Goal: Navigation & Orientation: Find specific page/section

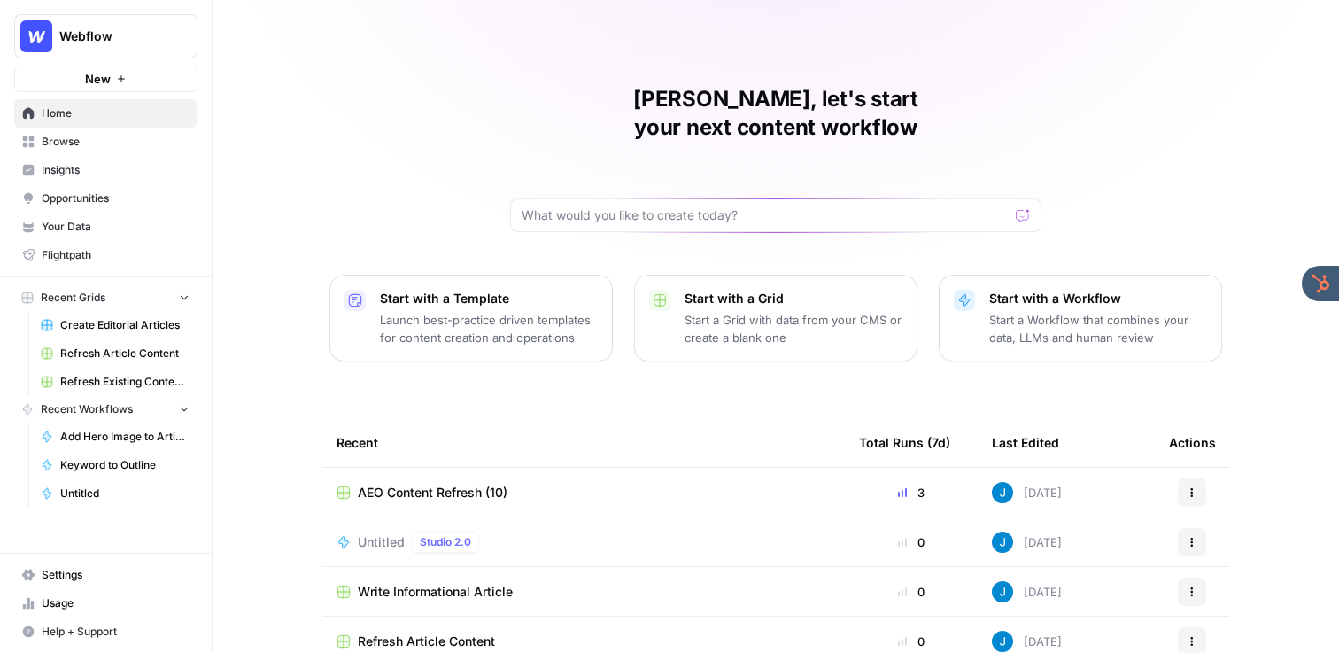
click at [413, 140] on div "Jordan, let's start your next content workflow Start with a Template Launch bes…" at bounding box center [775, 421] width 1126 height 843
click at [98, 228] on span "Your Data" at bounding box center [116, 227] width 148 height 16
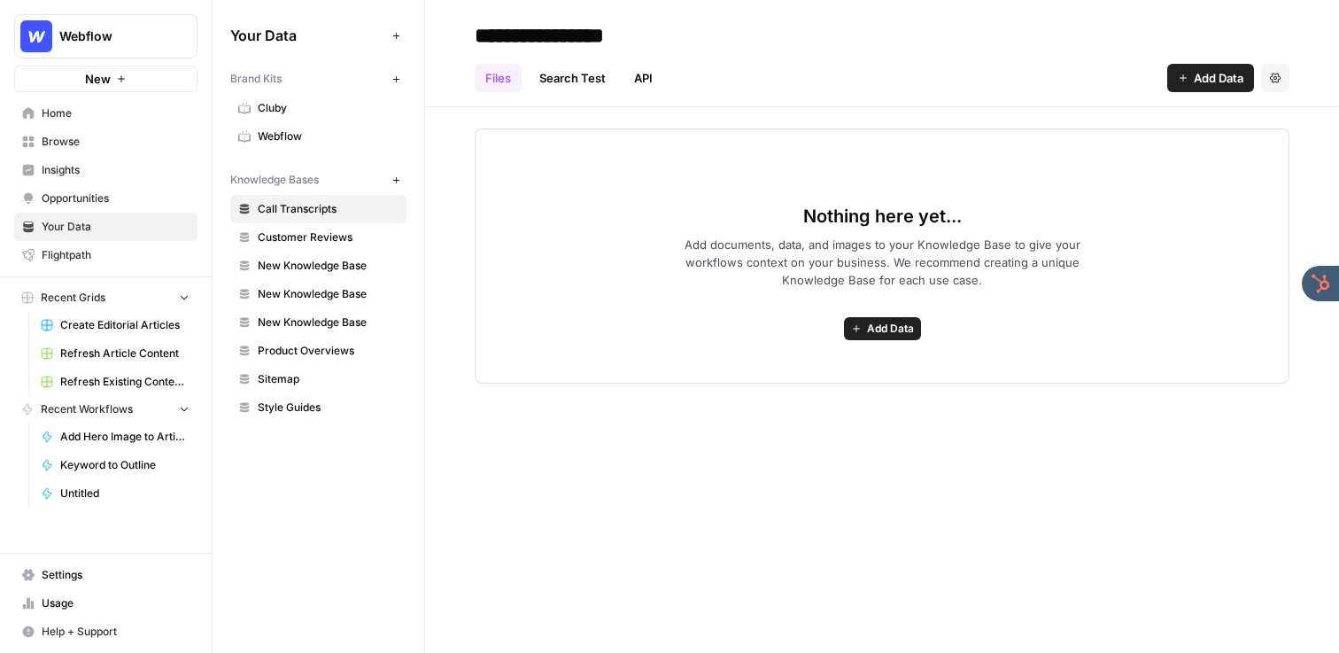
click at [299, 138] on span "Webflow" at bounding box center [328, 136] width 141 height 16
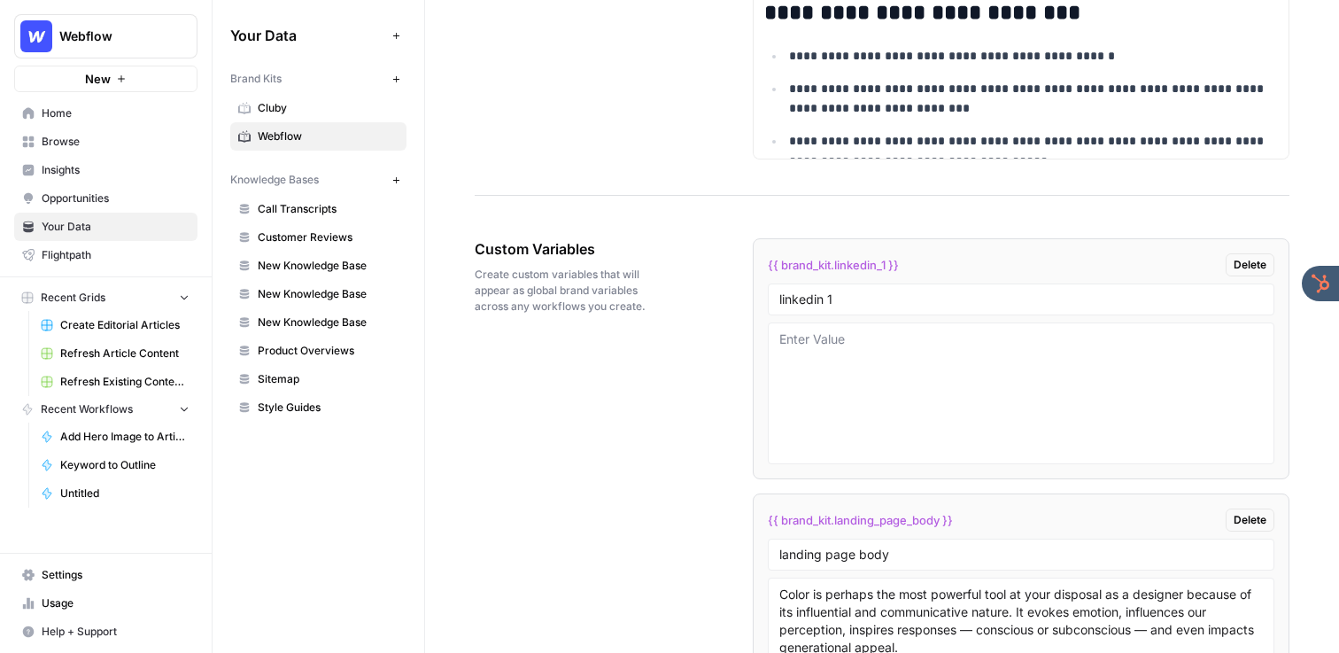
scroll to position [2729, 0]
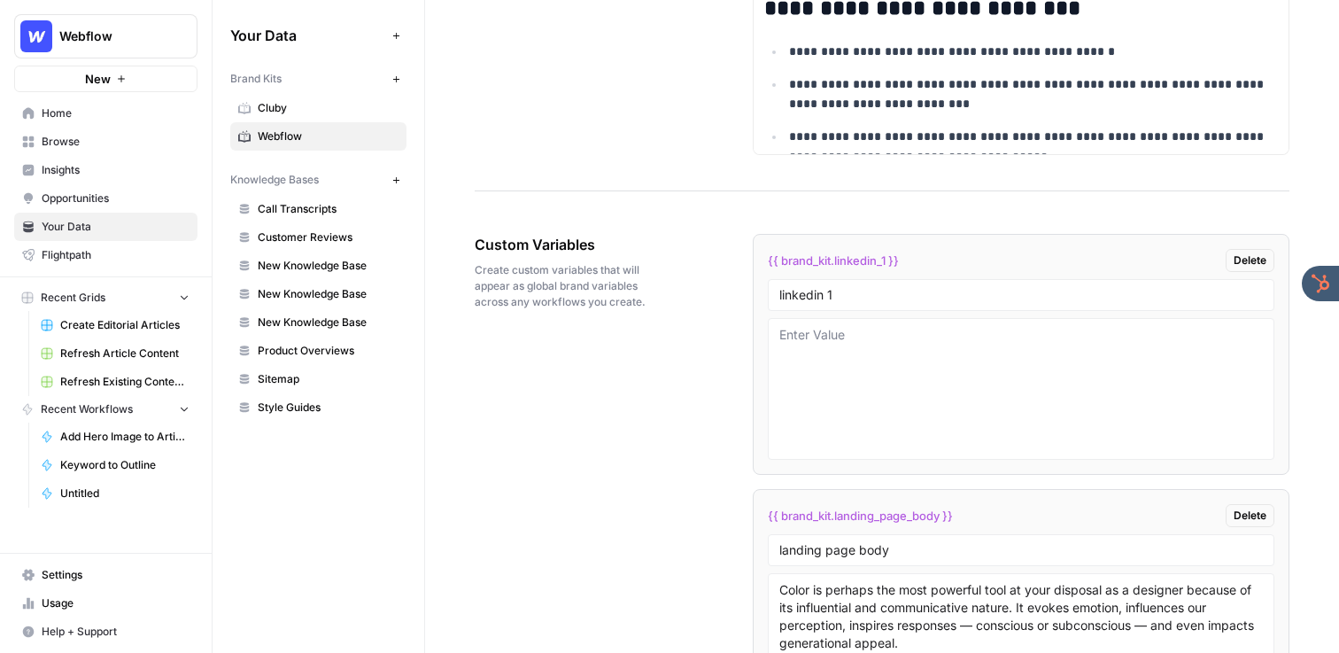
click at [92, 146] on span "Browse" at bounding box center [116, 142] width 148 height 16
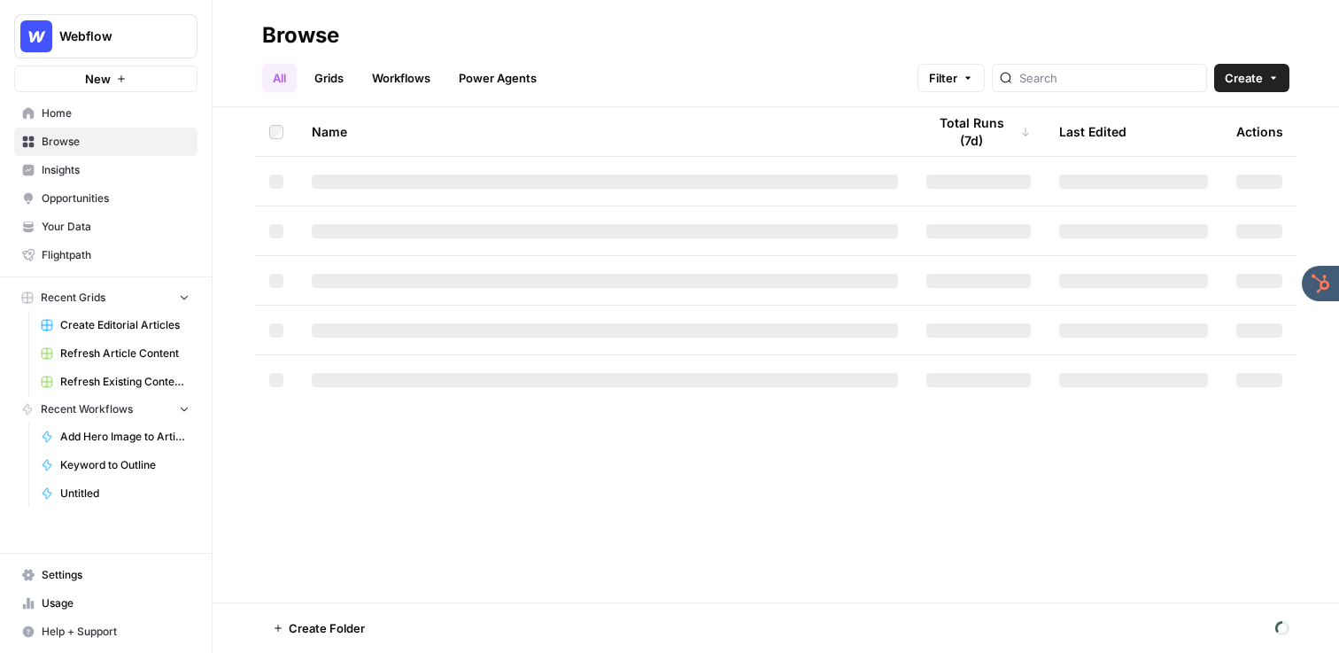
click at [103, 321] on span "Create Editorial Articles" at bounding box center [124, 325] width 129 height 16
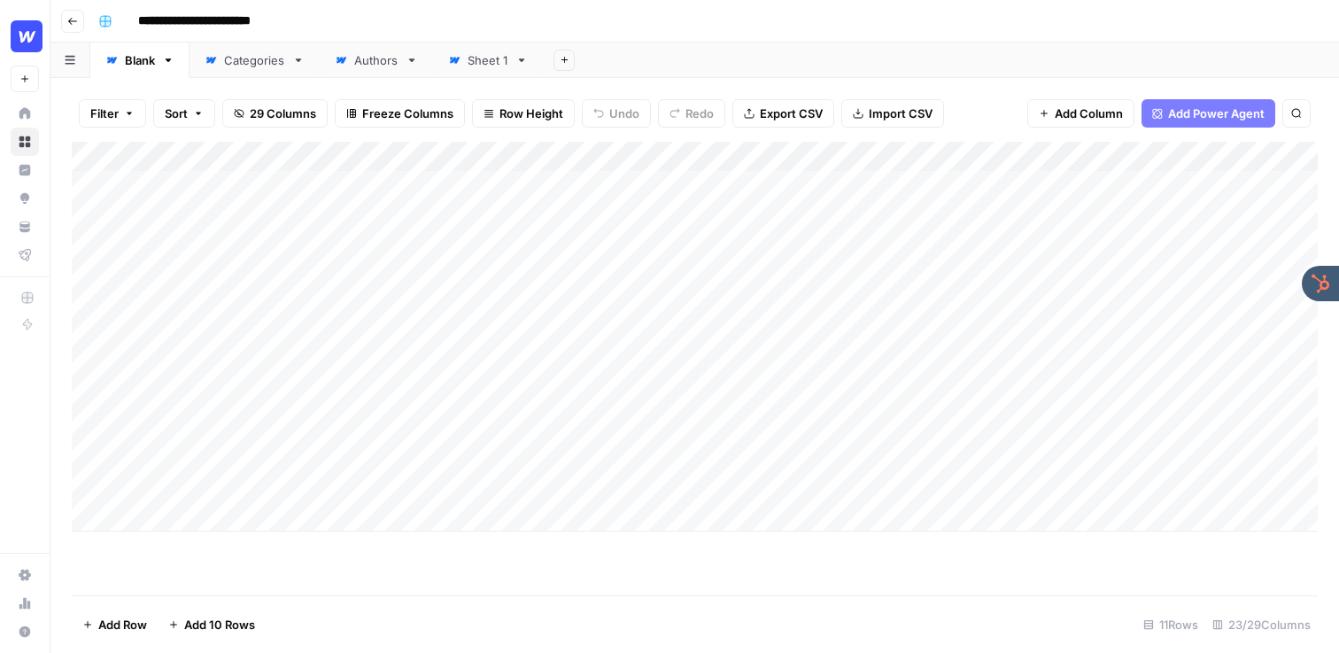
click at [822, 157] on div "Add Column" at bounding box center [695, 337] width 1246 height 390
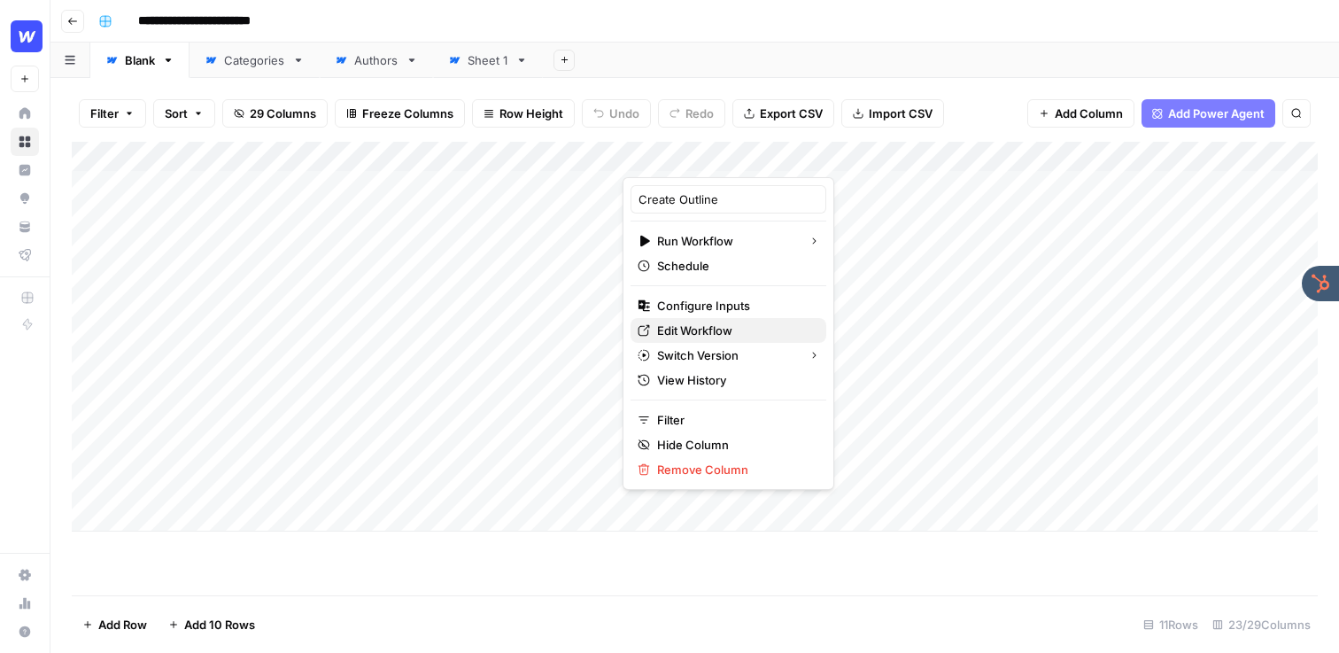
click at [724, 328] on span "Edit Workflow" at bounding box center [734, 330] width 155 height 18
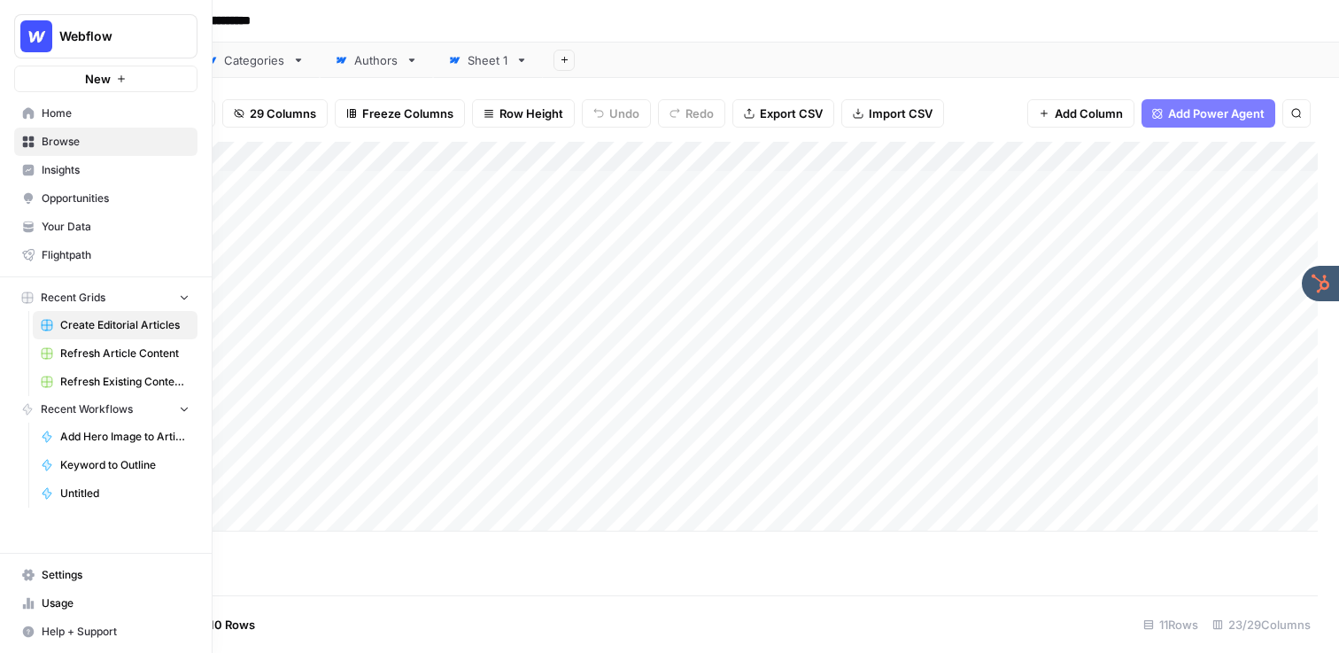
click at [81, 225] on span "Your Data" at bounding box center [116, 227] width 148 height 16
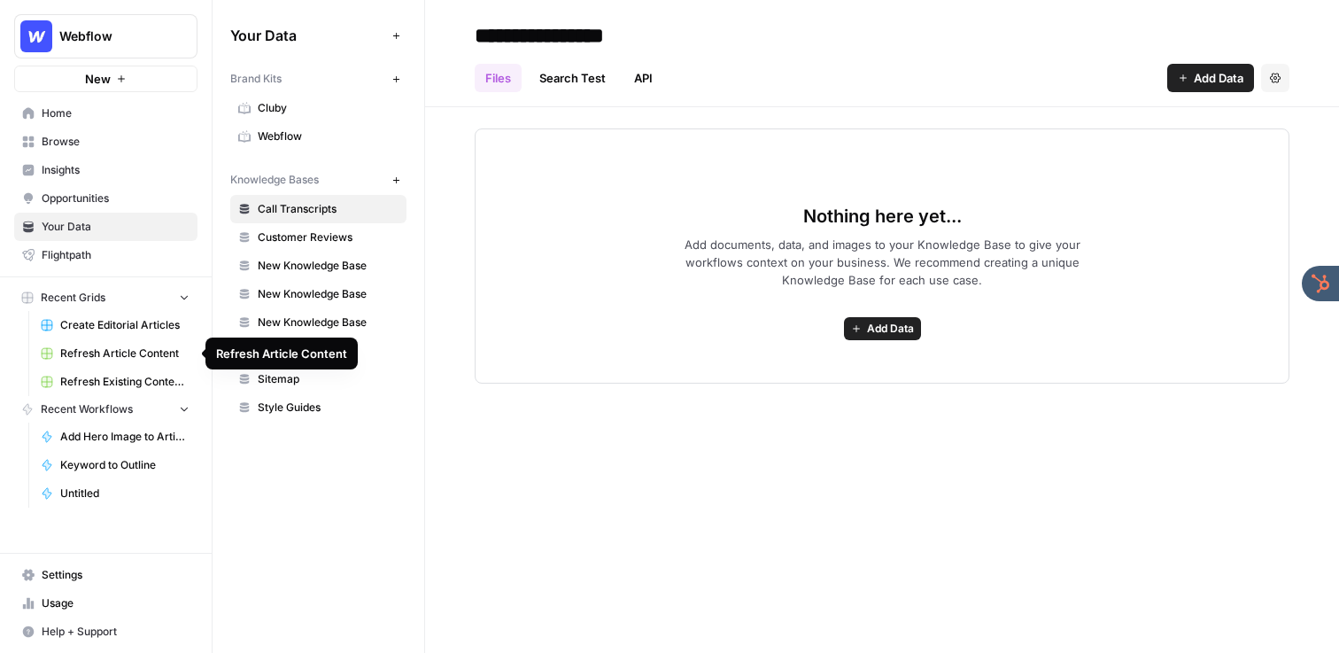
click at [107, 19] on button "Webflow" at bounding box center [105, 36] width 183 height 44
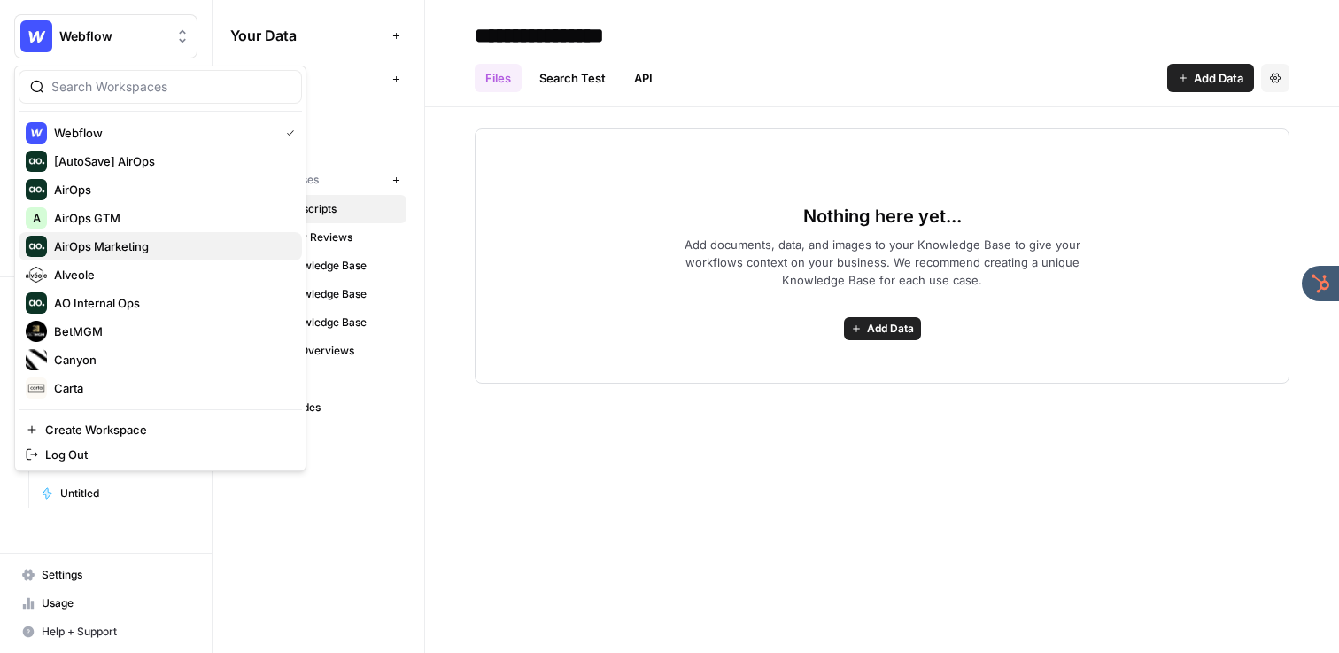
click at [95, 232] on button "AirOps Marketing" at bounding box center [160, 246] width 283 height 28
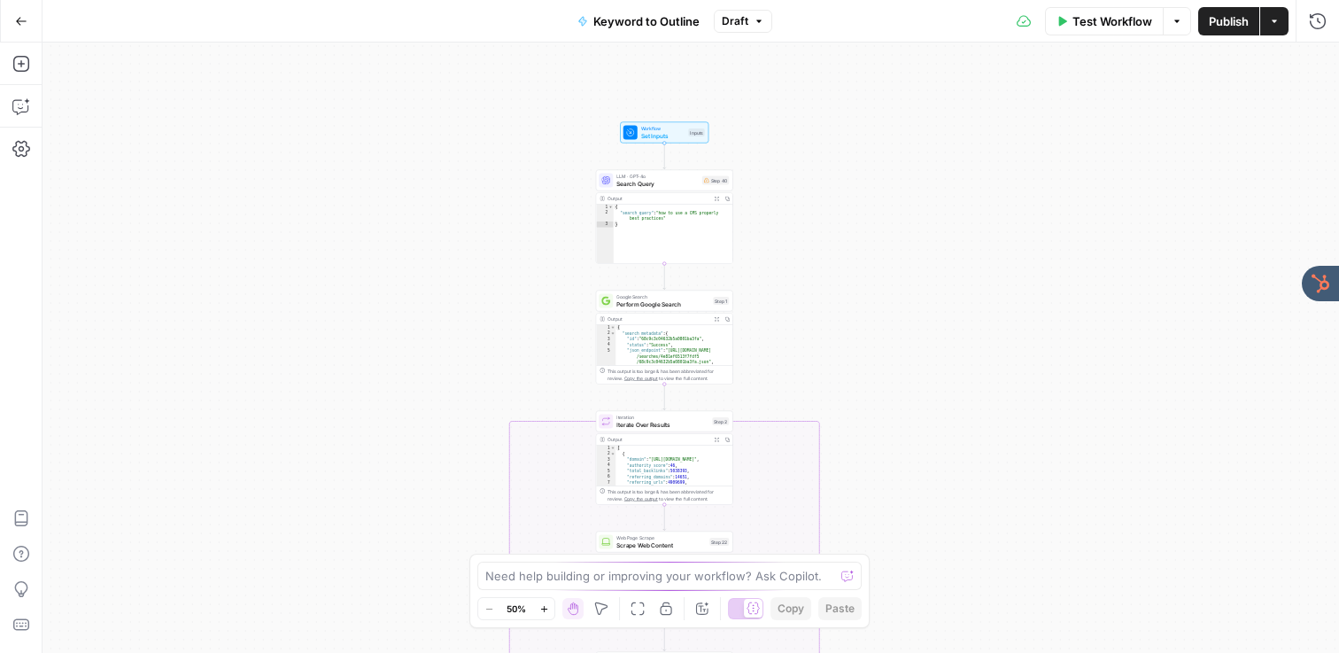
click at [521, 225] on div "true false Workflow Set Inputs Inputs LLM · GPT-4o Search Query Step 40 Output …" at bounding box center [690, 347] width 1296 height 610
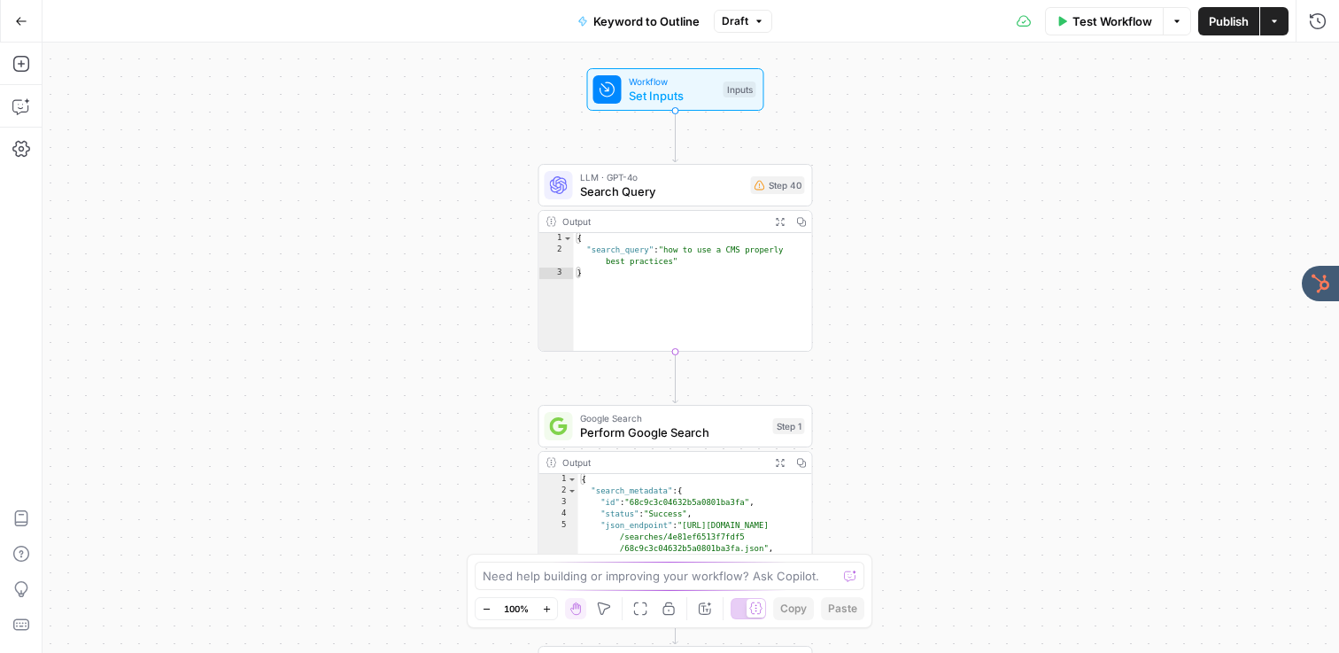
drag, startPoint x: 573, startPoint y: 264, endPoint x: 439, endPoint y: 313, distance: 142.6
click at [439, 313] on div "true false Workflow Set Inputs Inputs LLM · GPT-4o Search Query Step 40 Output …" at bounding box center [690, 347] width 1296 height 610
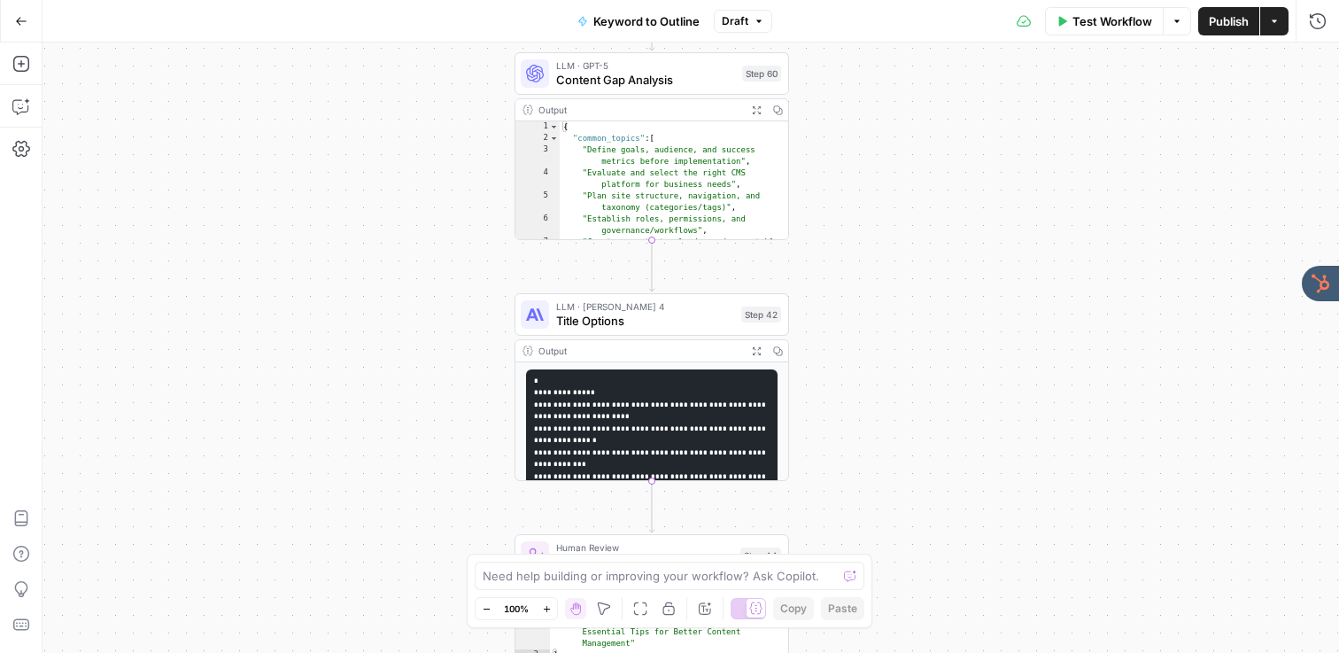
click at [467, 210] on div "true false Workflow Set Inputs Inputs LLM · GPT-4o Search Query Step 40 Output …" at bounding box center [690, 347] width 1296 height 610
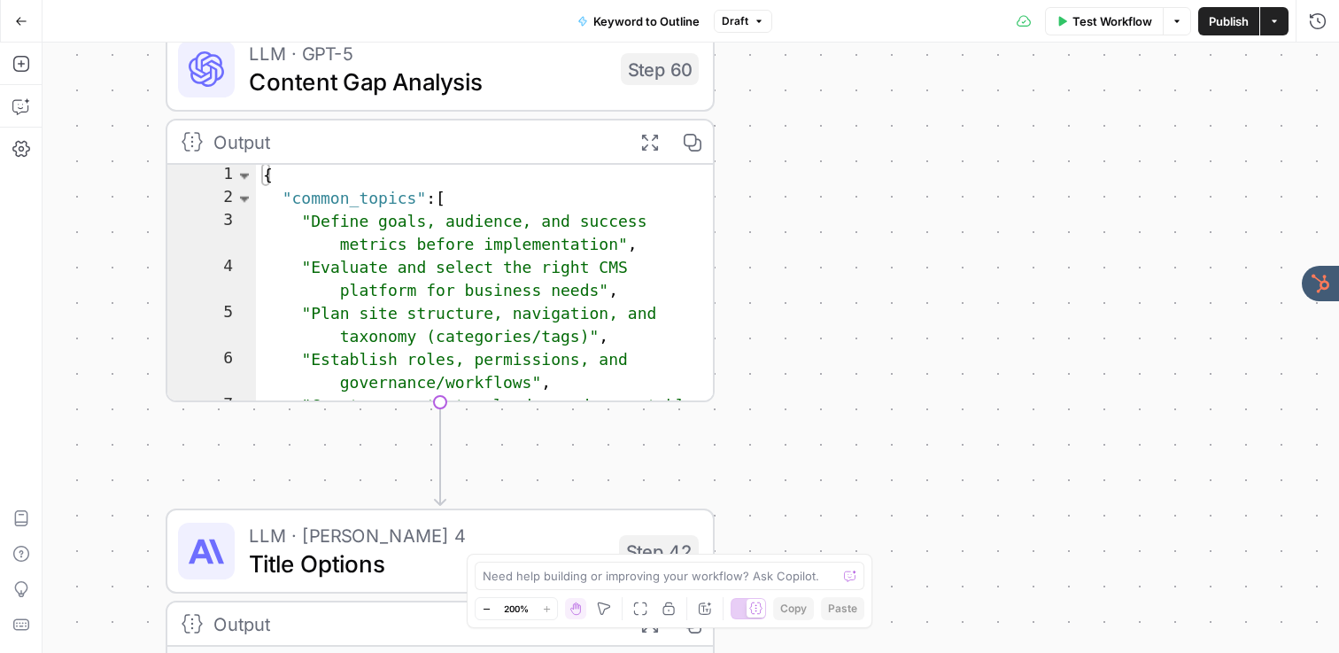
drag, startPoint x: 467, startPoint y: 210, endPoint x: 69, endPoint y: 344, distance: 419.4
click at [69, 343] on div "true false Workflow Set Inputs Inputs LLM · GPT-4o Search Query Step 40 Output …" at bounding box center [690, 347] width 1296 height 610
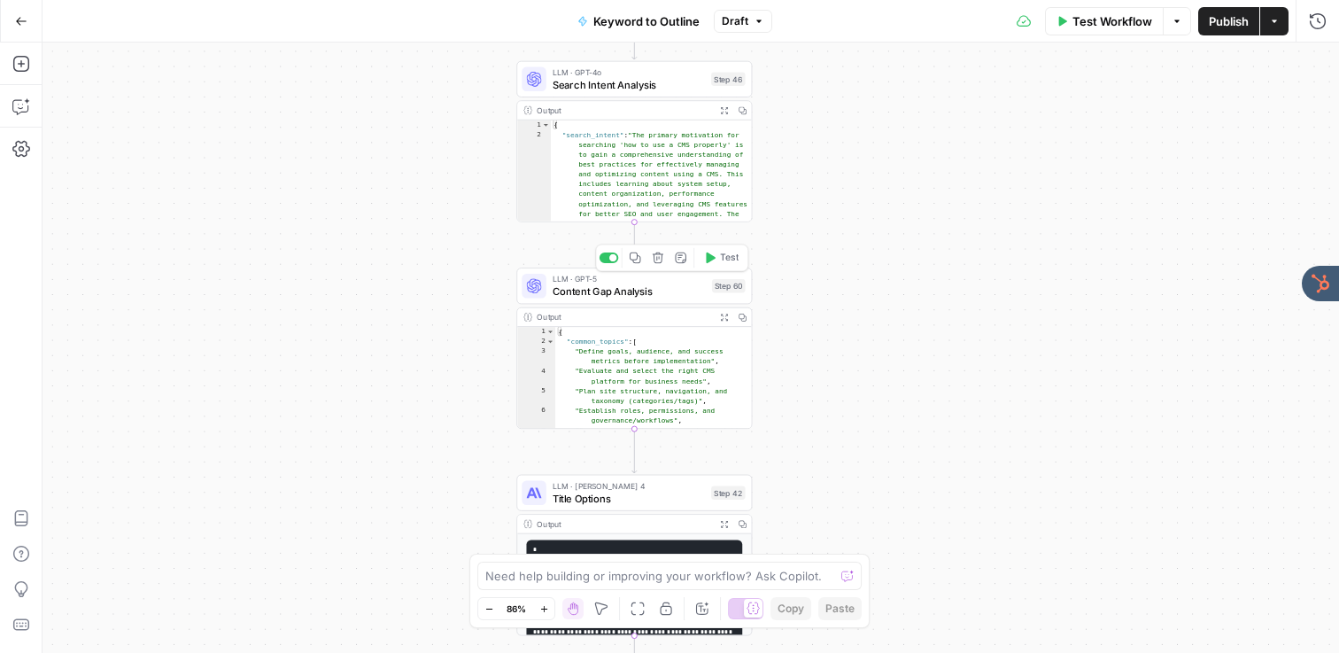
click at [589, 287] on span "Content Gap Analysis" at bounding box center [628, 290] width 153 height 15
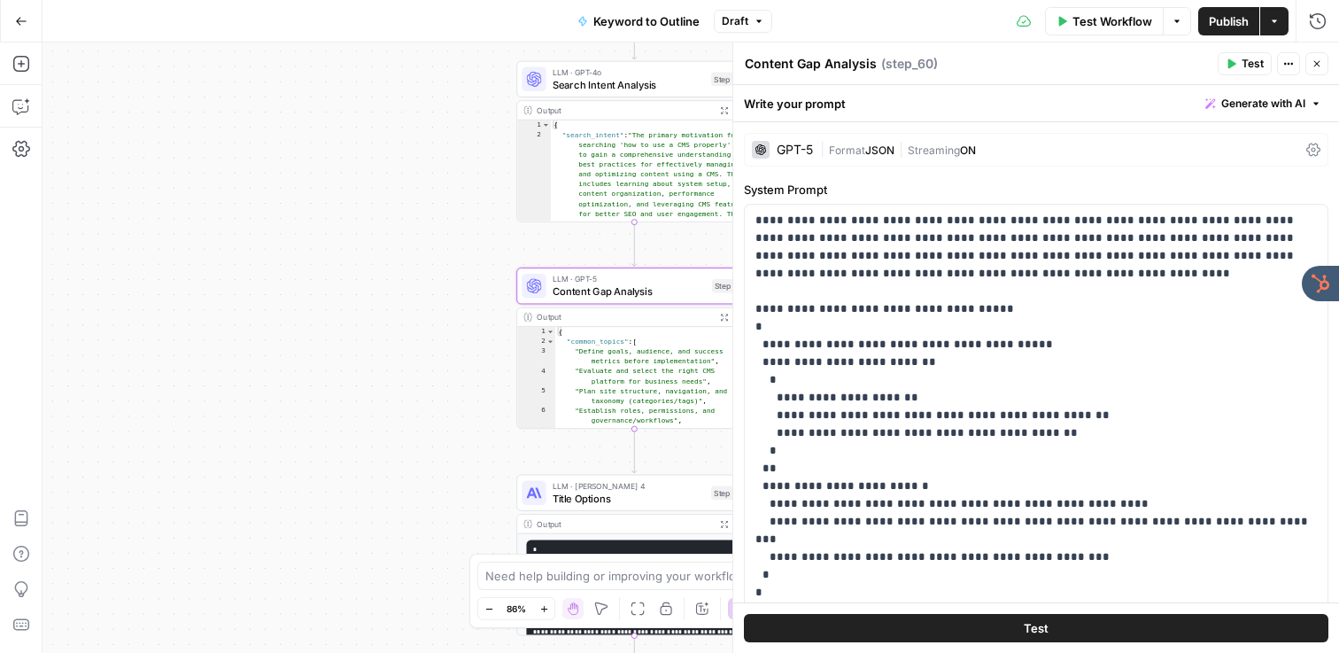
click at [777, 153] on div "GPT-5" at bounding box center [794, 149] width 36 height 12
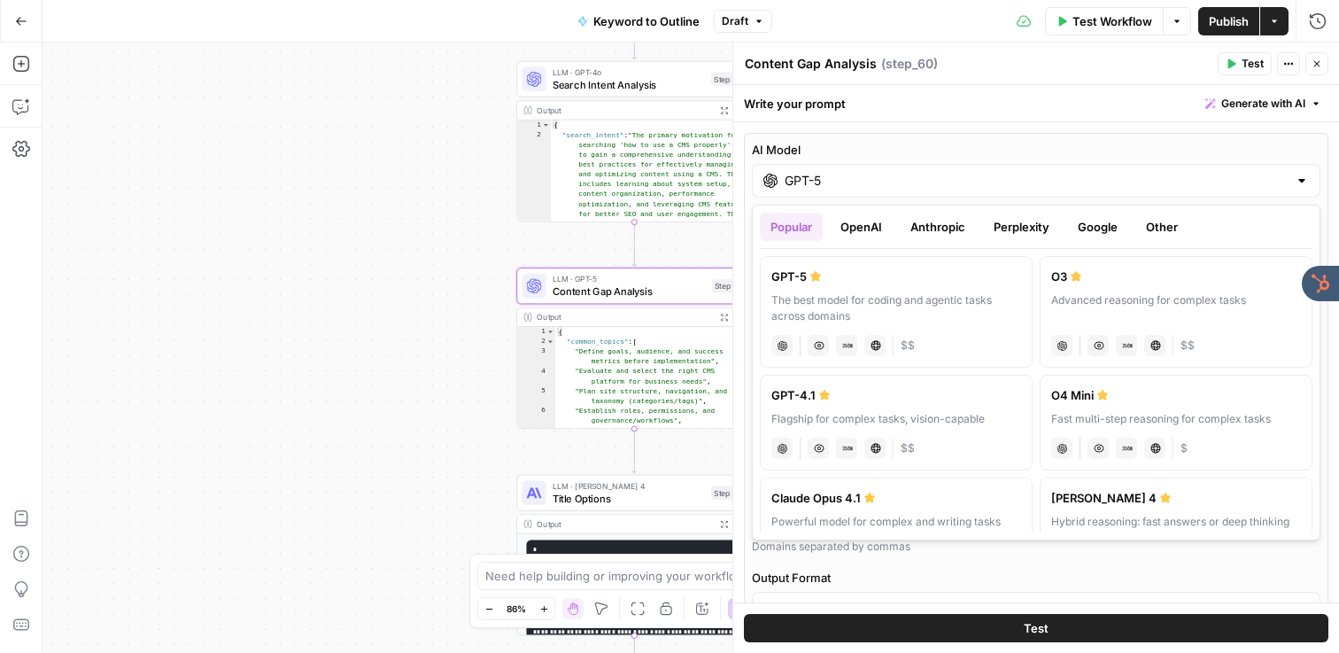
click at [836, 165] on div "GPT-5" at bounding box center [1036, 181] width 568 height 34
click at [1319, 66] on icon "button" at bounding box center [1316, 63] width 11 height 11
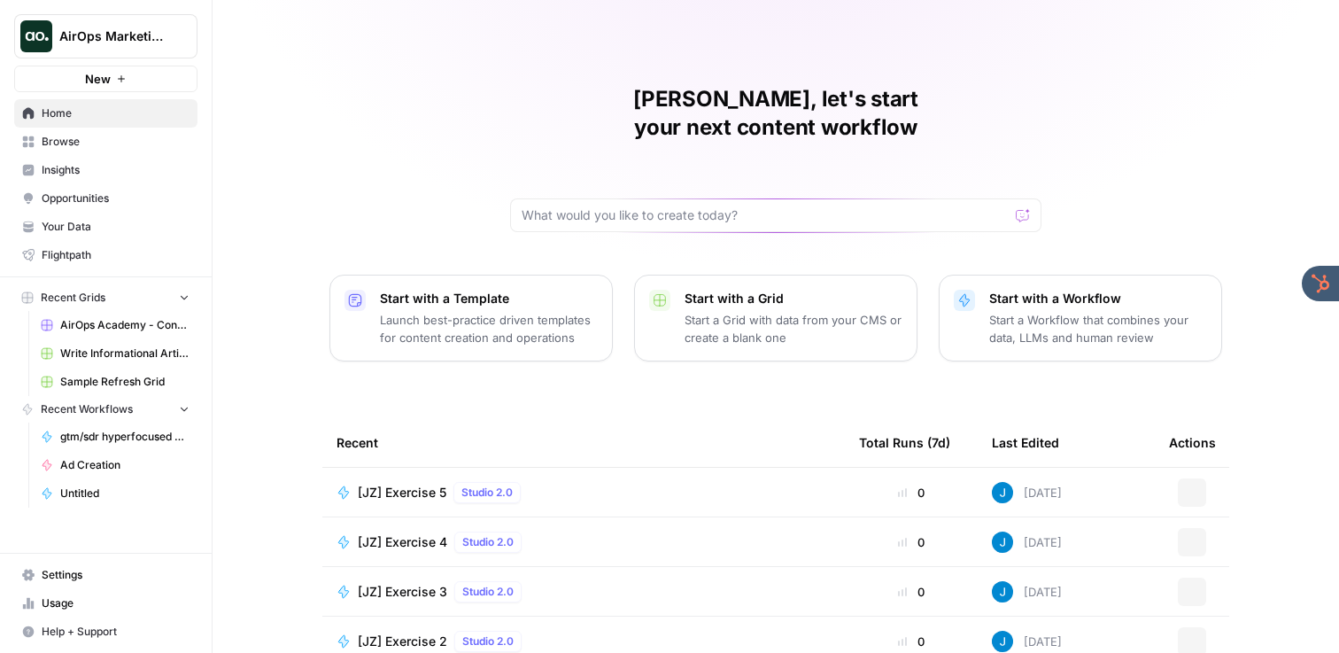
click at [104, 31] on span "AirOps Marketing" at bounding box center [112, 36] width 107 height 18
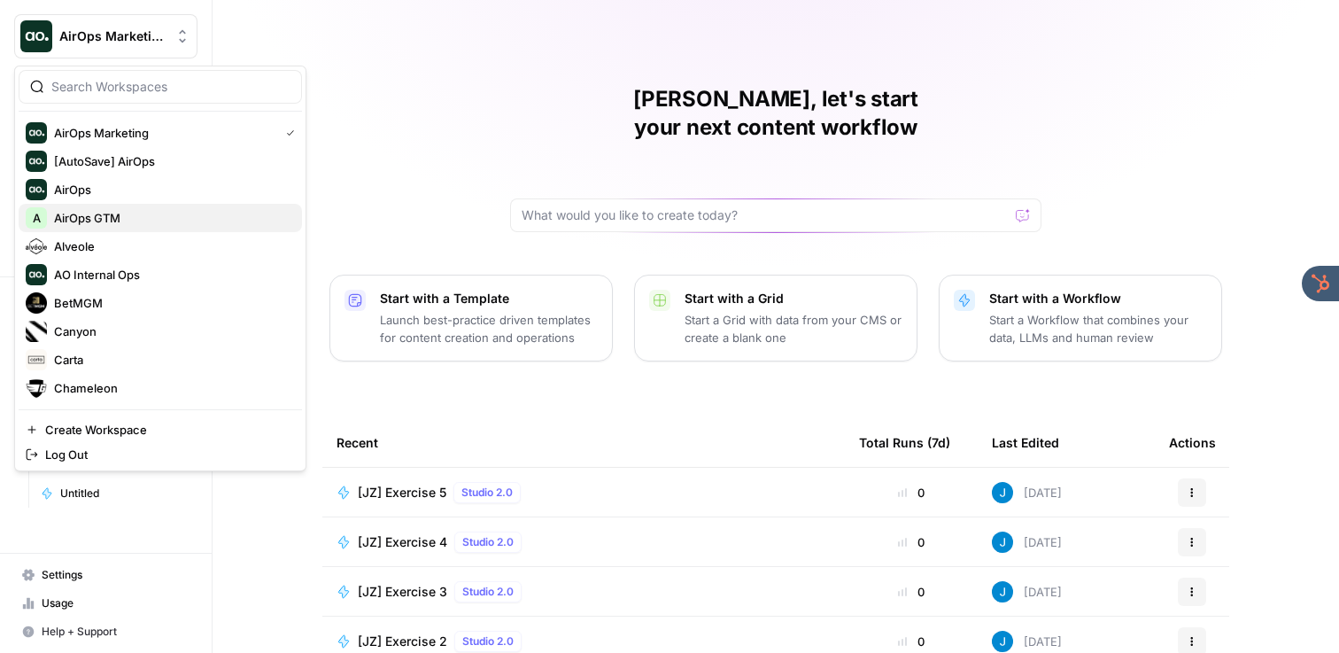
click at [120, 209] on span "AirOps GTM" at bounding box center [171, 218] width 234 height 18
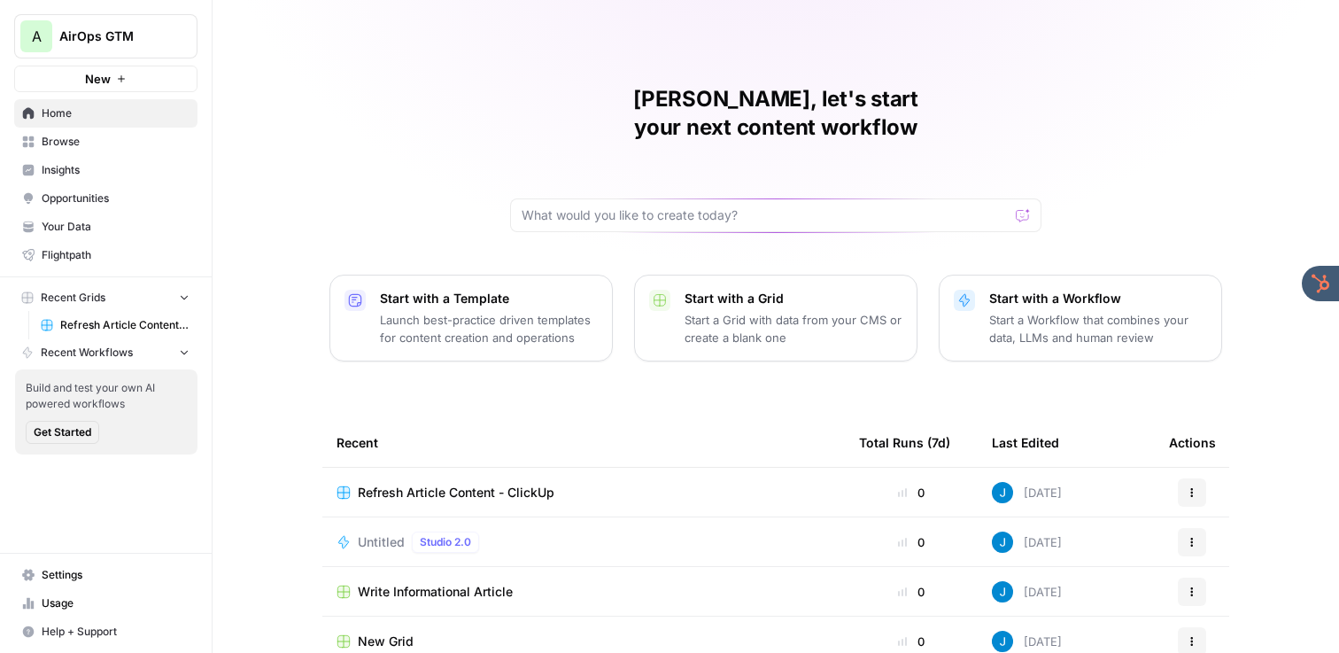
click at [440, 483] on span "Refresh Article Content - ClickUp" at bounding box center [456, 492] width 197 height 18
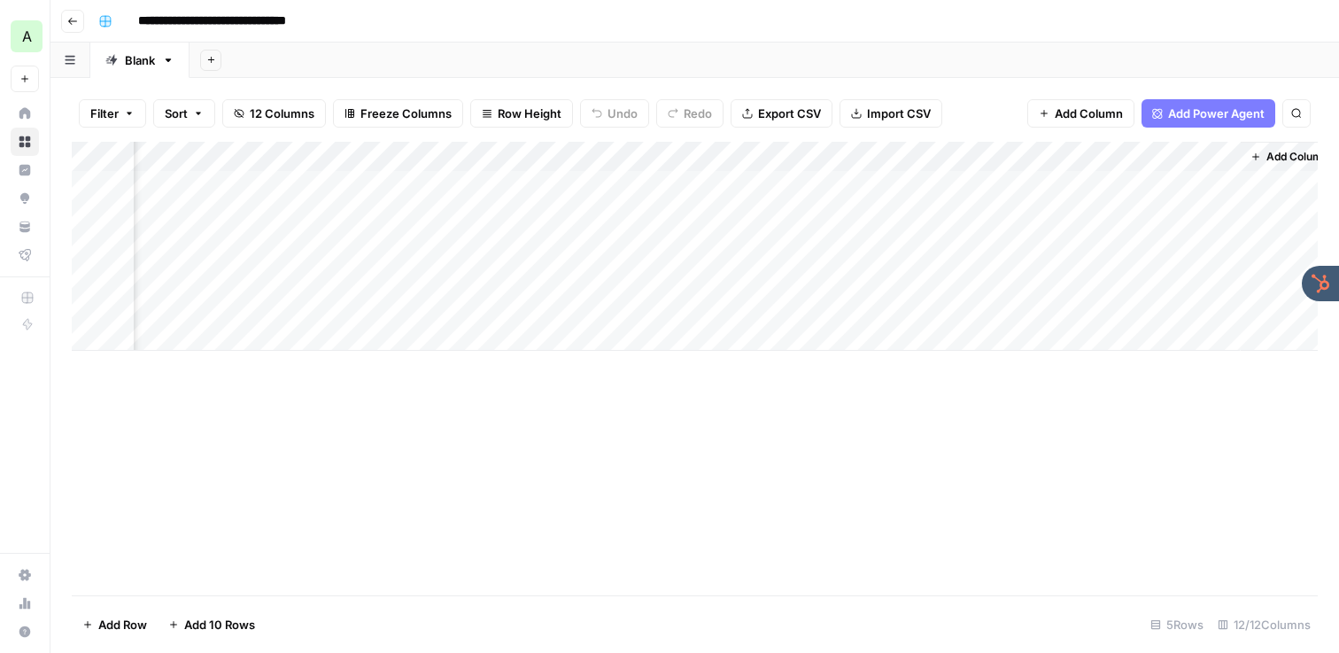
scroll to position [0, 1424]
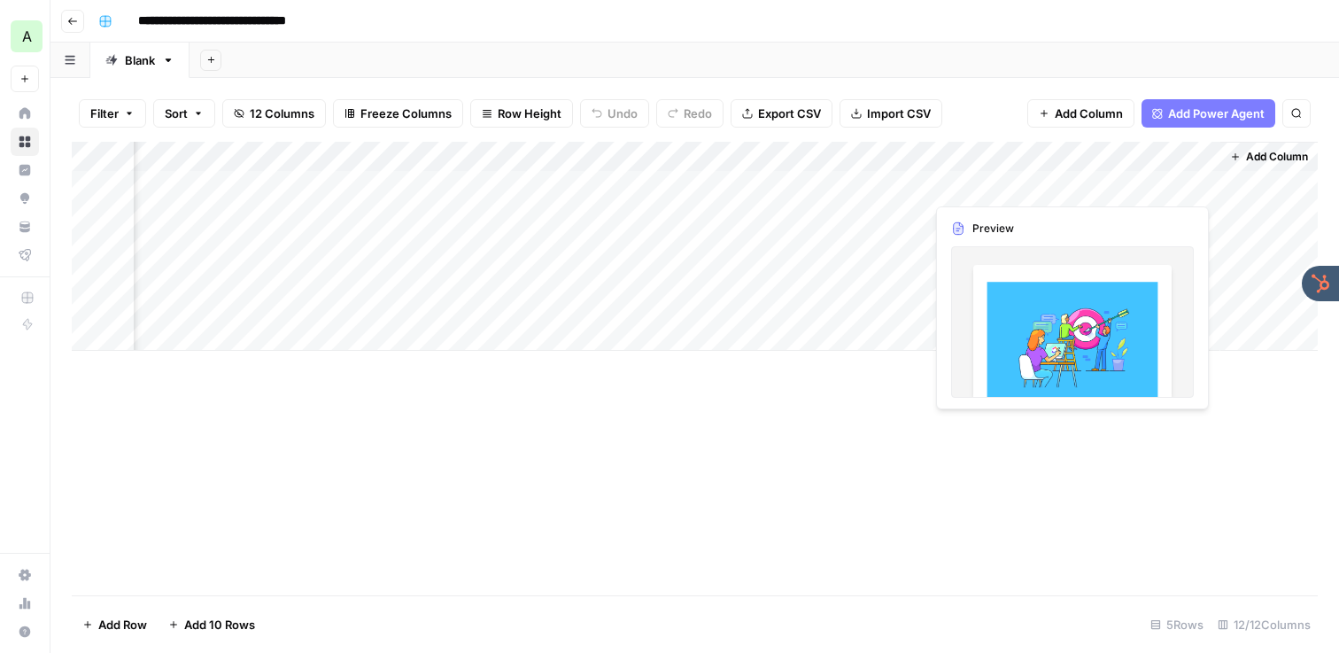
click at [1087, 184] on div "Add Column" at bounding box center [695, 246] width 1246 height 209
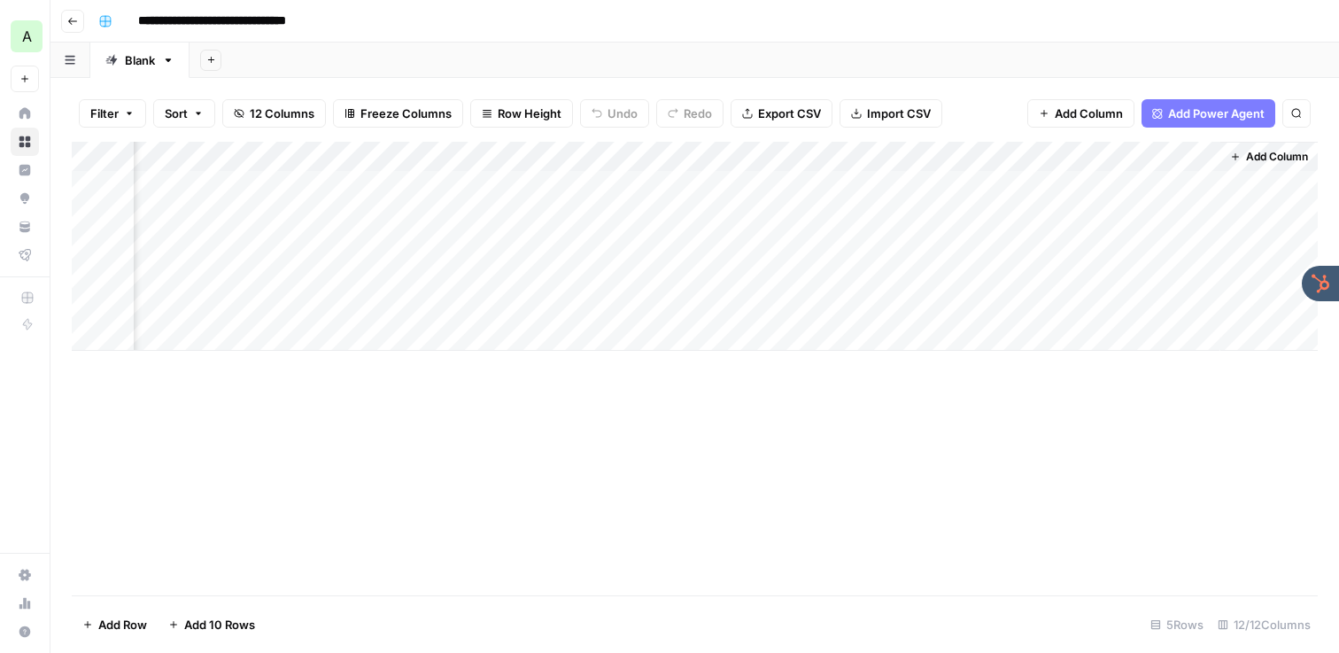
click at [1102, 173] on div "Add Column" at bounding box center [695, 246] width 1246 height 209
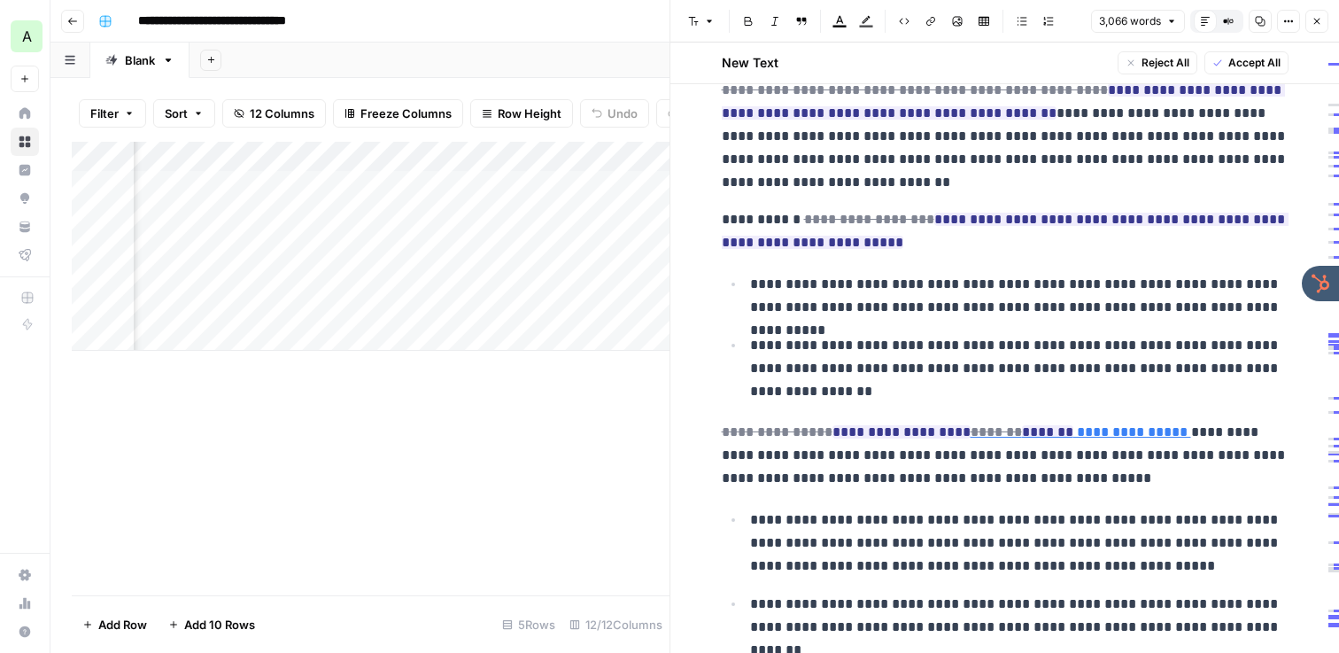
scroll to position [2713, 0]
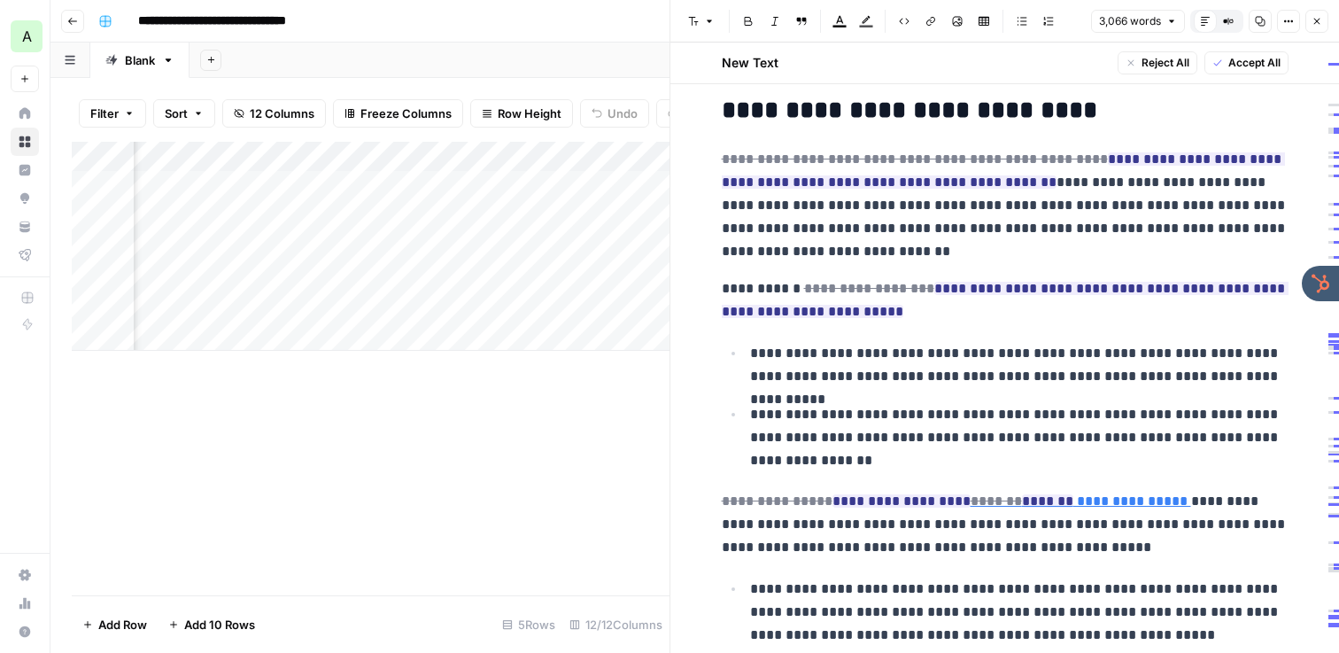
click at [1313, 25] on icon "button" at bounding box center [1316, 21] width 11 height 11
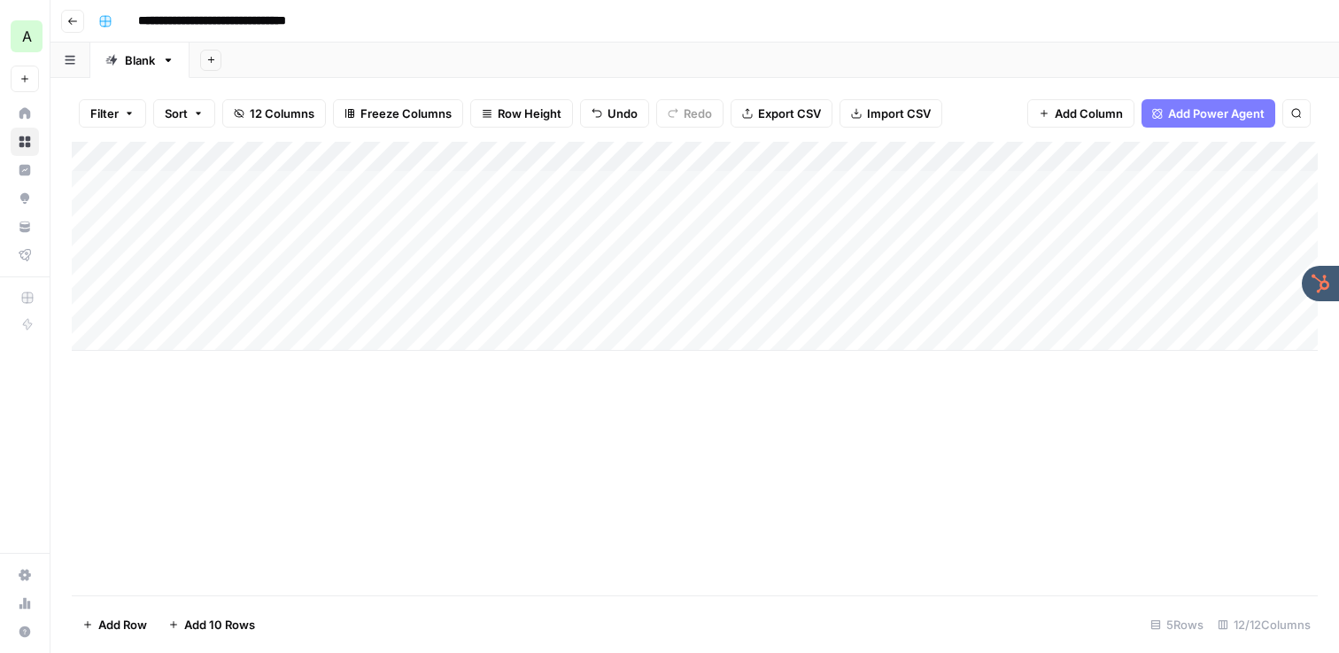
click at [596, 17] on div "**********" at bounding box center [706, 21] width 1230 height 28
click at [73, 20] on icon "button" at bounding box center [72, 21] width 9 height 7
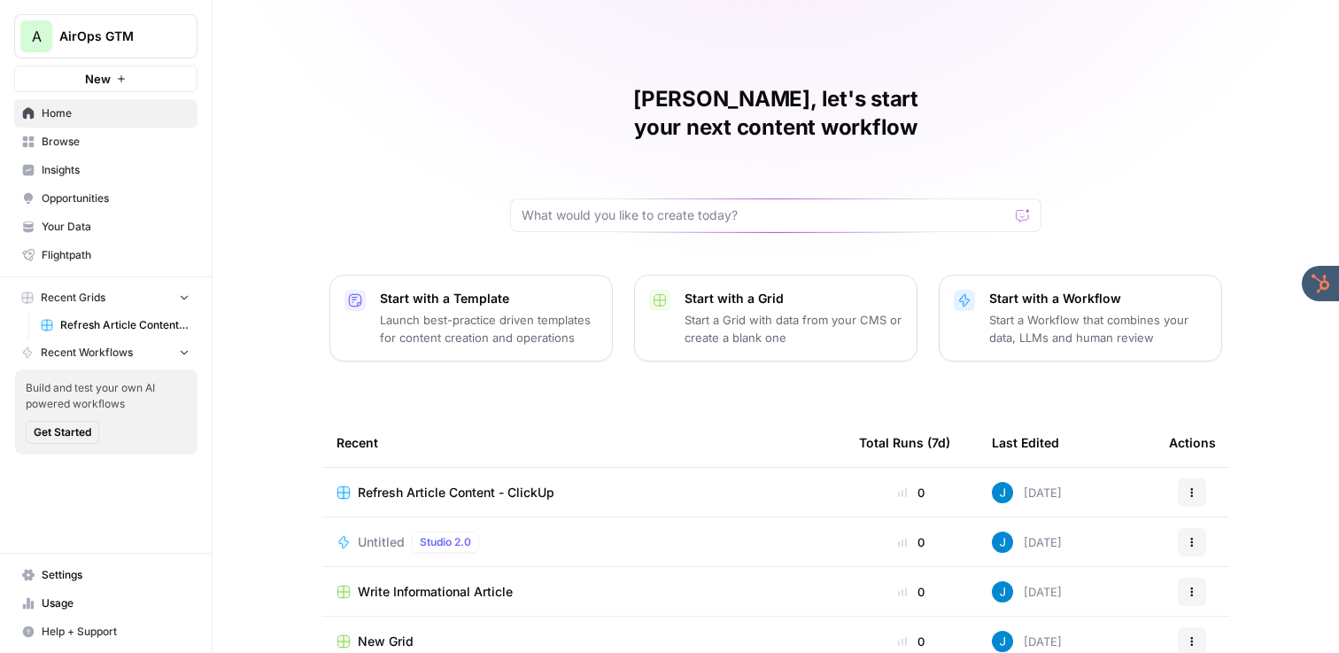
click at [69, 168] on span "Insights" at bounding box center [116, 170] width 148 height 16
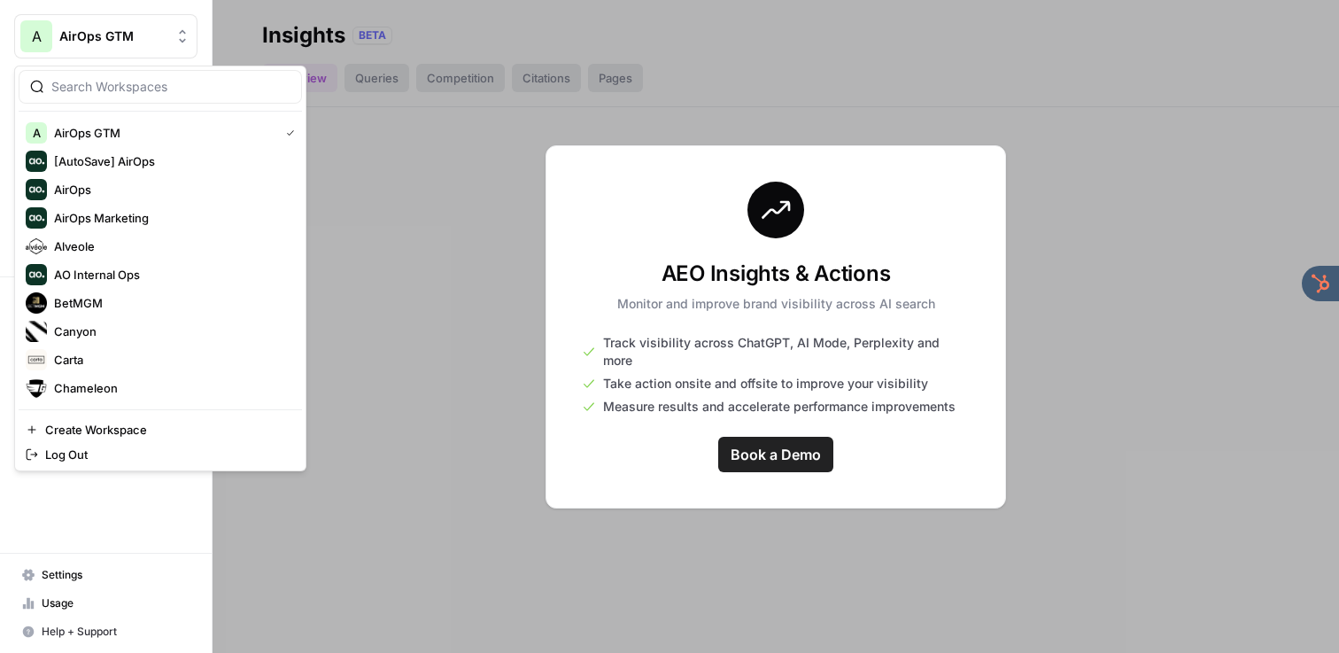
click at [145, 37] on span "AirOps GTM" at bounding box center [112, 36] width 107 height 18
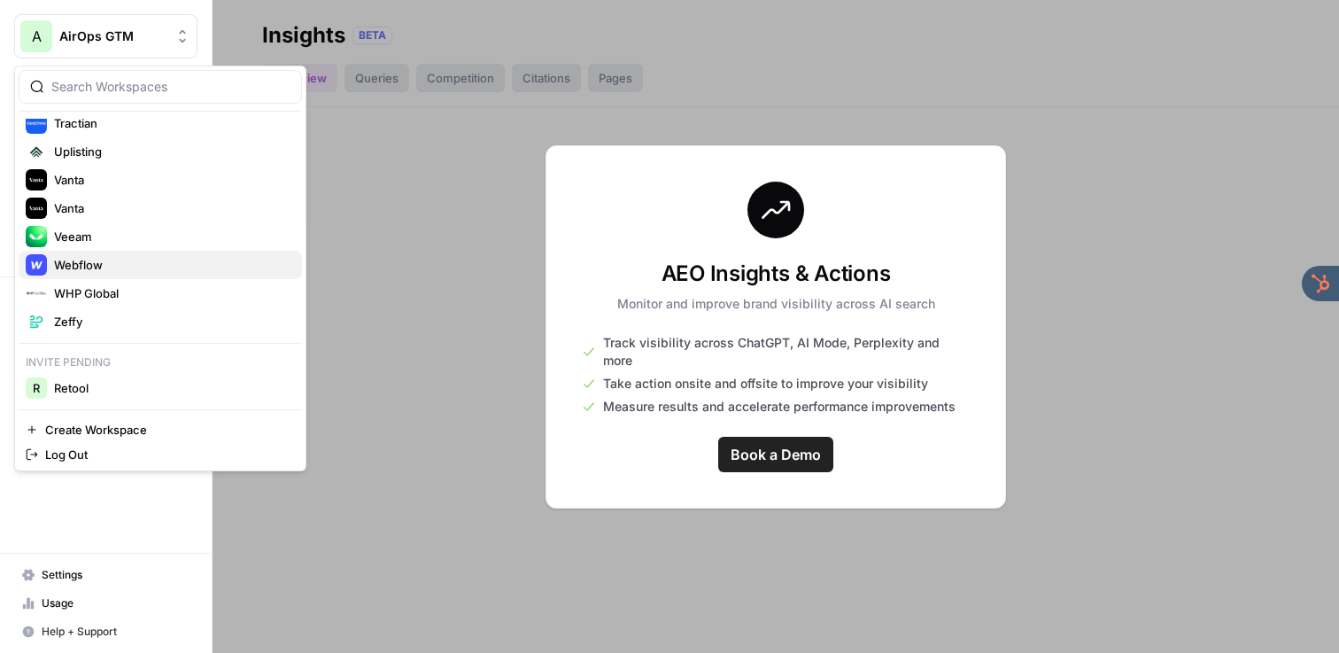
click at [103, 263] on span "Webflow" at bounding box center [171, 265] width 234 height 18
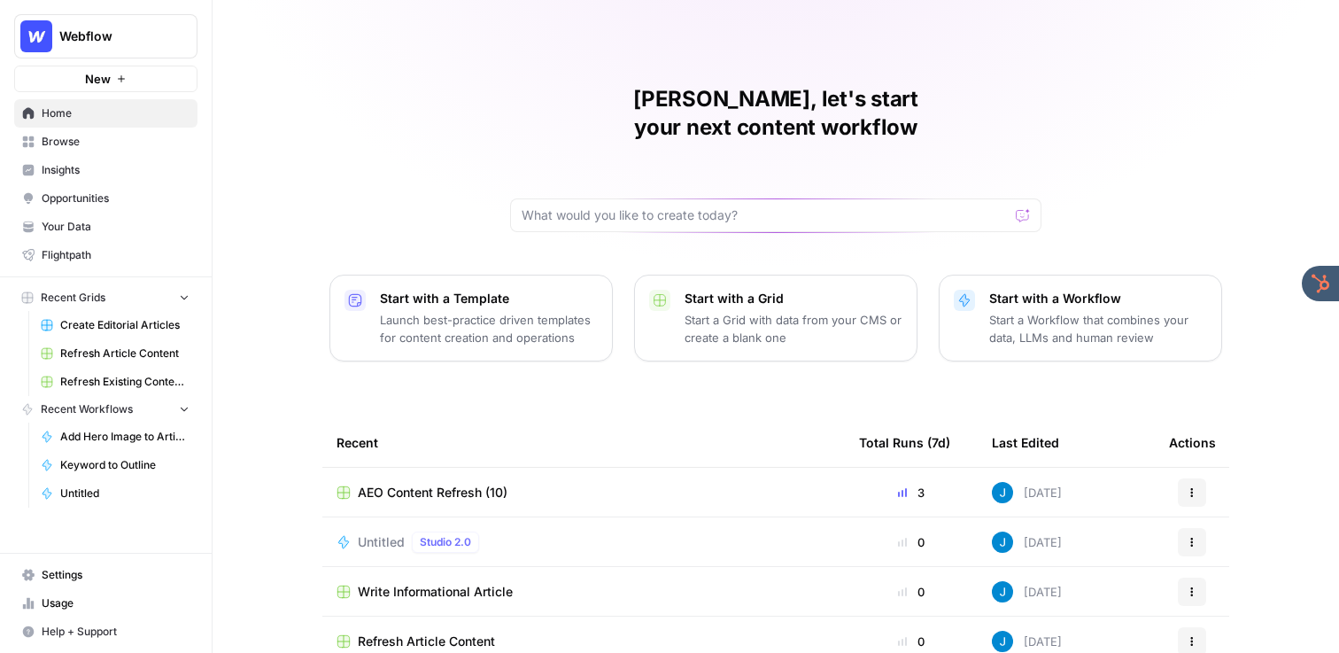
click at [68, 162] on span "Insights" at bounding box center [116, 170] width 148 height 16
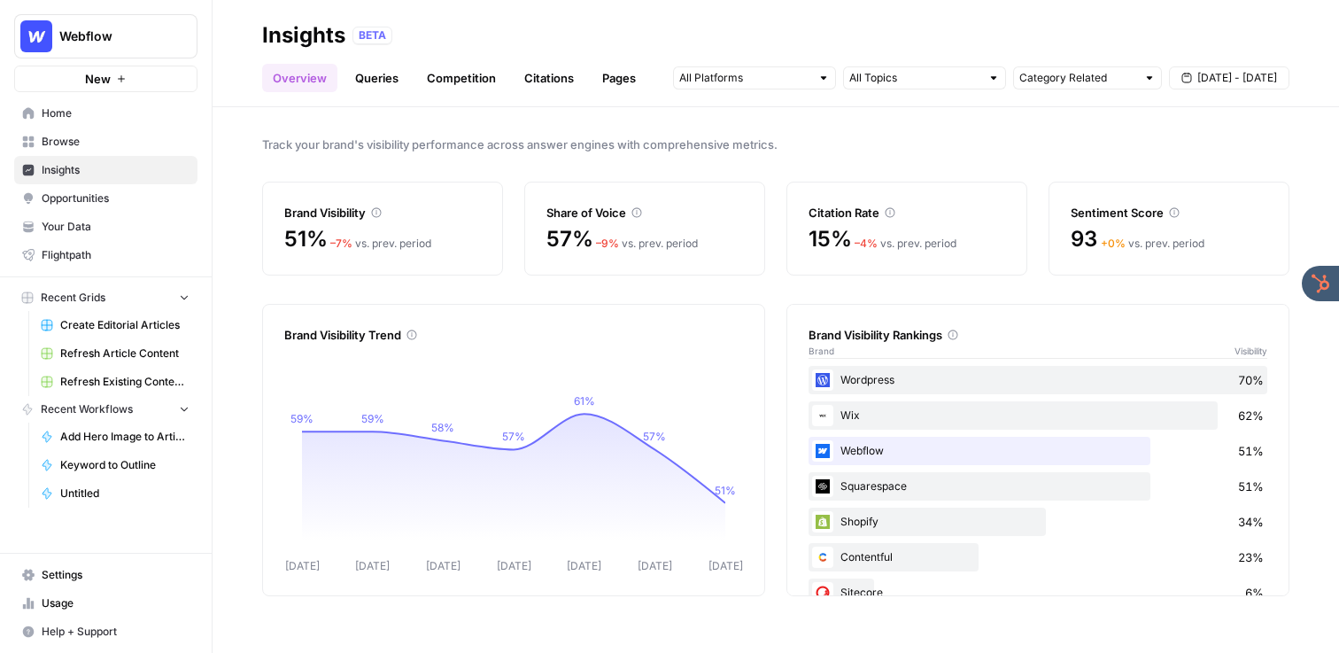
click at [375, 81] on link "Queries" at bounding box center [376, 78] width 65 height 28
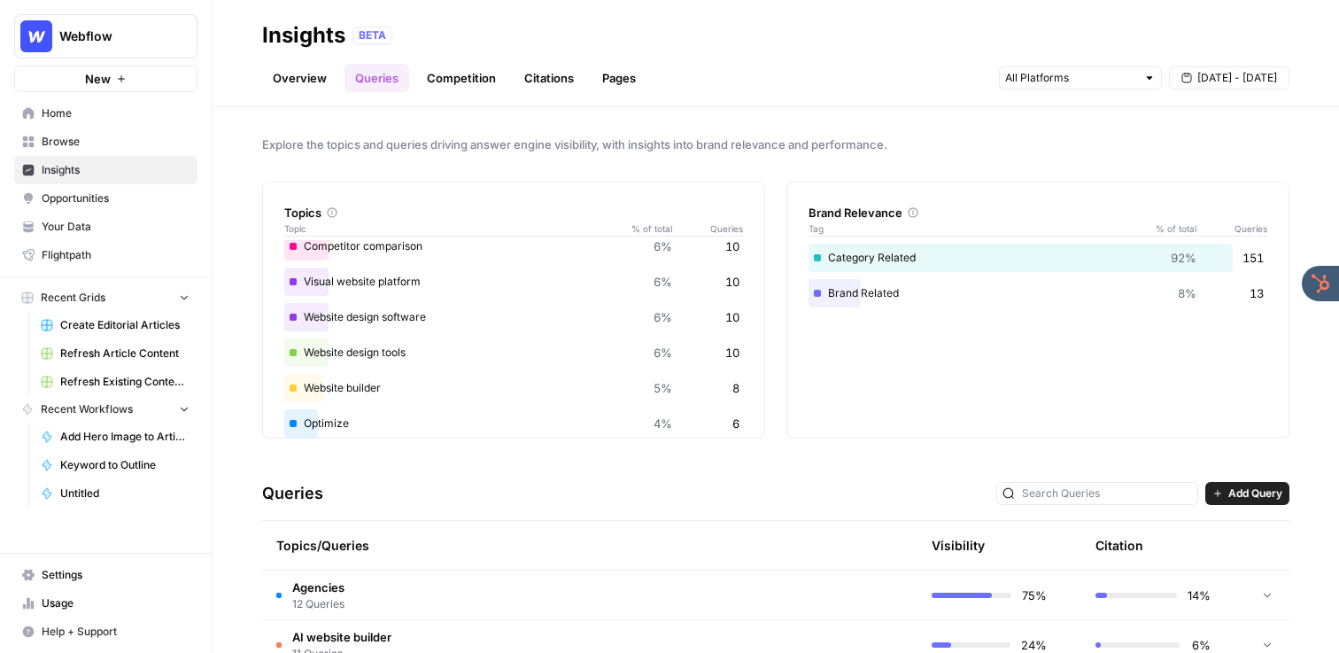
click at [546, 76] on link "Citations" at bounding box center [549, 78] width 71 height 28
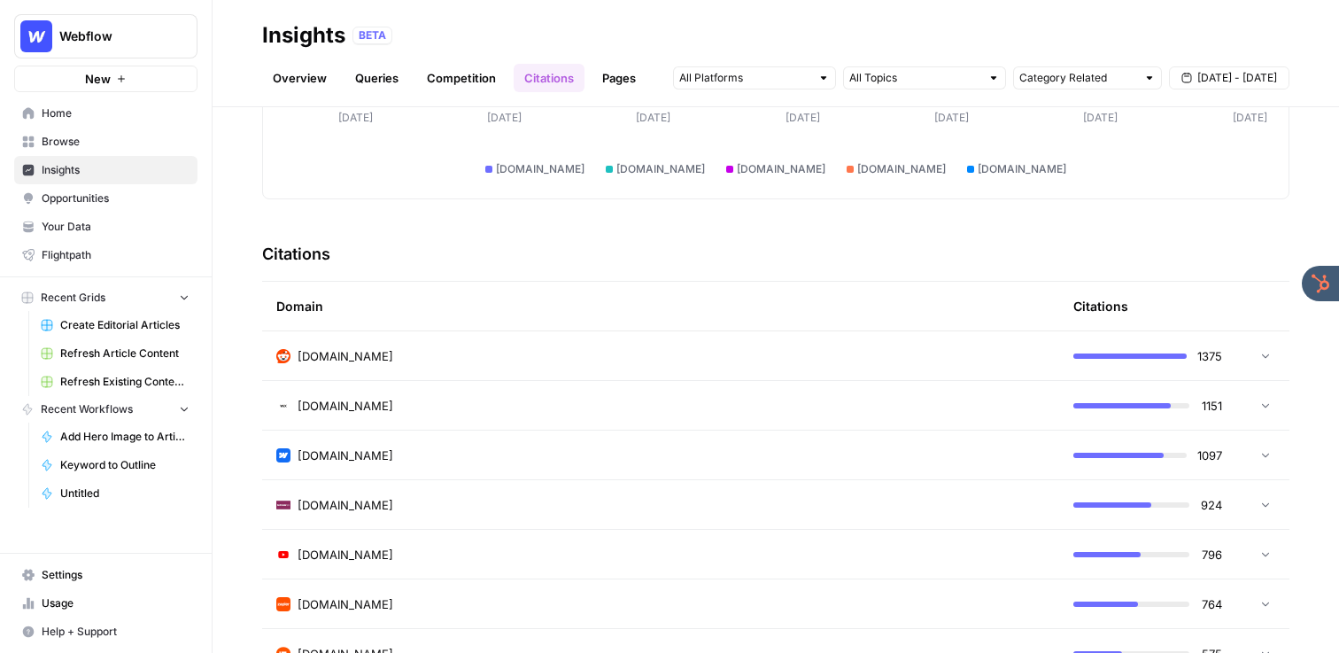
scroll to position [295, 0]
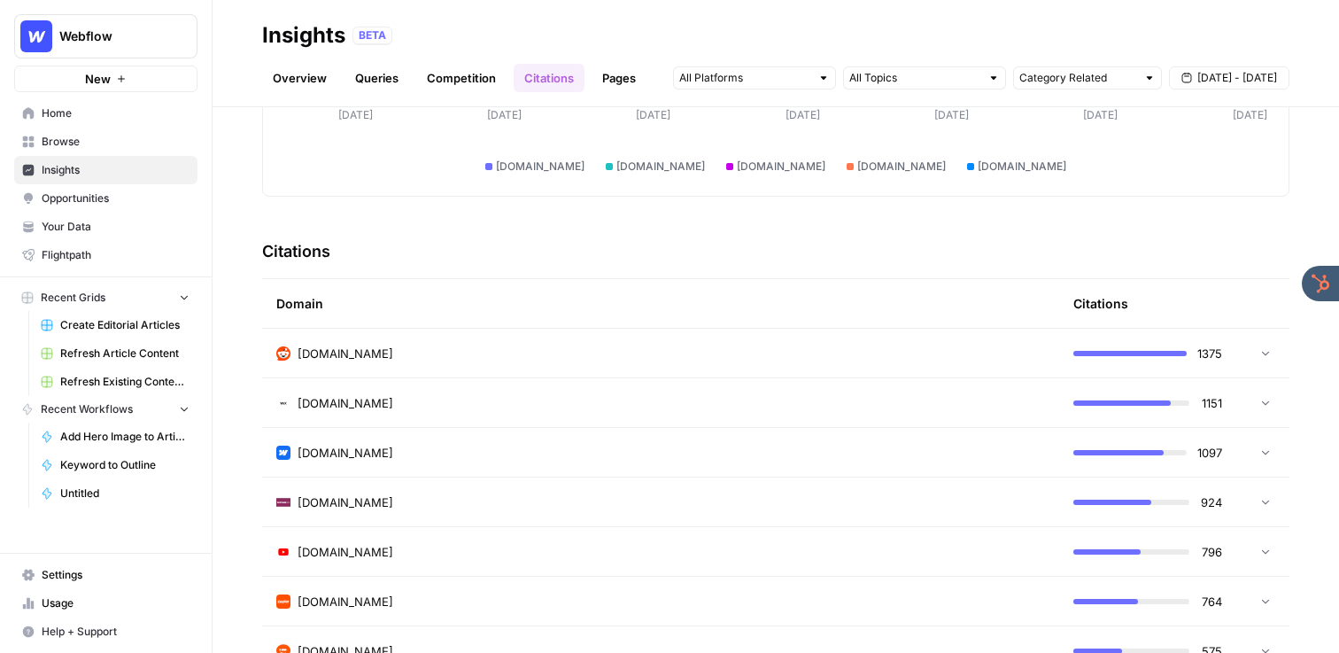
click at [389, 344] on div "[DOMAIN_NAME]" at bounding box center [660, 353] width 769 height 18
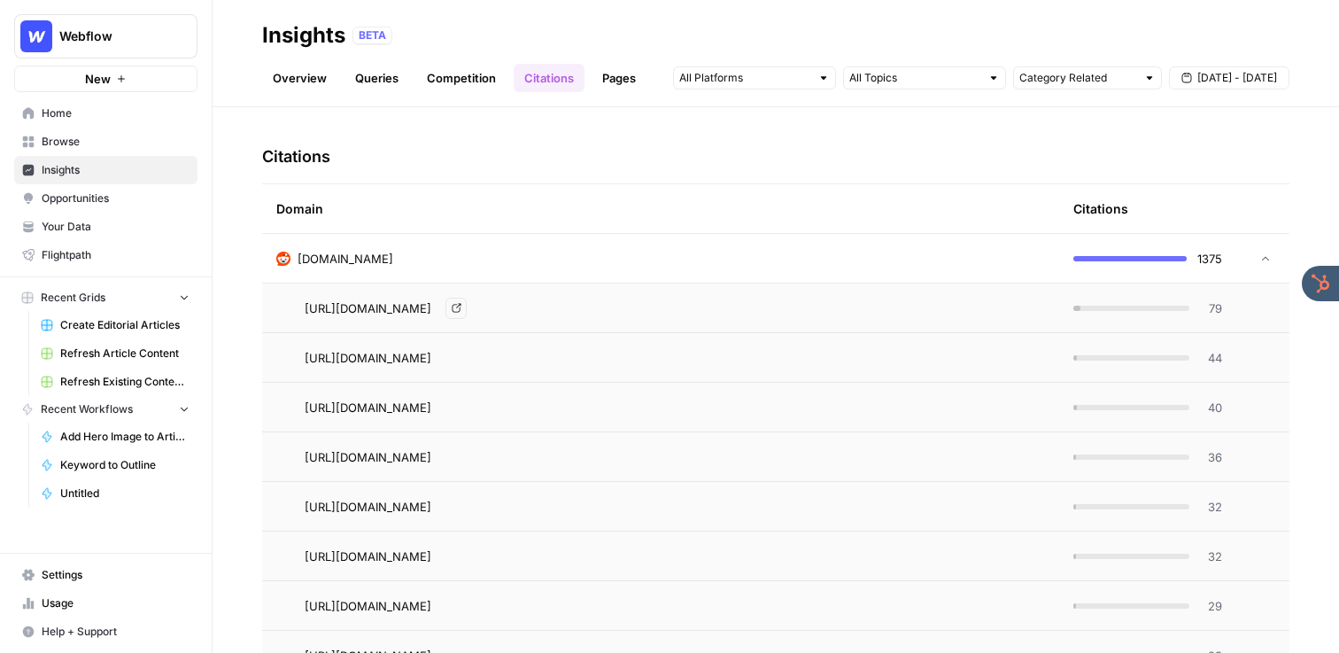
scroll to position [390, 0]
click at [452, 262] on div "[DOMAIN_NAME]" at bounding box center [660, 258] width 769 height 18
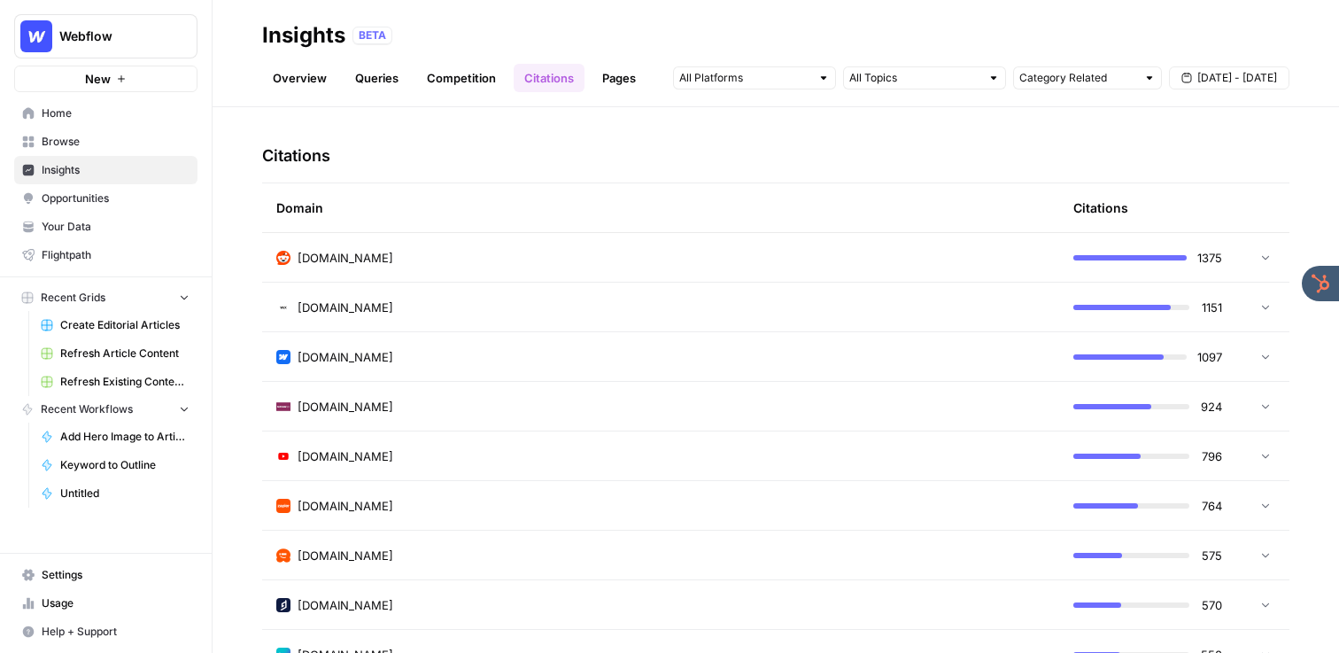
click at [436, 259] on div "[DOMAIN_NAME]" at bounding box center [660, 258] width 769 height 18
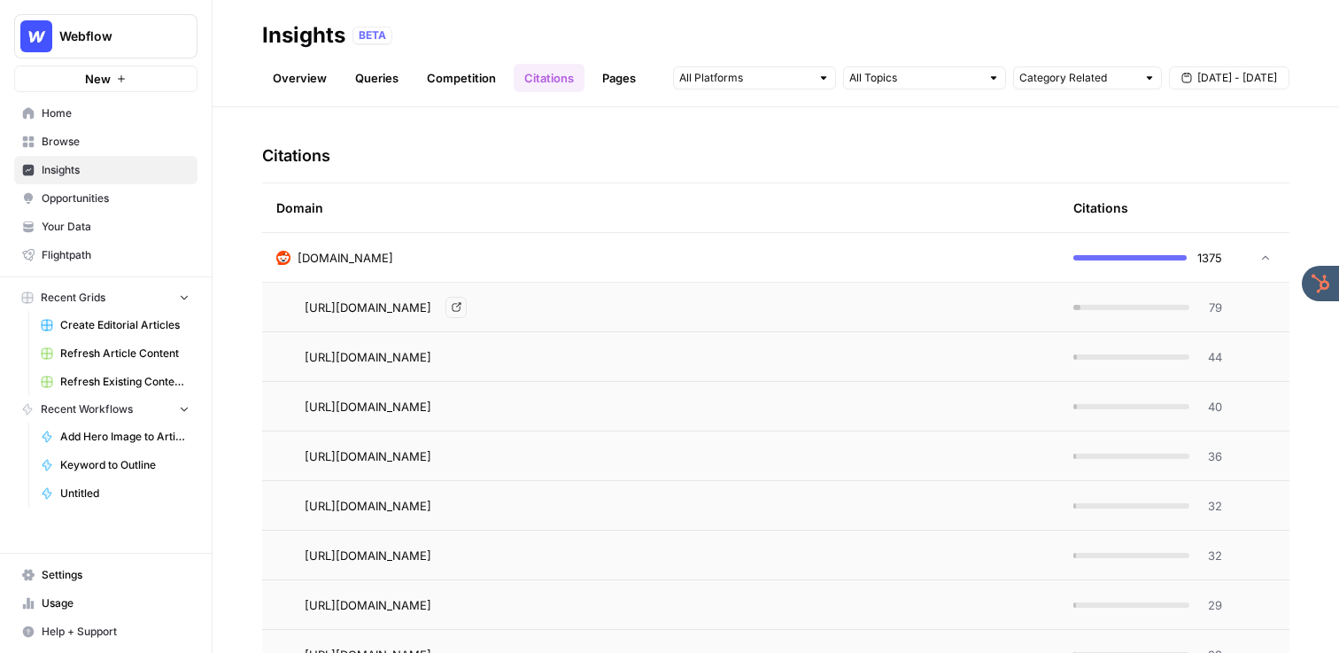
click at [431, 305] on span "[URL][DOMAIN_NAME]" at bounding box center [368, 307] width 127 height 18
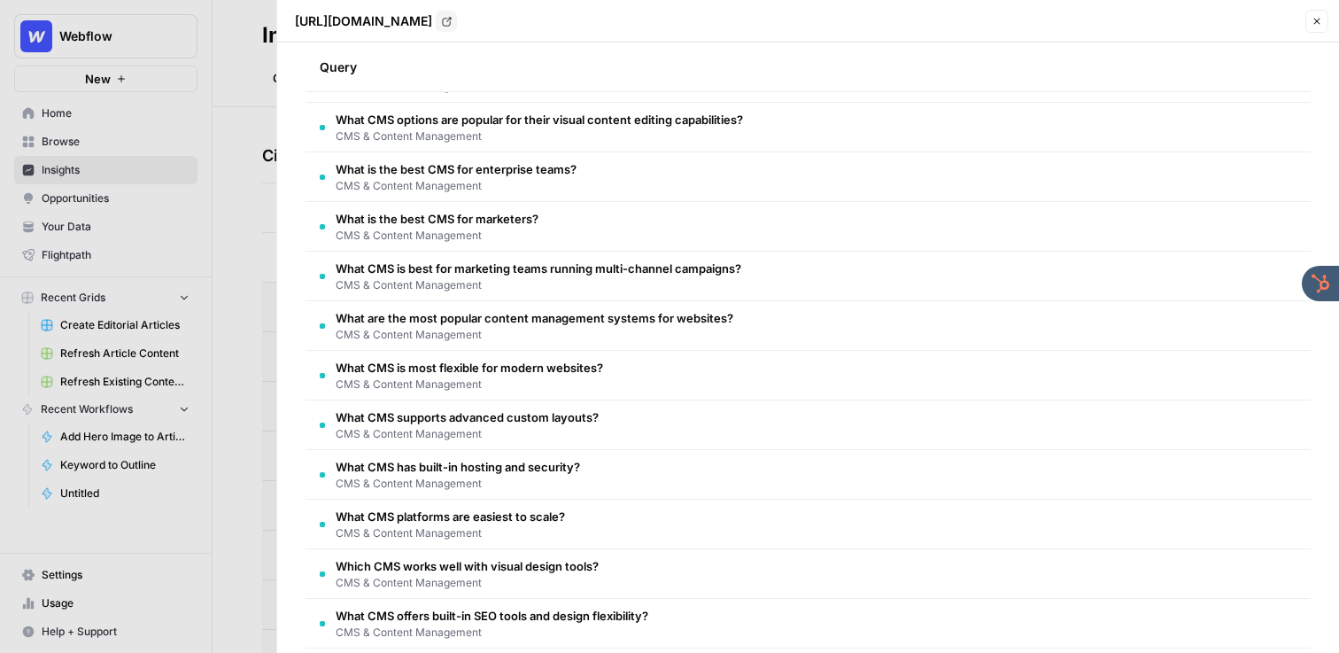
scroll to position [641, 0]
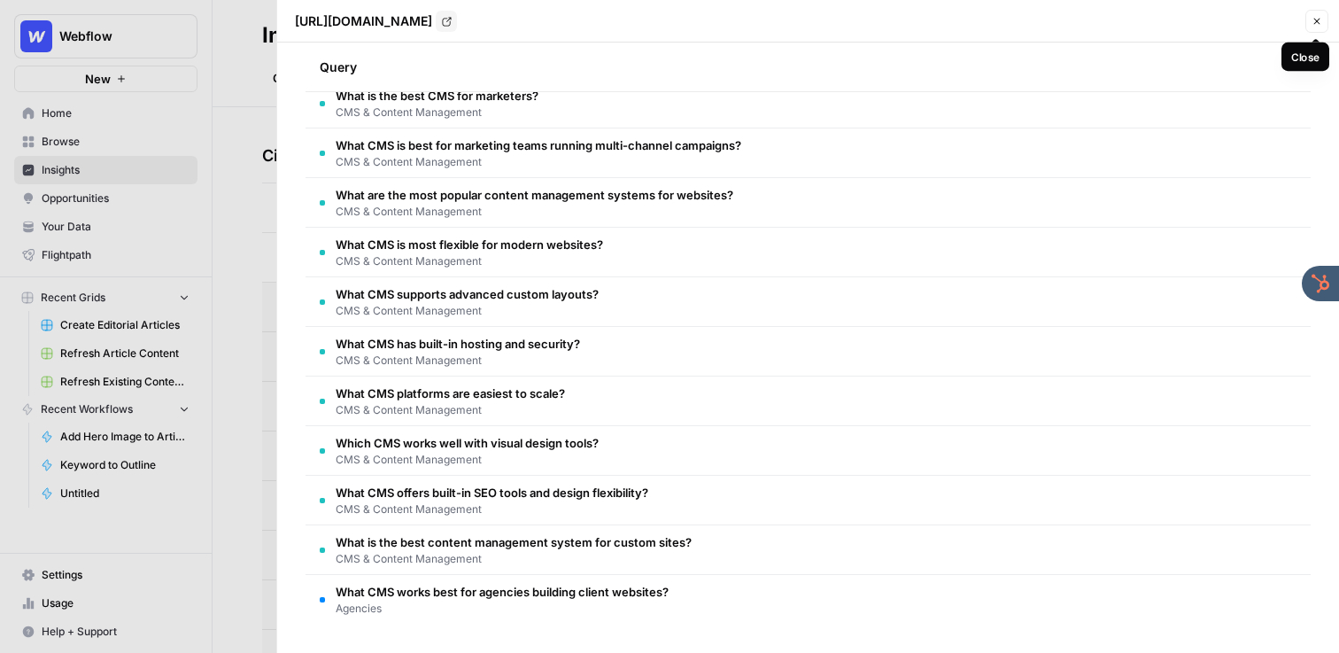
click at [1316, 25] on icon "button" at bounding box center [1316, 21] width 11 height 11
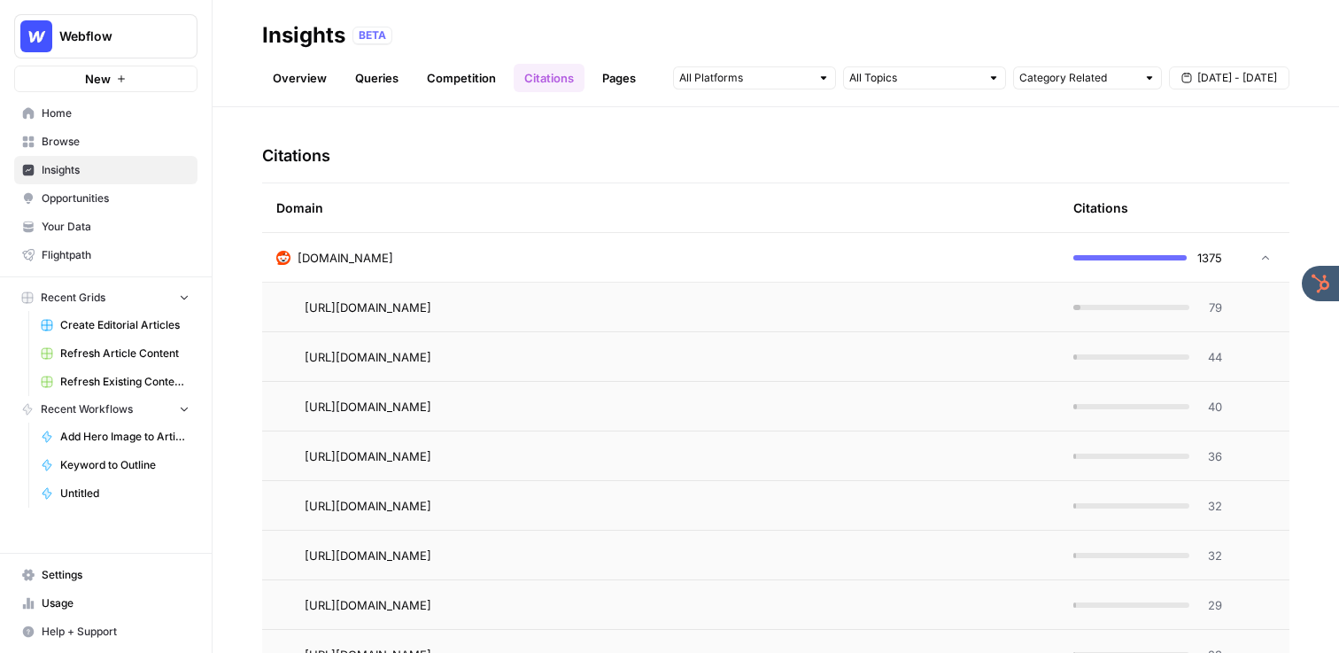
click at [99, 197] on span "Opportunities" at bounding box center [116, 198] width 148 height 16
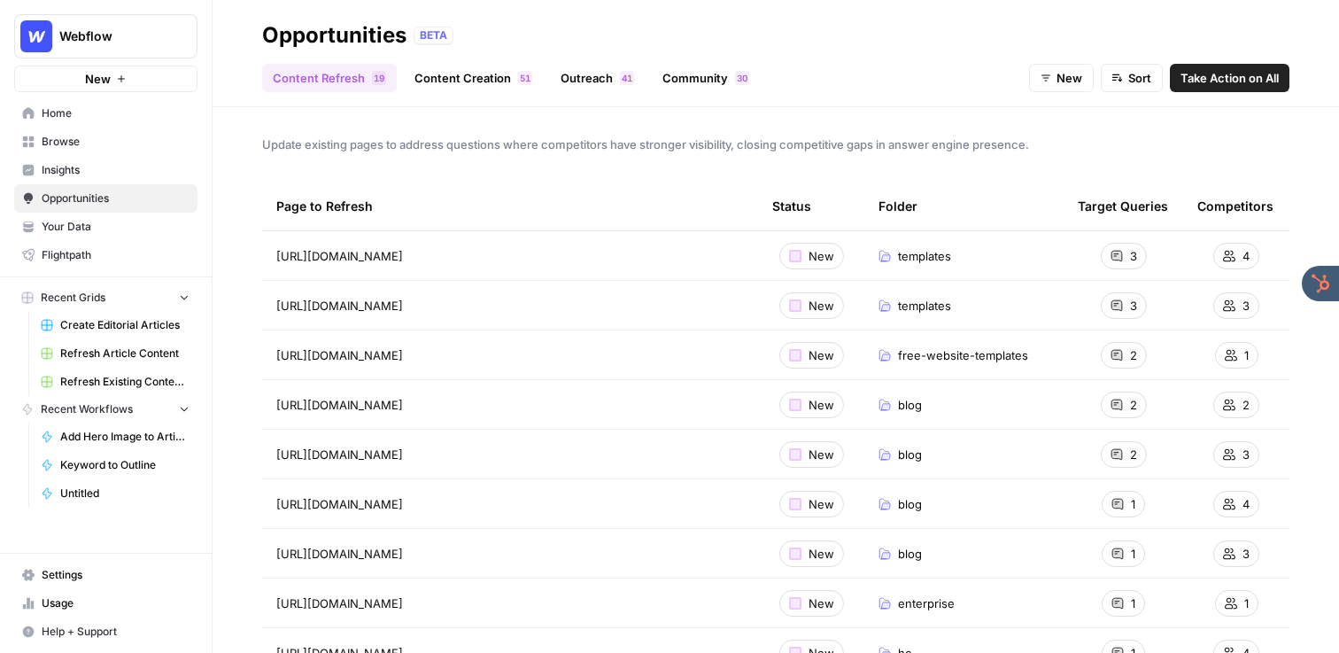
click at [686, 76] on link "Community 0 3" at bounding box center [706, 78] width 108 height 28
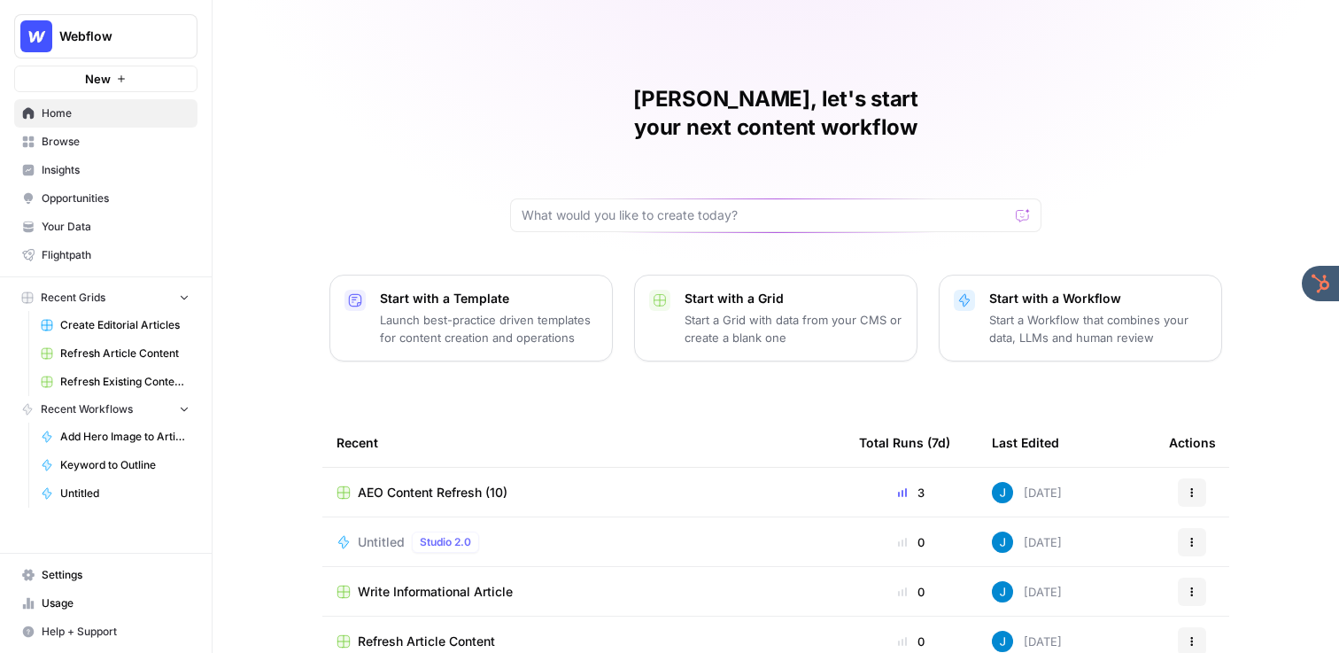
click at [307, 158] on div "Jordan, let's start your next content workflow Start with a Template Launch bes…" at bounding box center [775, 421] width 1126 height 843
click at [70, 162] on span "Insights" at bounding box center [116, 170] width 148 height 16
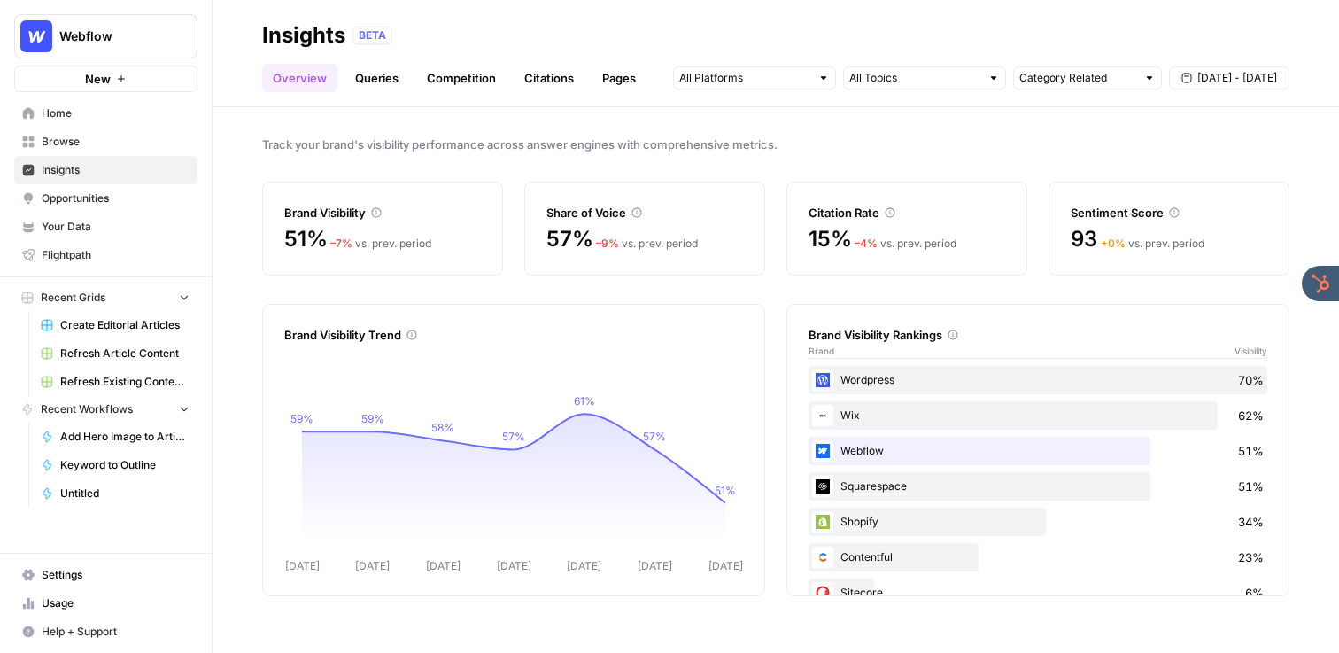
click at [368, 82] on link "Queries" at bounding box center [376, 78] width 65 height 28
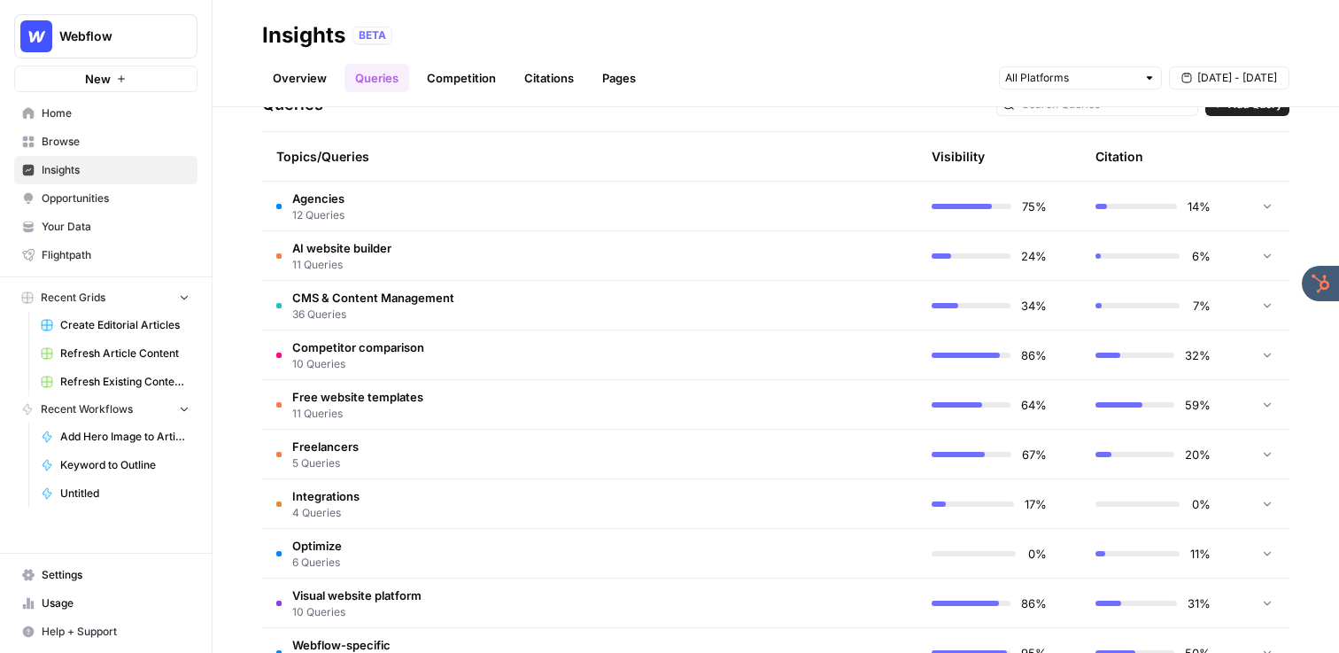
scroll to position [374, 0]
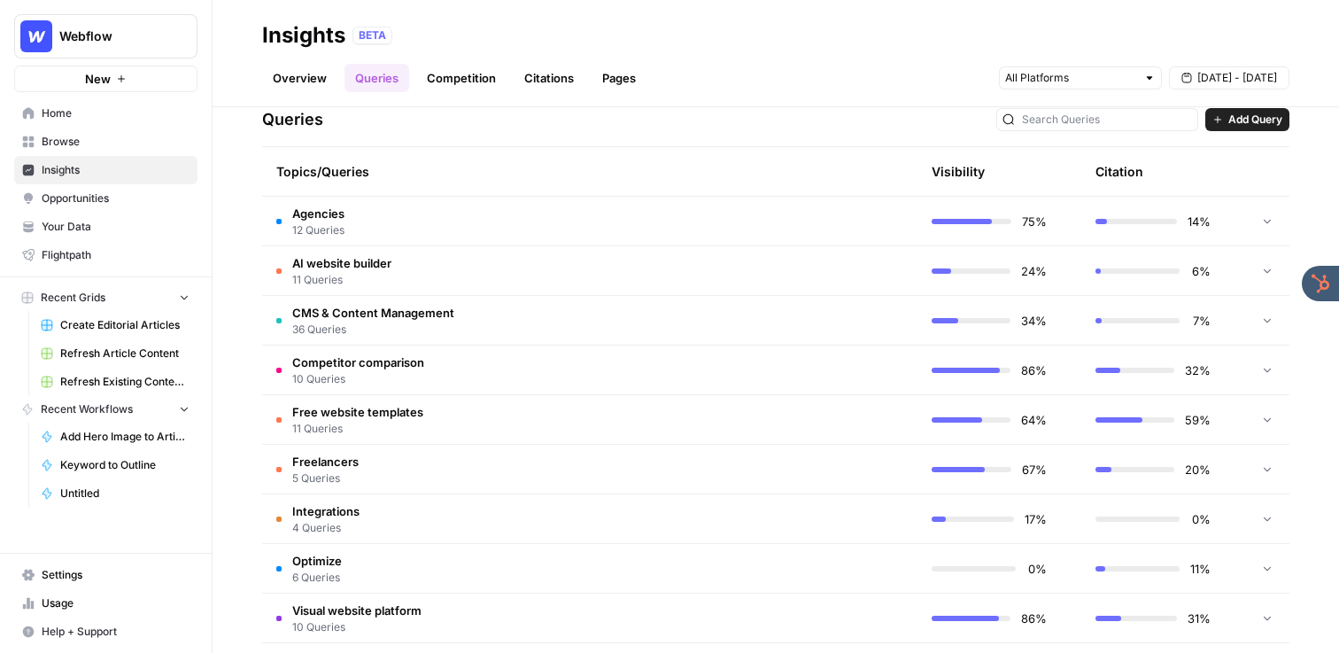
click at [483, 214] on td "Agencies 12 Queries" at bounding box center [505, 221] width 487 height 49
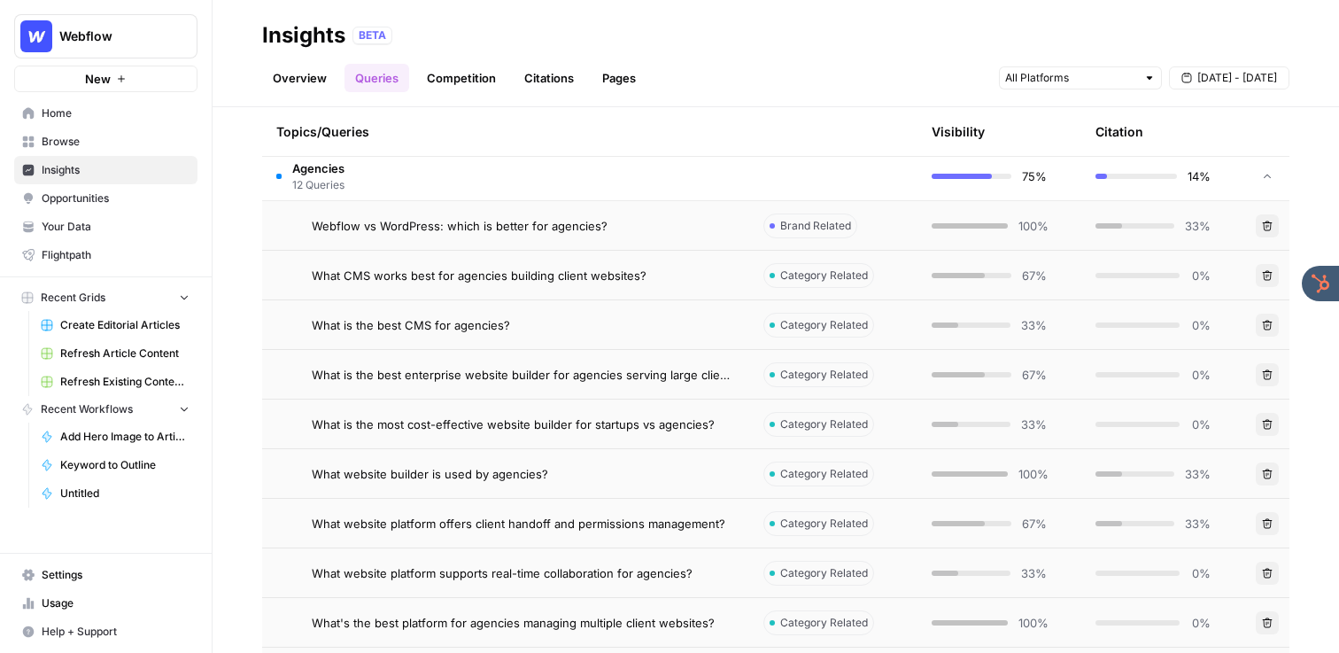
scroll to position [416, 0]
click at [598, 224] on span "Webflow vs WordPress: which is better for agencies?" at bounding box center [460, 229] width 296 height 18
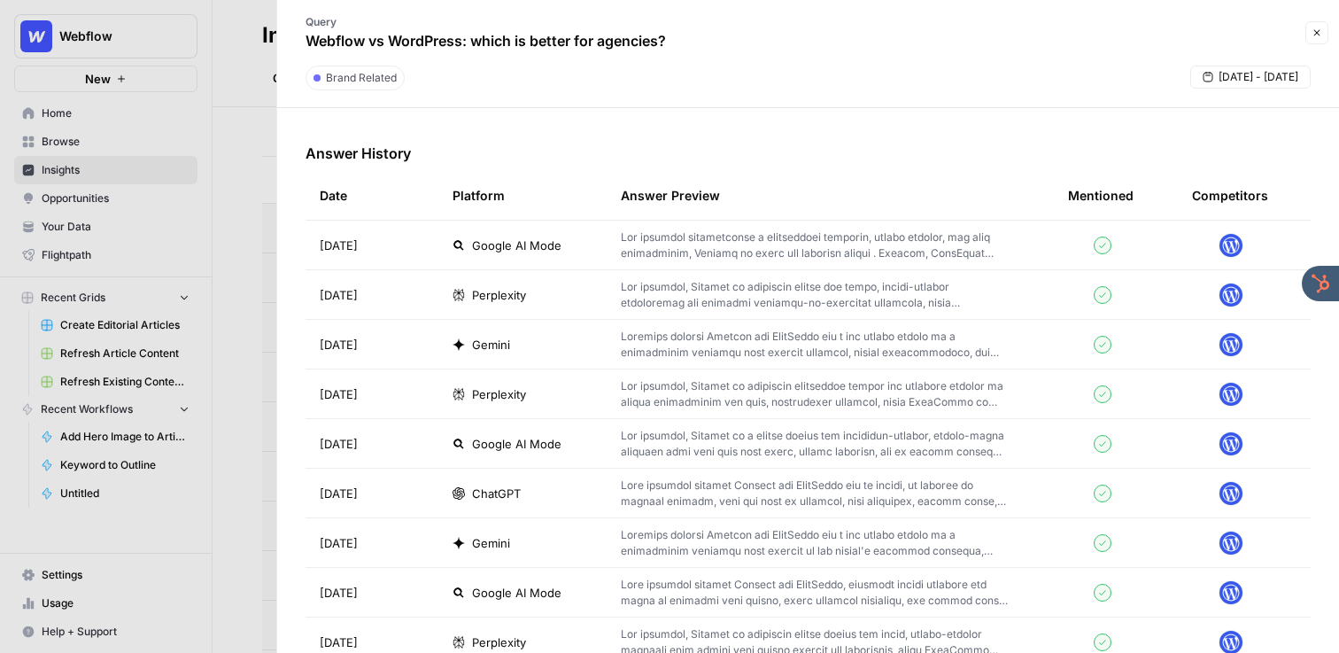
scroll to position [513, 0]
click at [654, 249] on p at bounding box center [816, 244] width 390 height 32
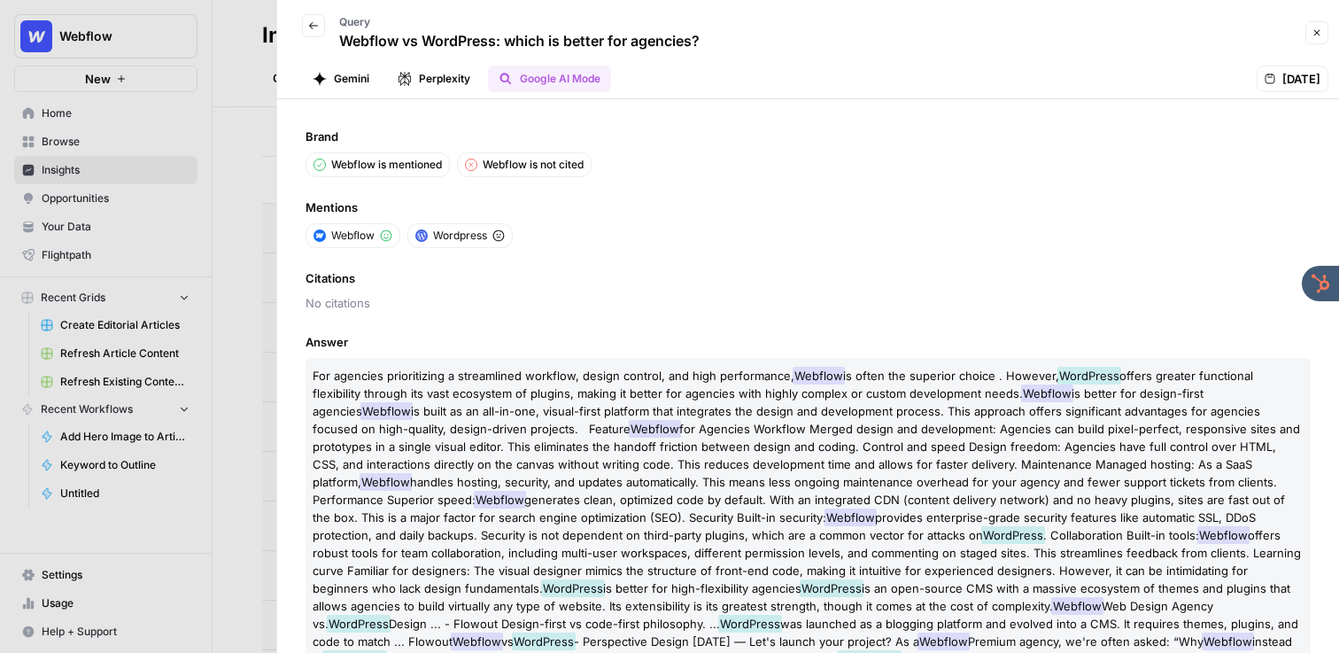
click at [1309, 31] on button "Close" at bounding box center [1316, 32] width 23 height 23
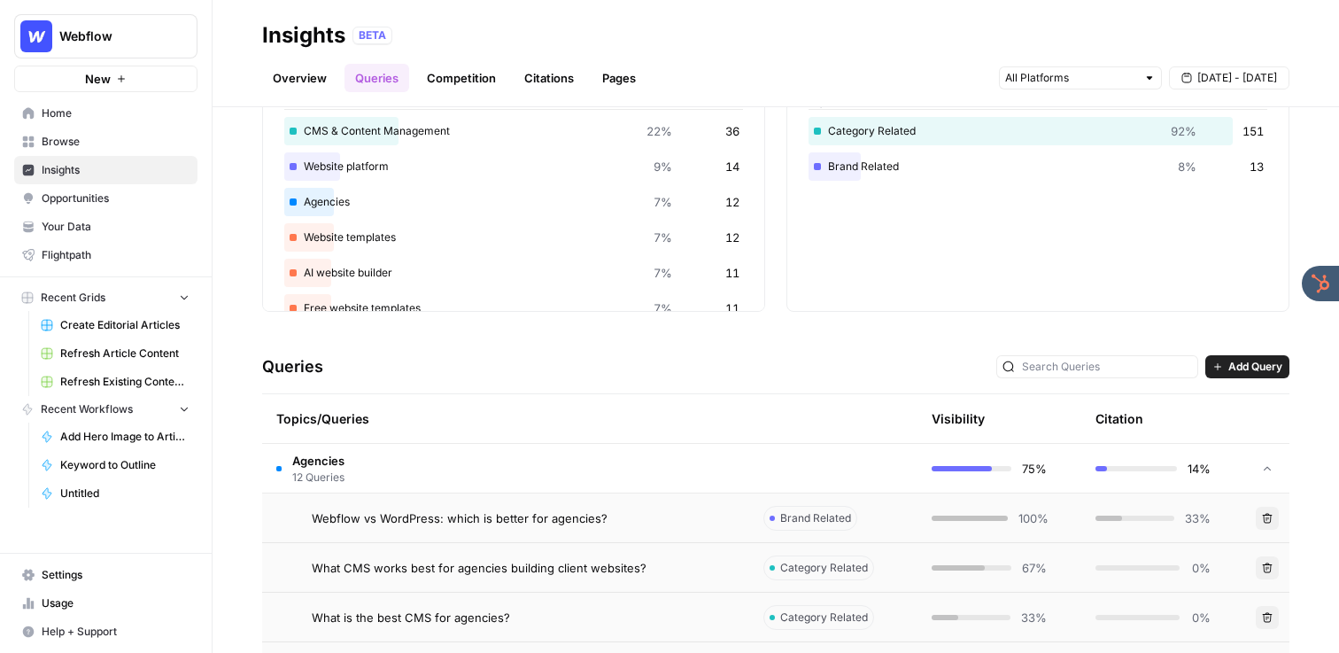
scroll to position [118, 0]
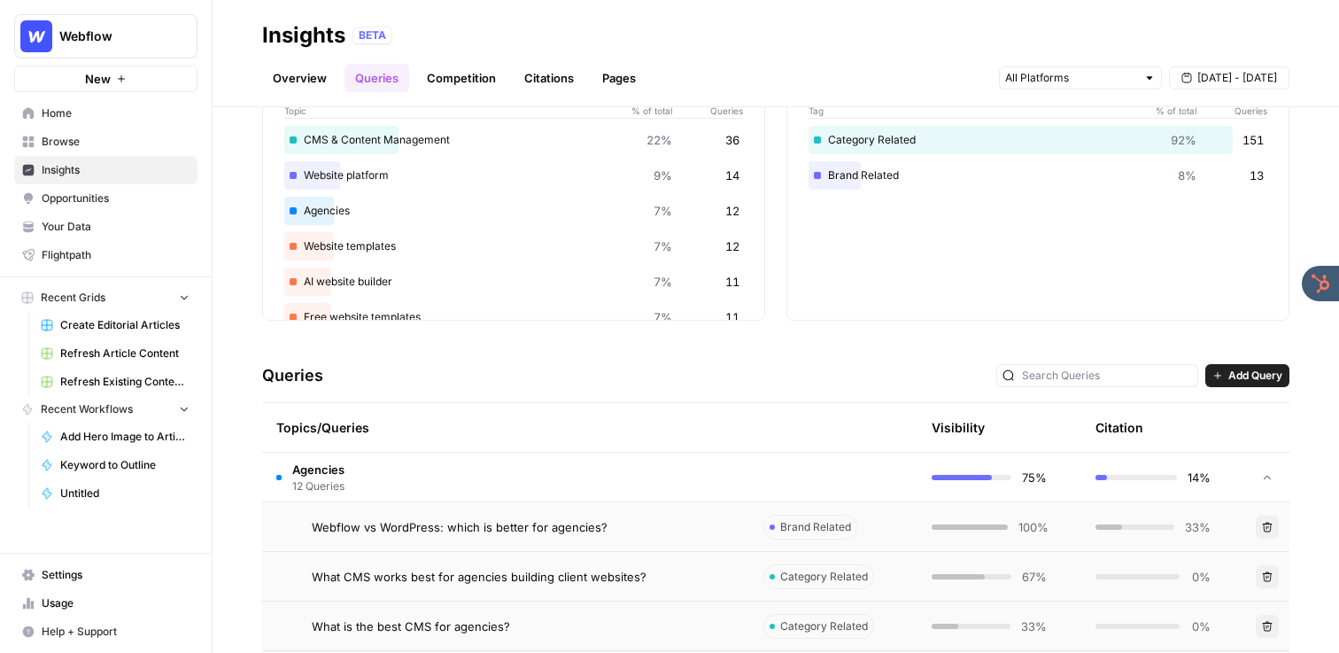
click at [491, 486] on td "Agencies 12 Queries" at bounding box center [505, 476] width 487 height 49
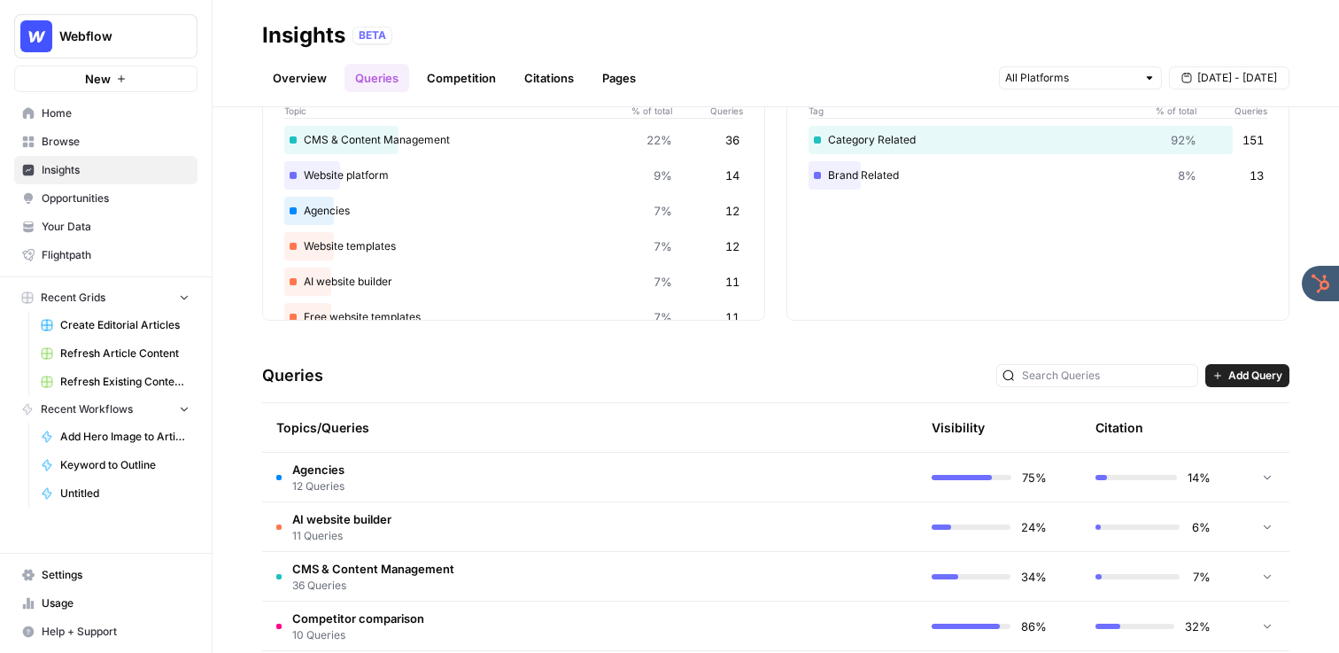
scroll to position [0, 0]
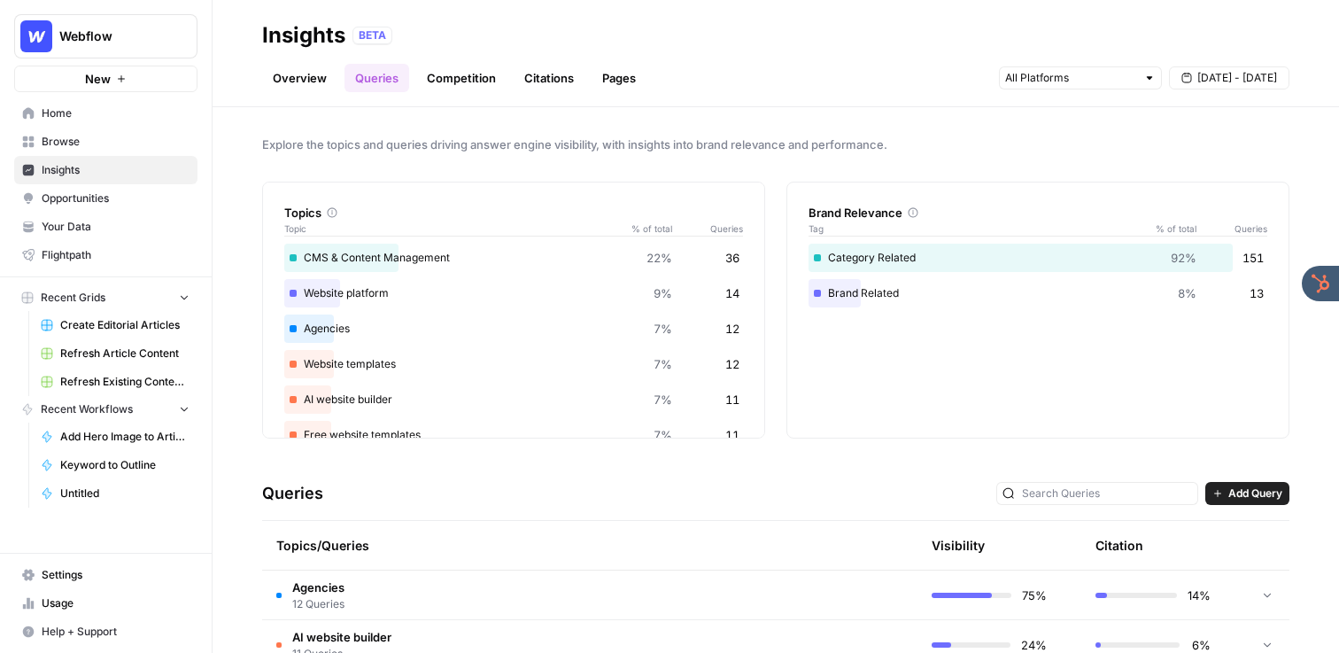
click at [544, 77] on link "Citations" at bounding box center [549, 78] width 71 height 28
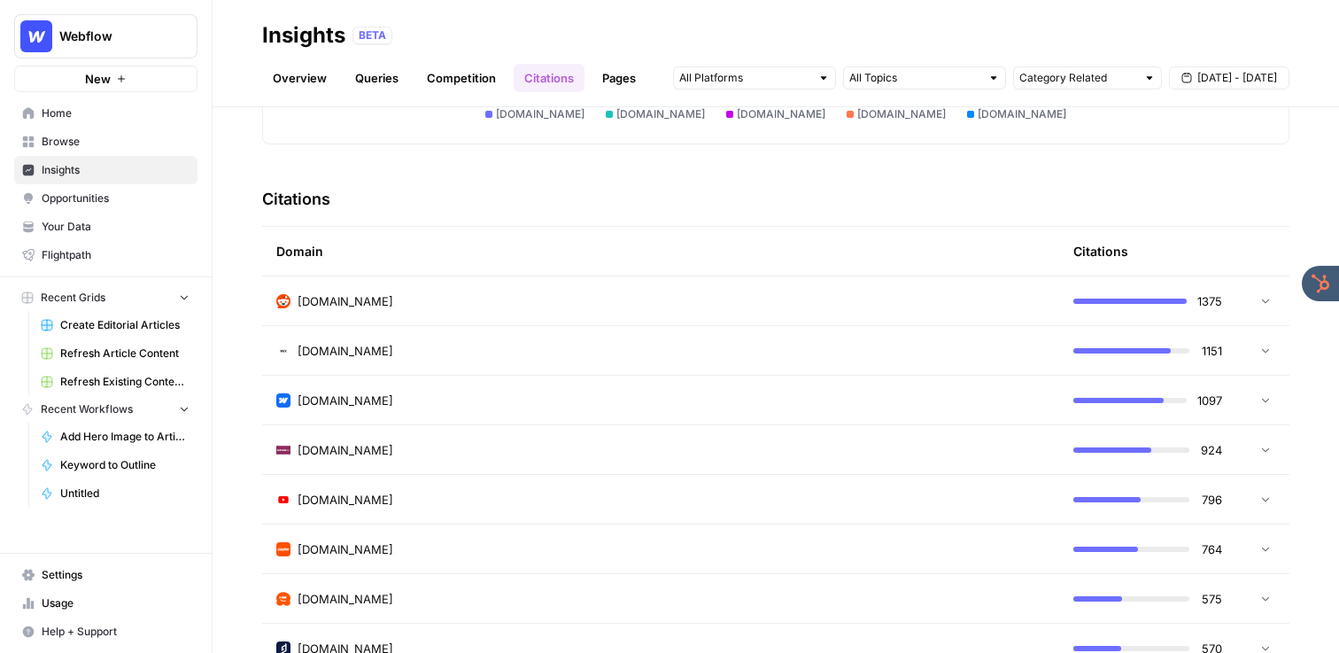
scroll to position [351, 0]
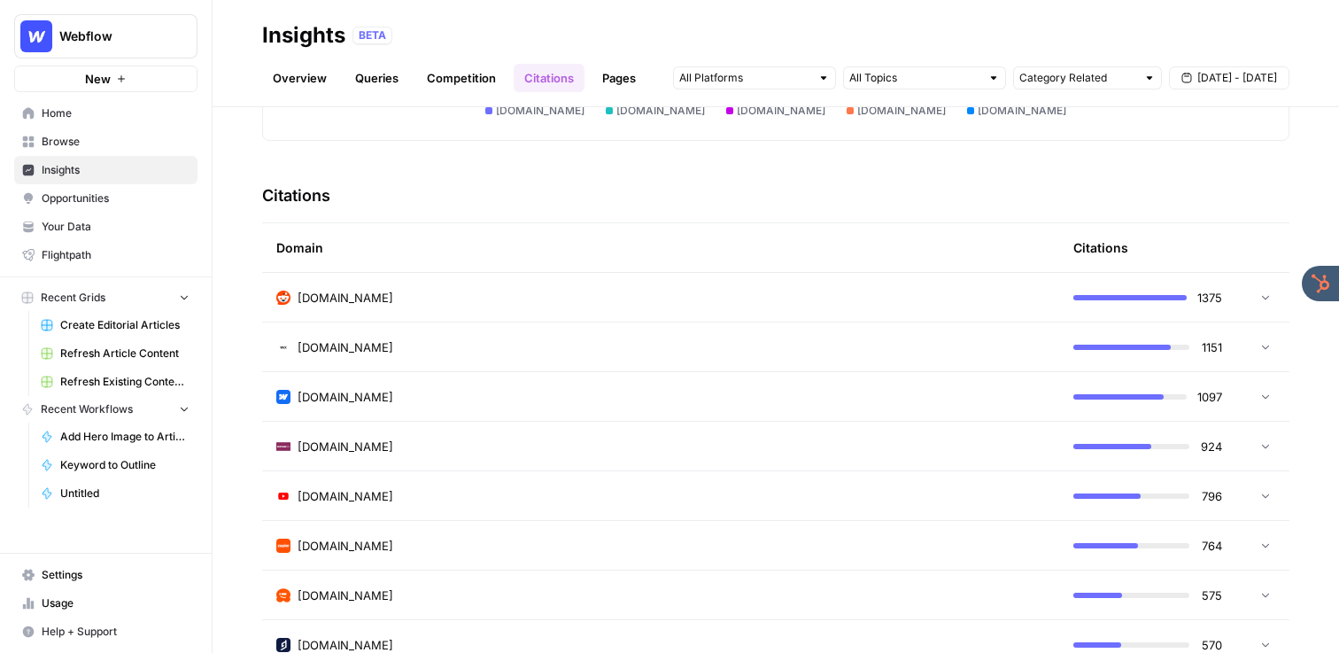
click at [415, 293] on div "[DOMAIN_NAME]" at bounding box center [660, 298] width 769 height 18
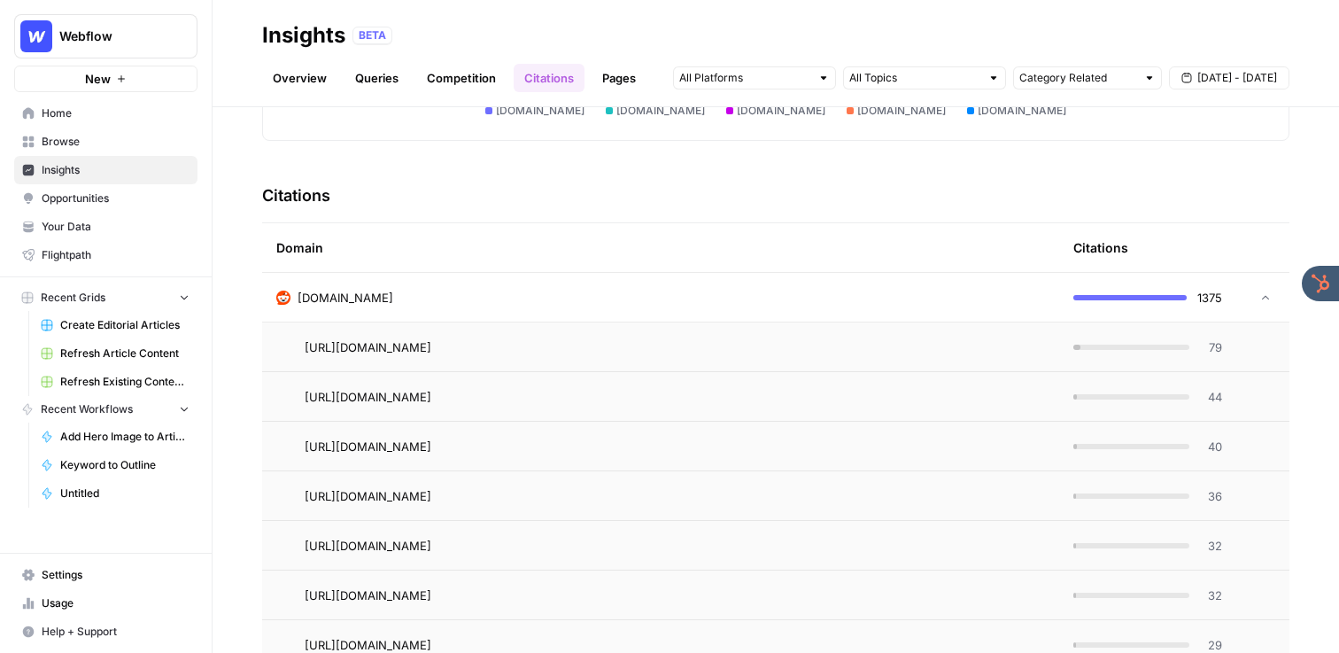
click at [649, 336] on td "[URL][DOMAIN_NAME]" at bounding box center [660, 346] width 797 height 49
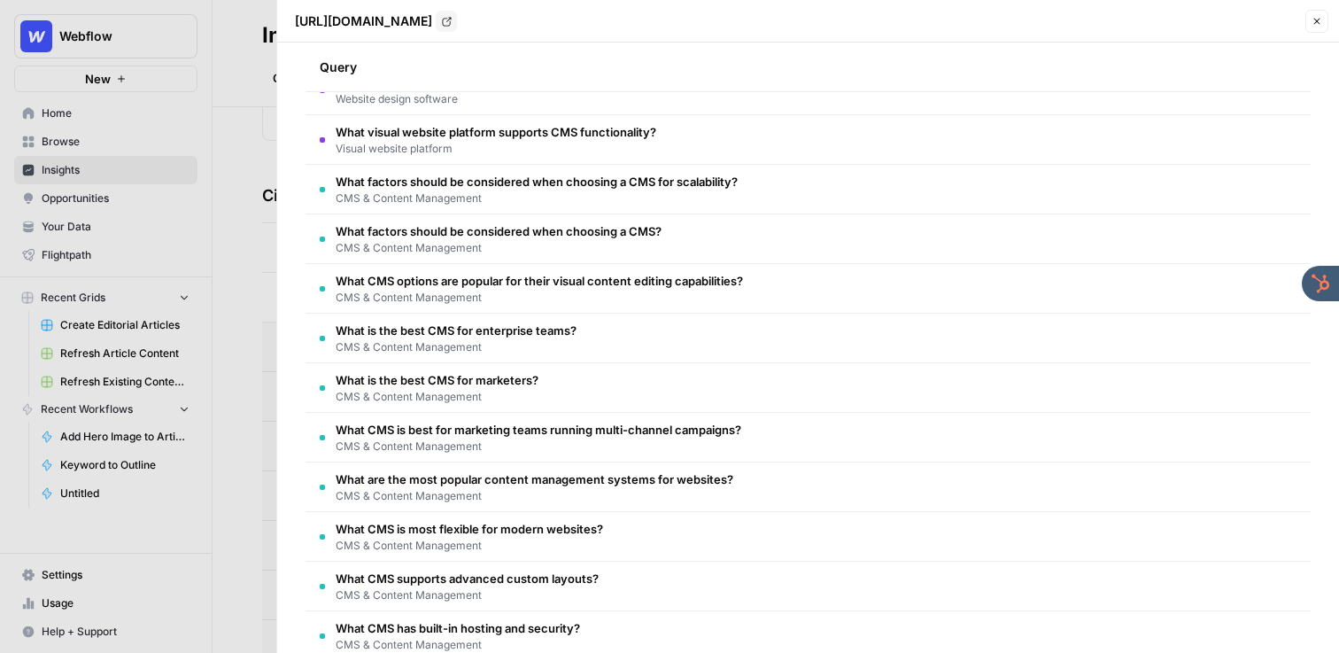
scroll to position [0, 0]
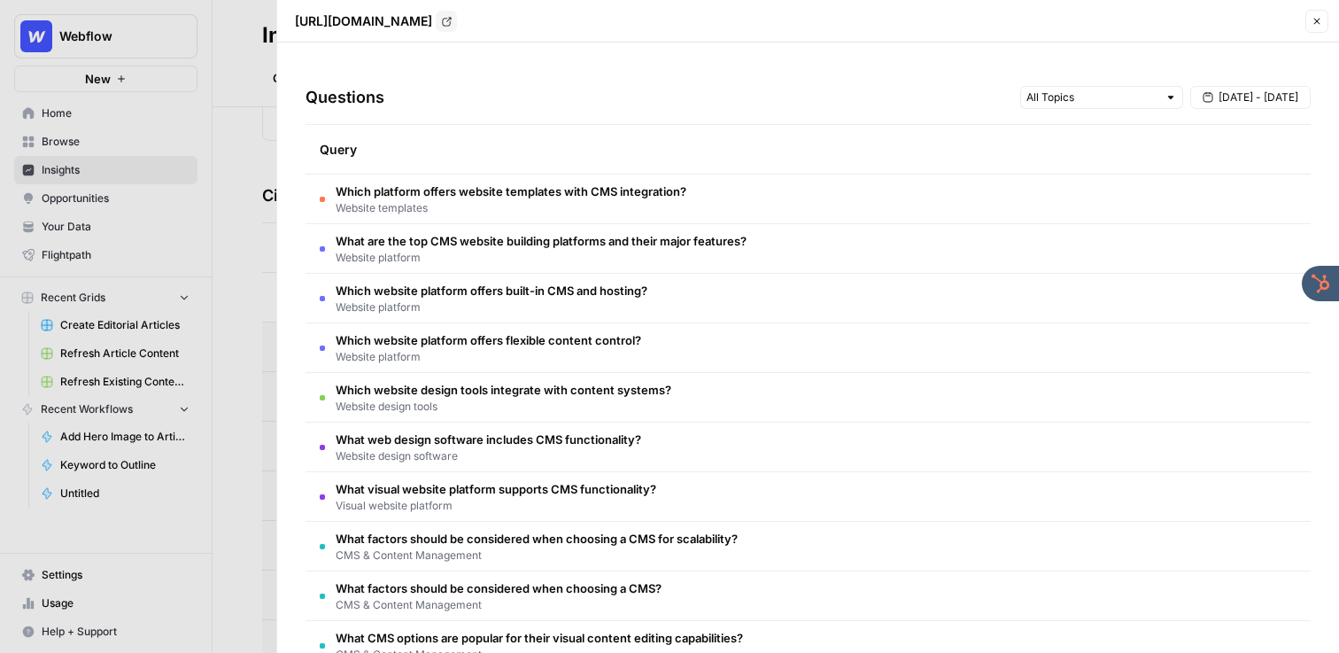
click at [1313, 18] on icon "button" at bounding box center [1316, 21] width 11 height 11
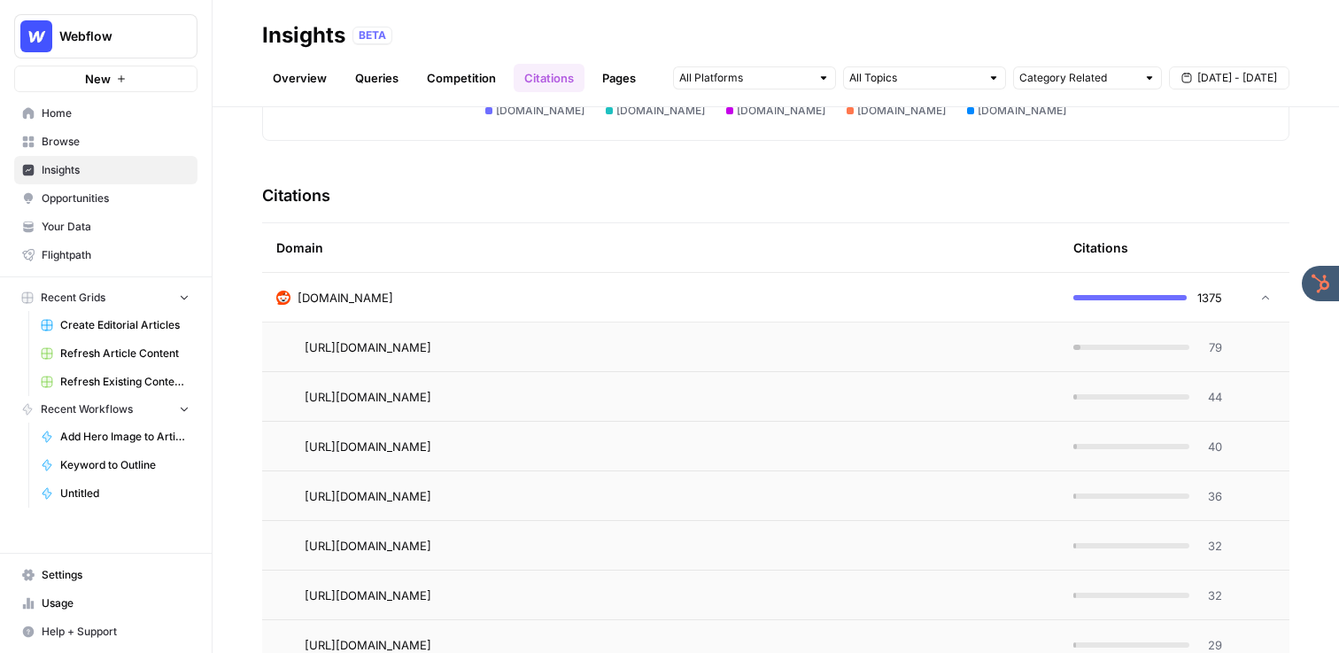
click at [385, 291] on div "[DOMAIN_NAME]" at bounding box center [660, 298] width 769 height 18
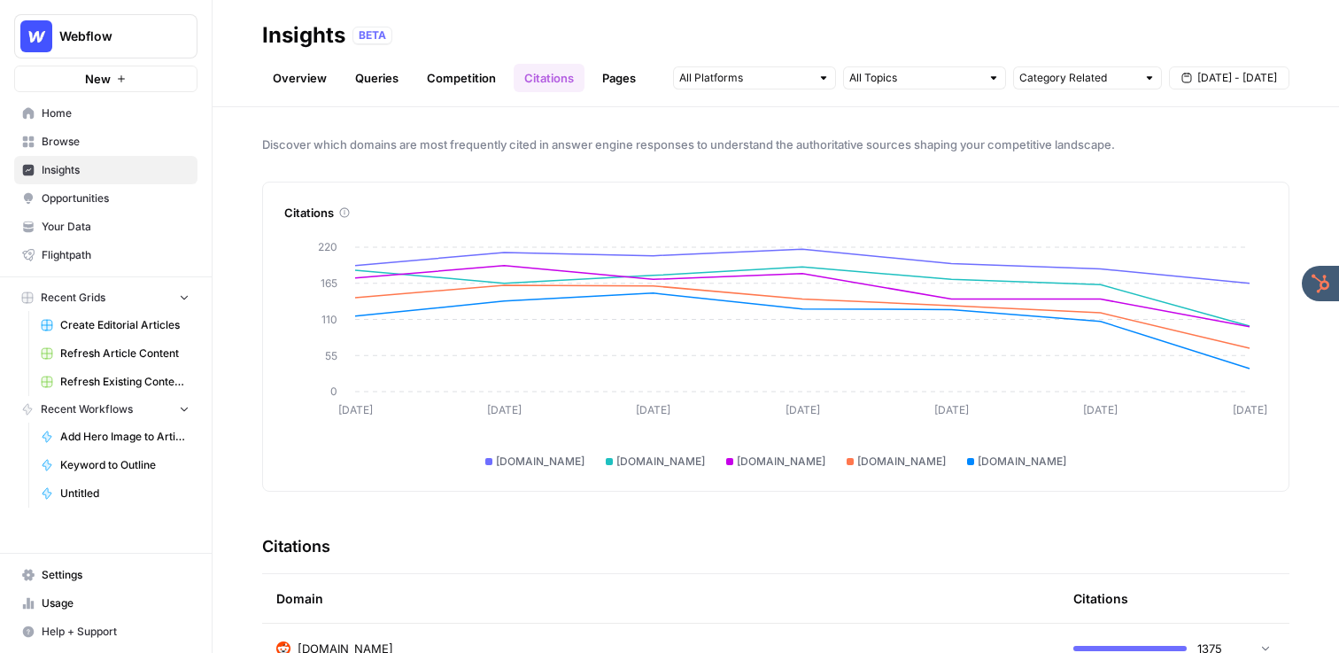
click at [140, 194] on span "Opportunities" at bounding box center [116, 198] width 148 height 16
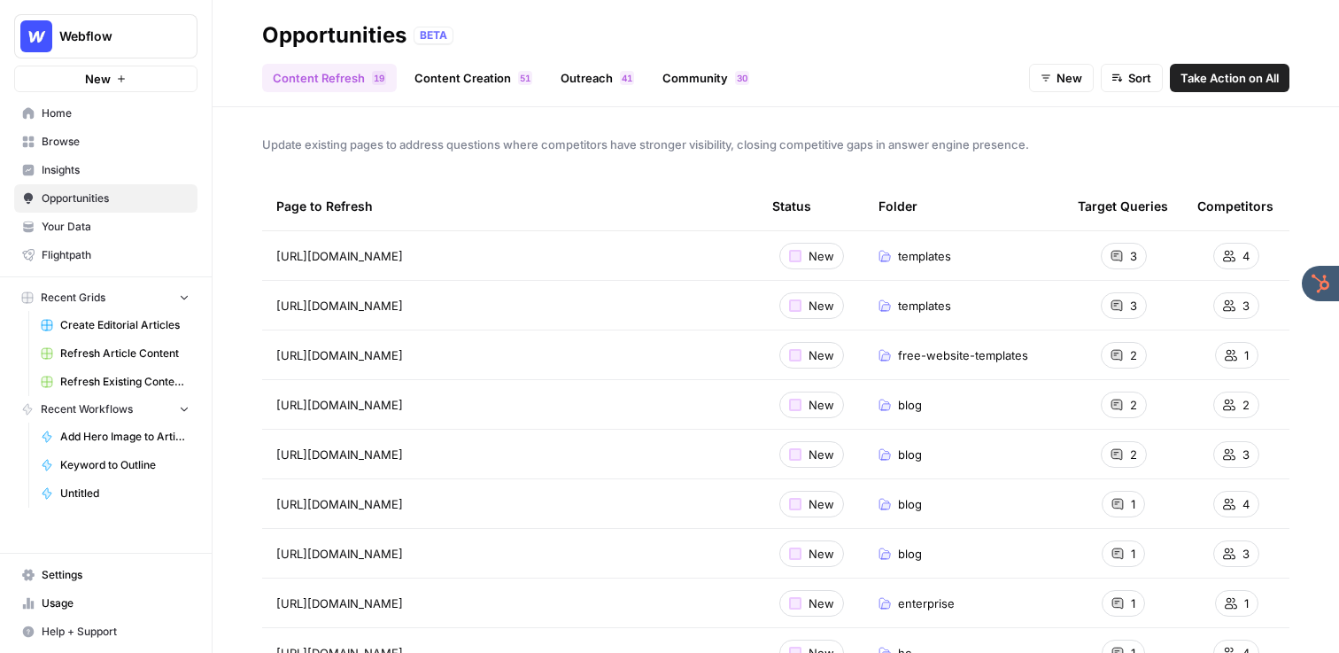
click at [479, 77] on link "Content Creation 1 5" at bounding box center [473, 78] width 139 height 28
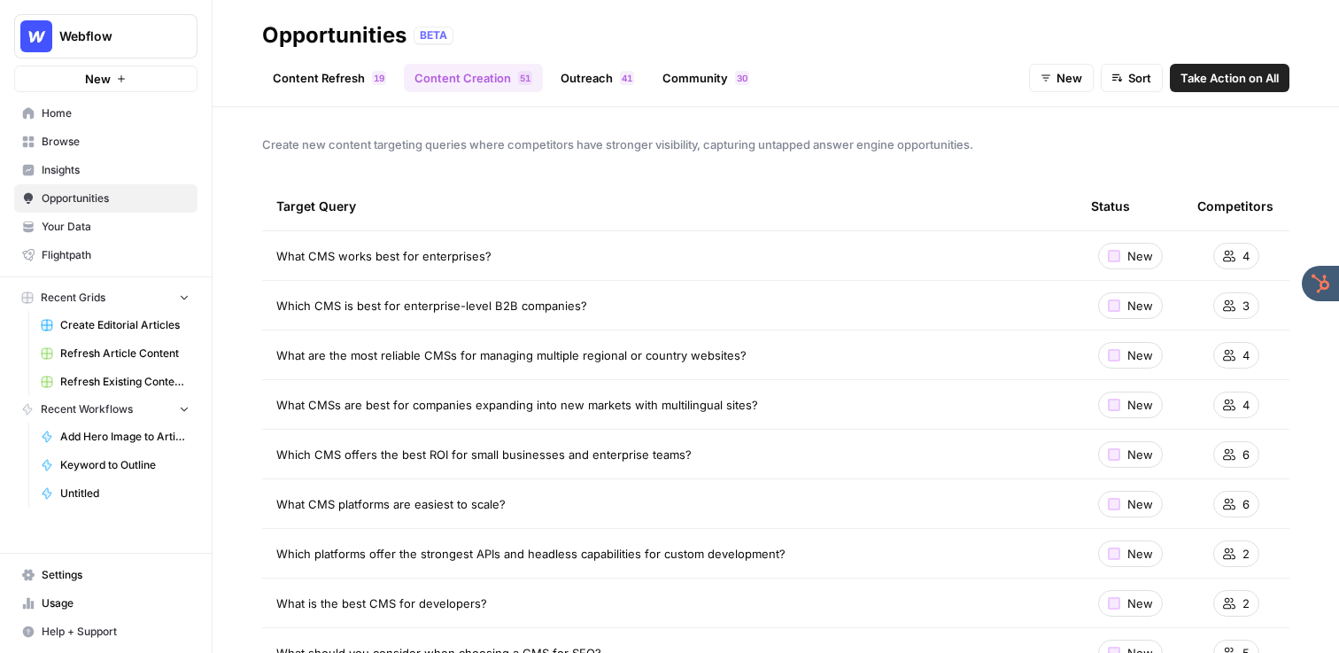
click at [1220, 76] on span "Take Action on All" at bounding box center [1229, 78] width 98 height 18
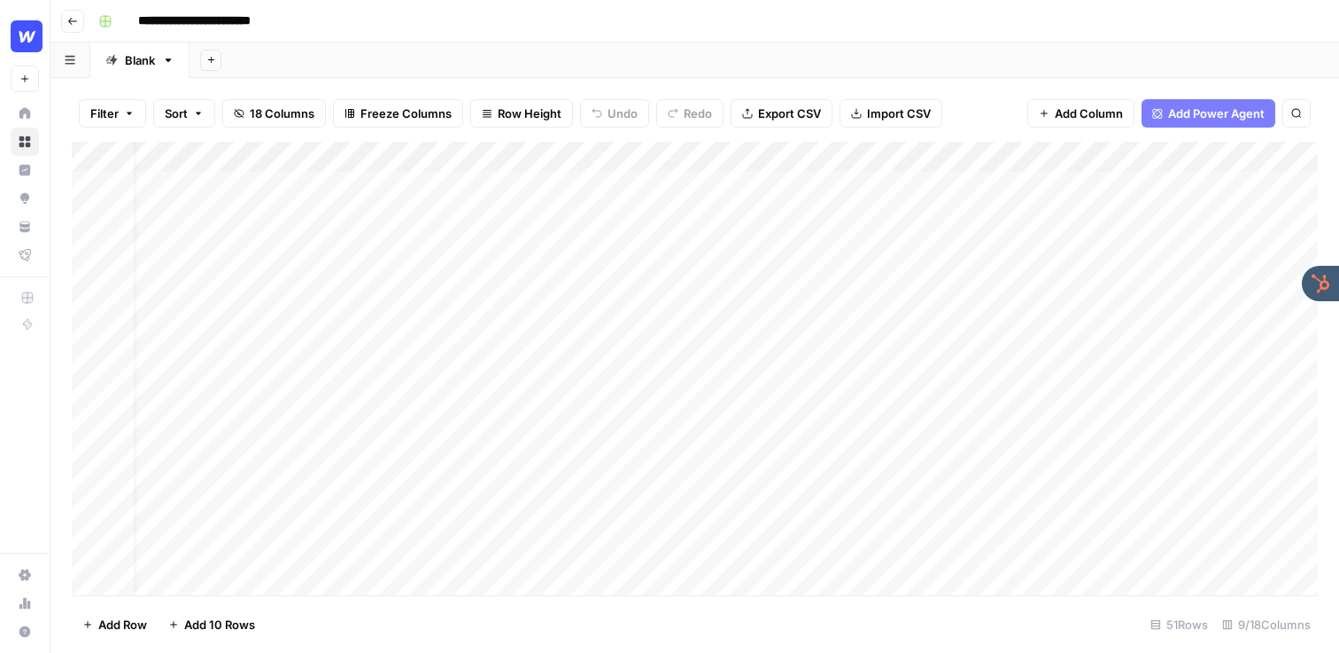
scroll to position [0, 29]
click at [668, 183] on div "Add Column" at bounding box center [695, 368] width 1246 height 453
click at [957, 182] on div "Add Column" at bounding box center [695, 368] width 1246 height 453
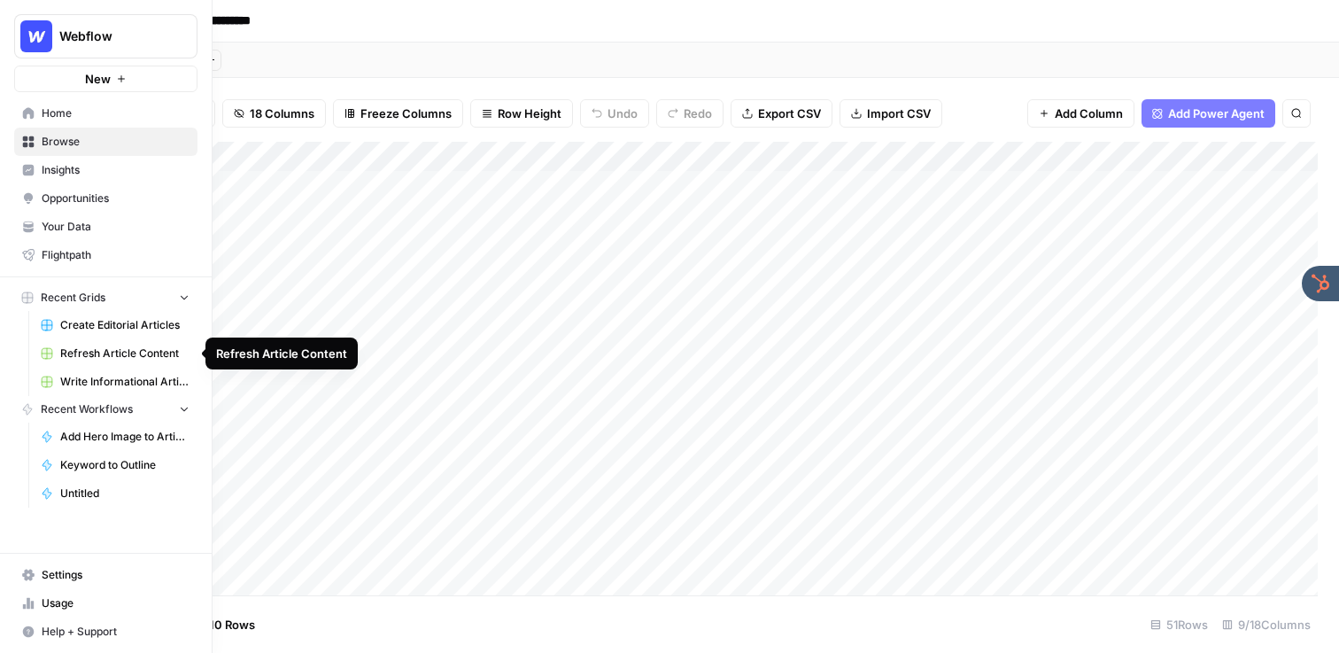
click at [109, 351] on span "Refresh Article Content" at bounding box center [124, 353] width 129 height 16
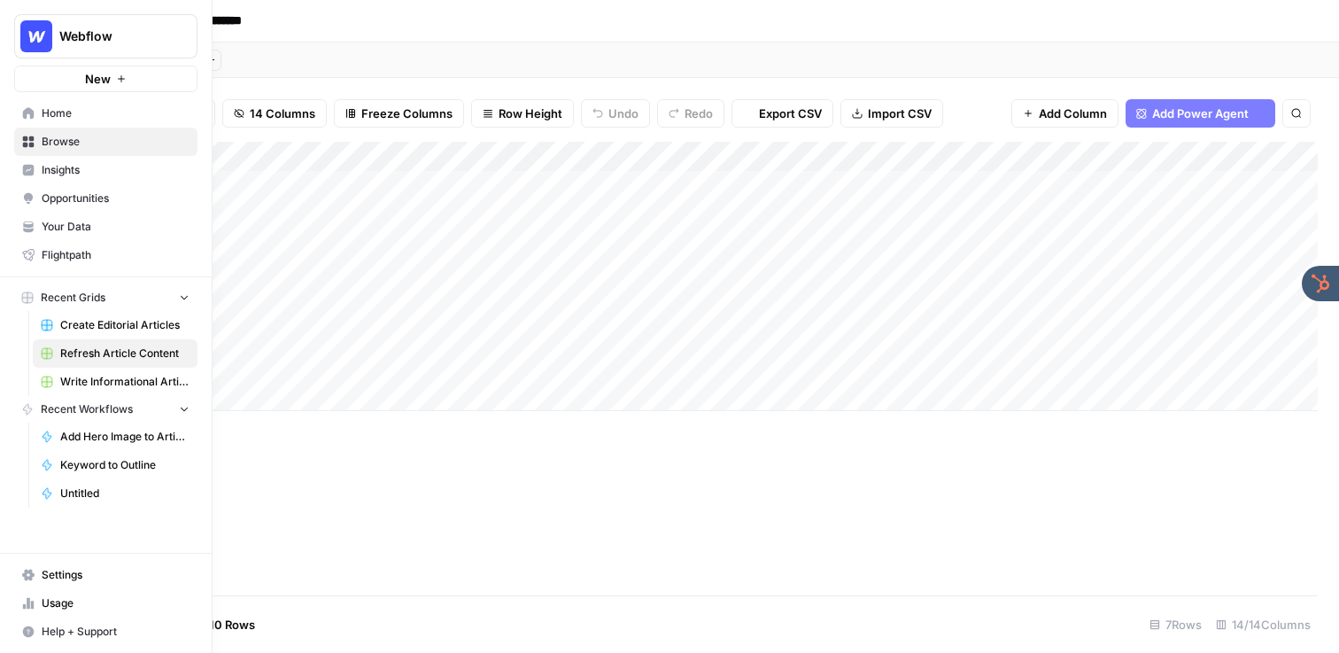
click at [136, 31] on span "Webflow" at bounding box center [112, 36] width 107 height 18
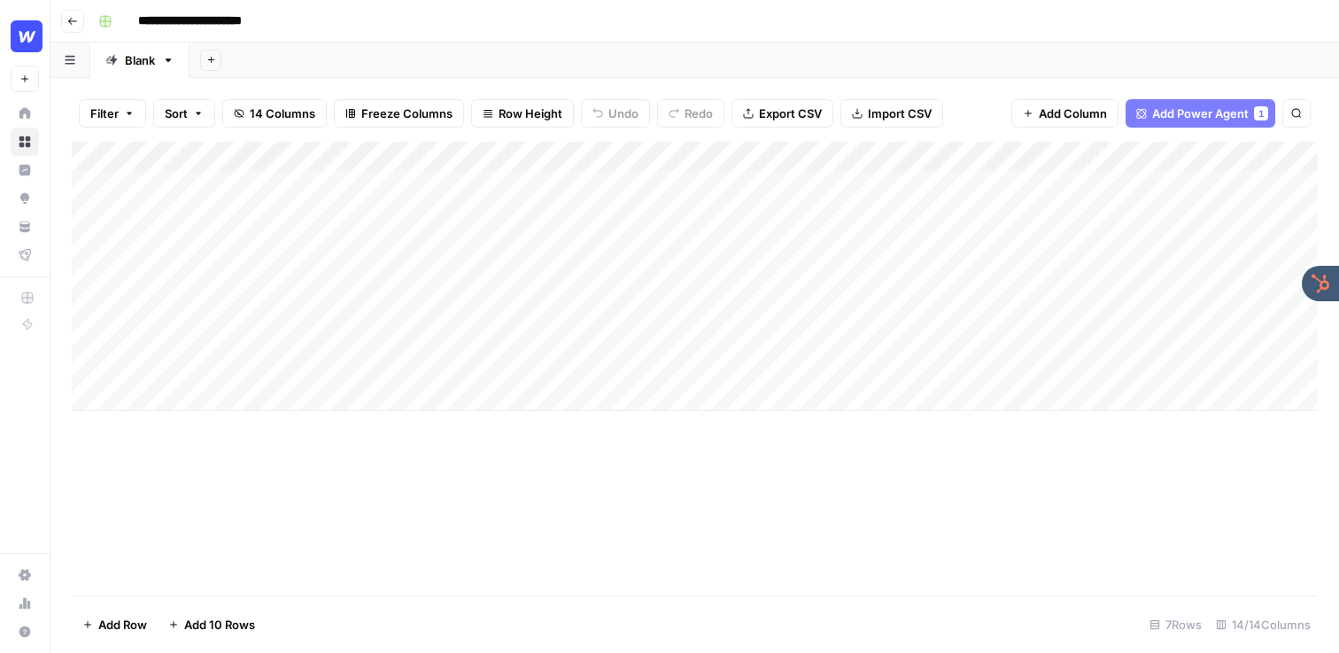
click at [516, 33] on div "**********" at bounding box center [706, 21] width 1230 height 28
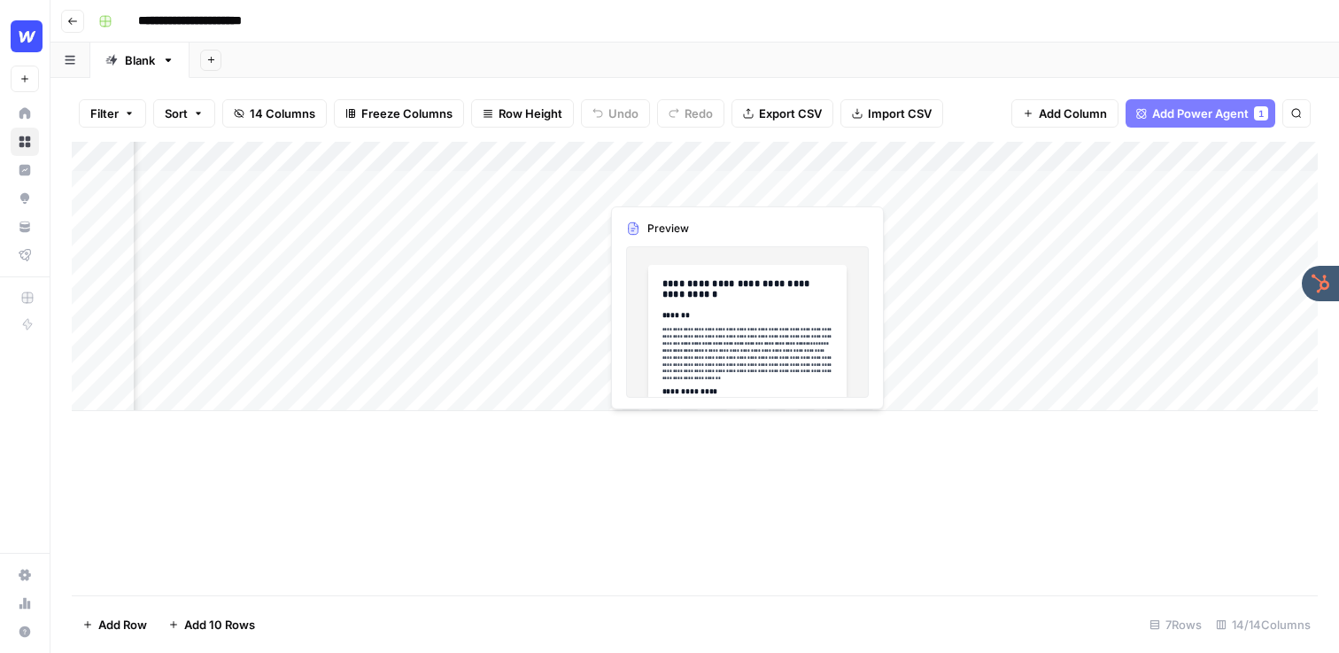
click at [680, 189] on div "Add Column" at bounding box center [695, 276] width 1246 height 269
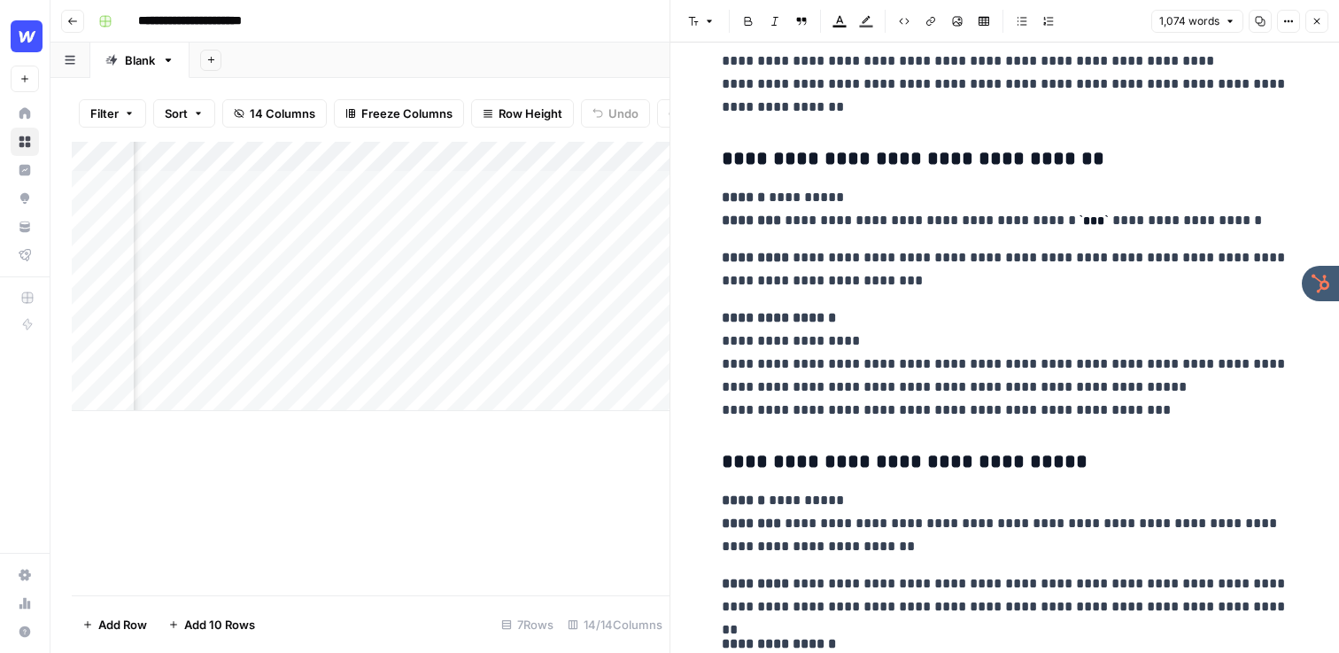
scroll to position [4320, 0]
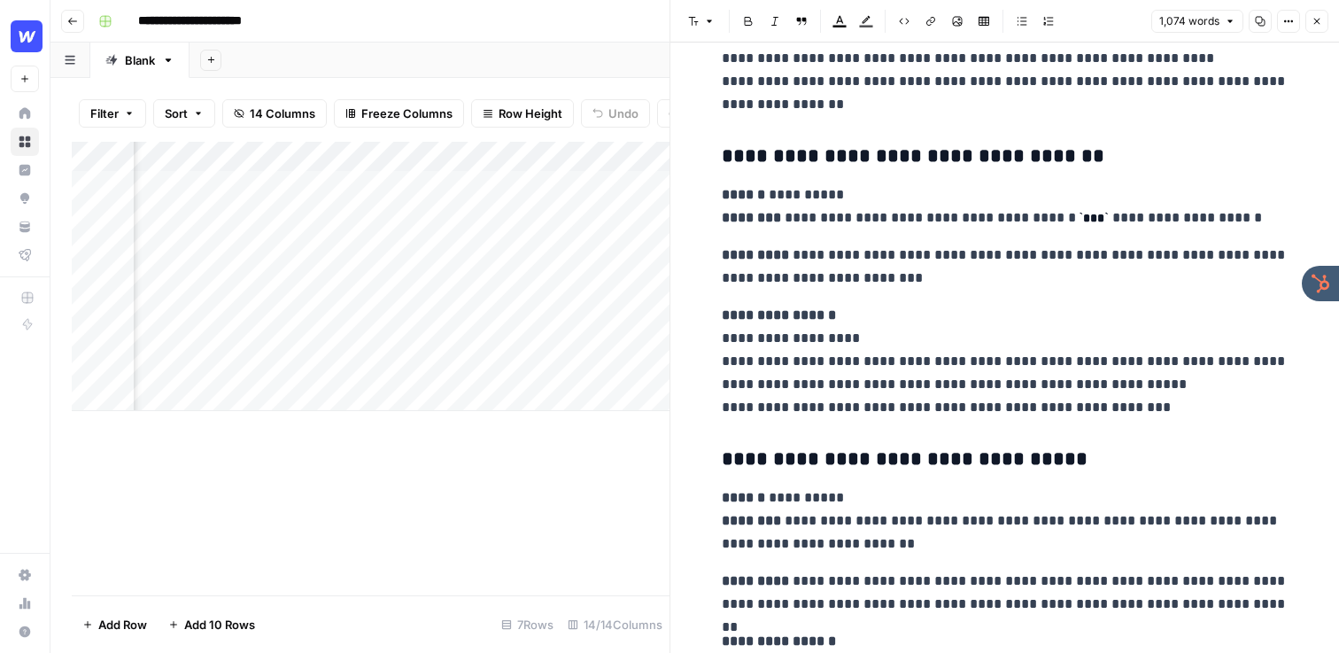
click at [1311, 25] on icon "button" at bounding box center [1316, 21] width 11 height 11
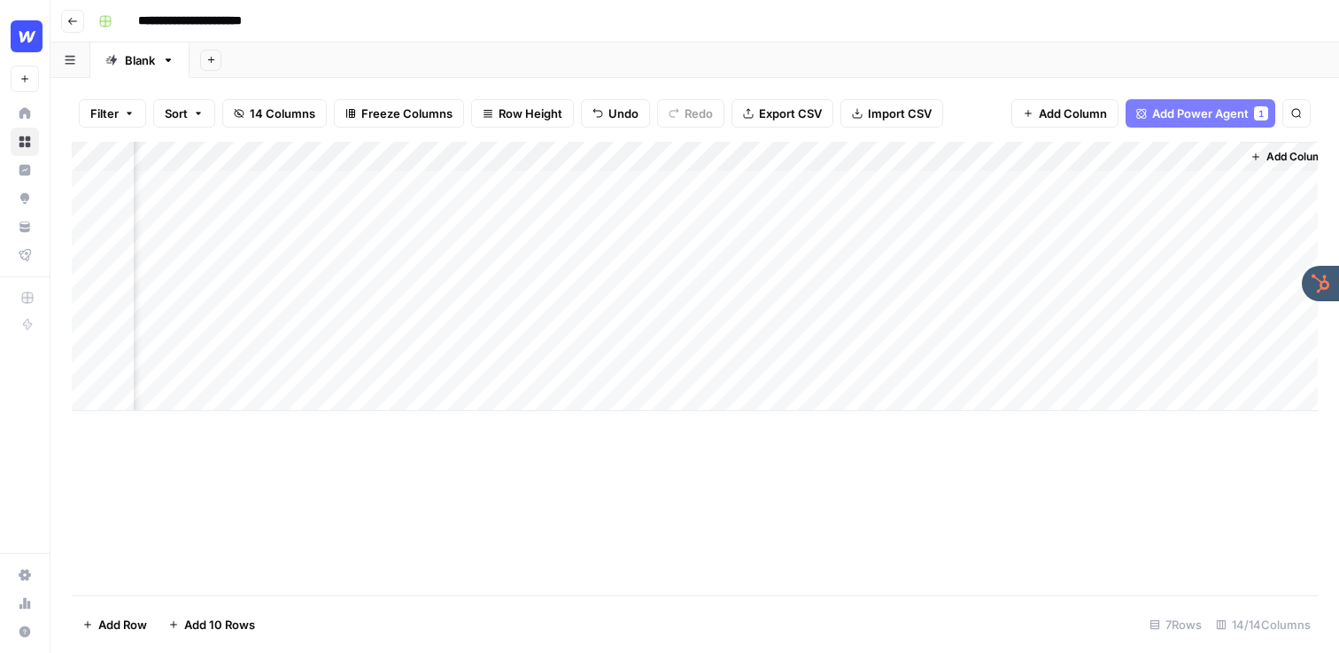
scroll to position [0, 1773]
click at [943, 181] on div "Add Column" at bounding box center [695, 276] width 1246 height 269
click at [945, 182] on div "Add Column" at bounding box center [695, 276] width 1246 height 269
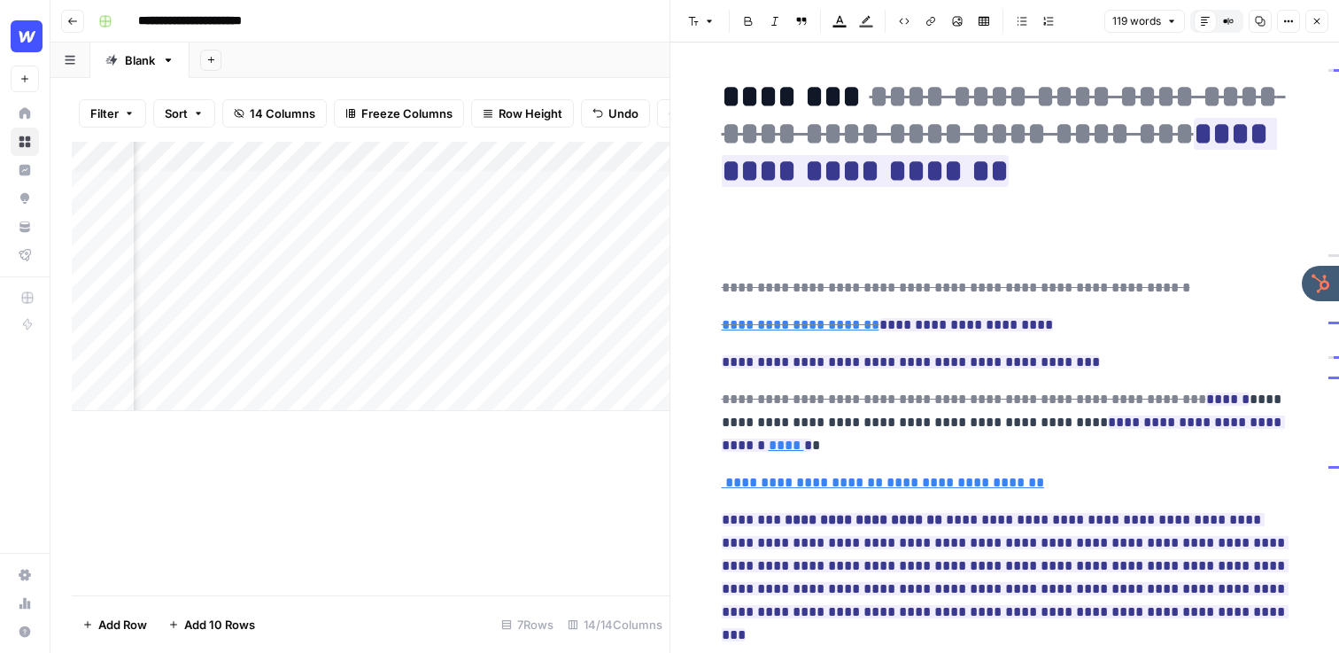
click at [1317, 26] on icon "button" at bounding box center [1316, 21] width 11 height 11
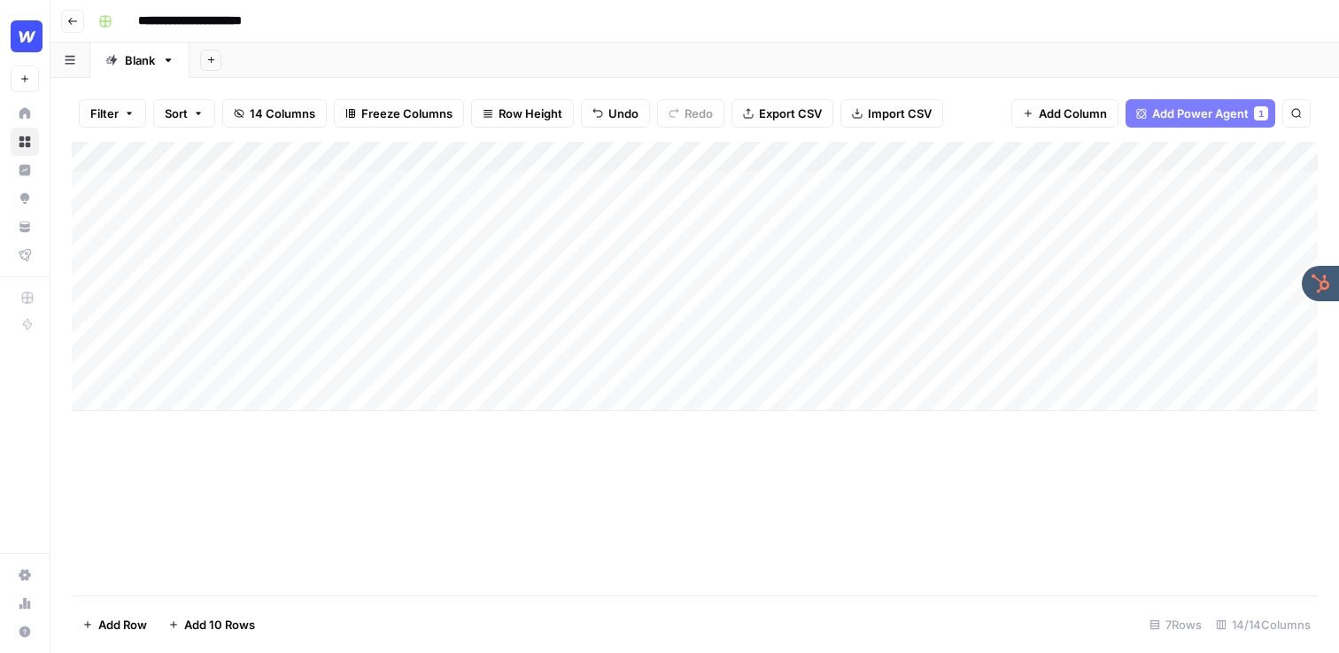
click at [614, 13] on div "**********" at bounding box center [706, 21] width 1230 height 28
click at [793, 179] on div "Add Column" at bounding box center [695, 276] width 1246 height 269
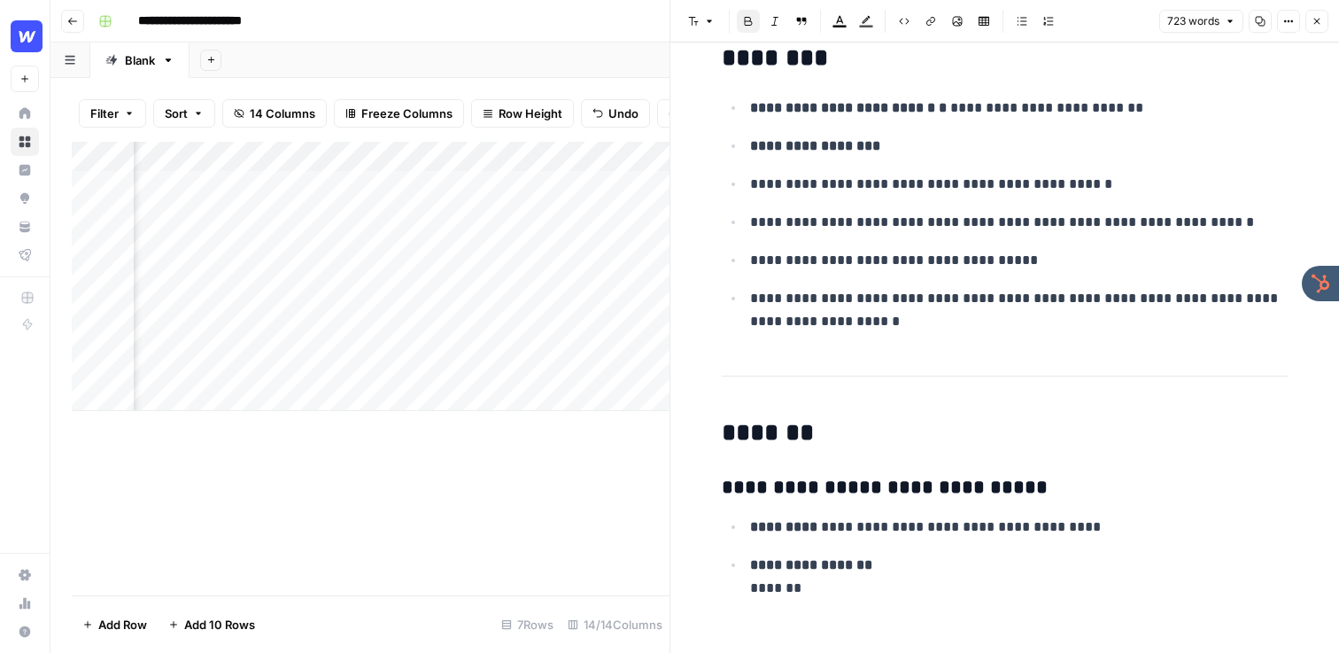
scroll to position [42, 0]
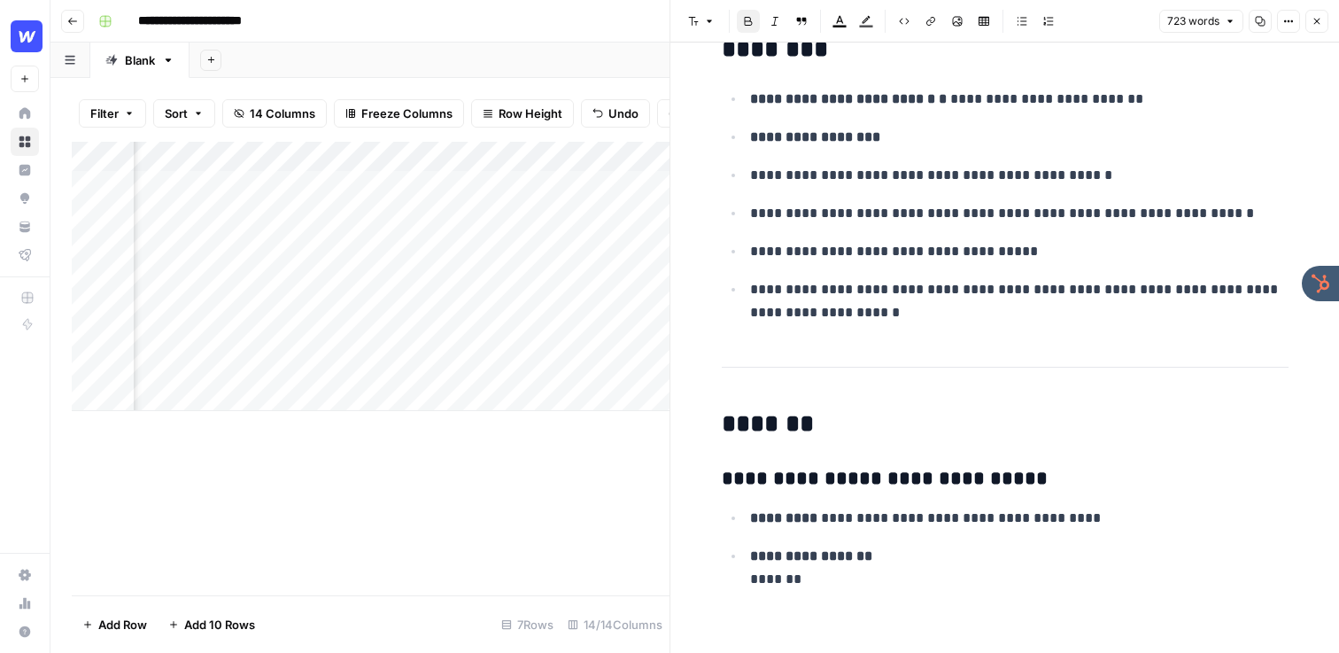
click at [873, 309] on p "**********" at bounding box center [1019, 301] width 538 height 46
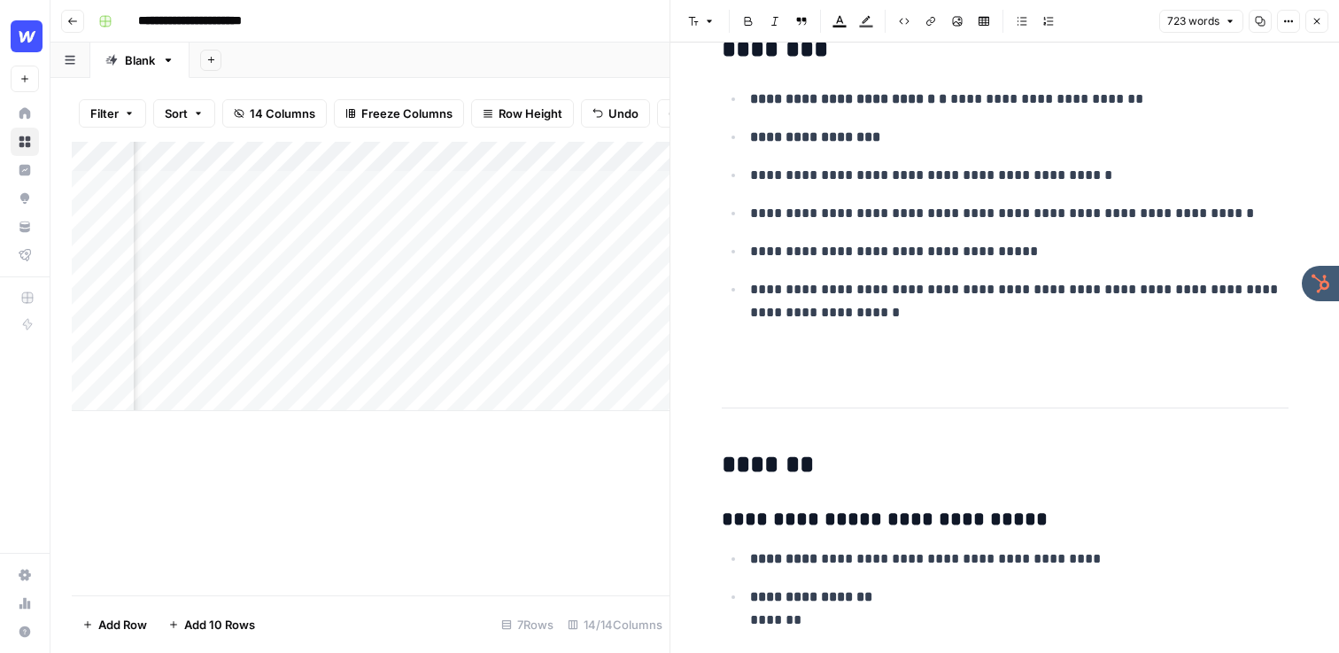
click at [589, 163] on div "Add Column" at bounding box center [371, 276] width 598 height 269
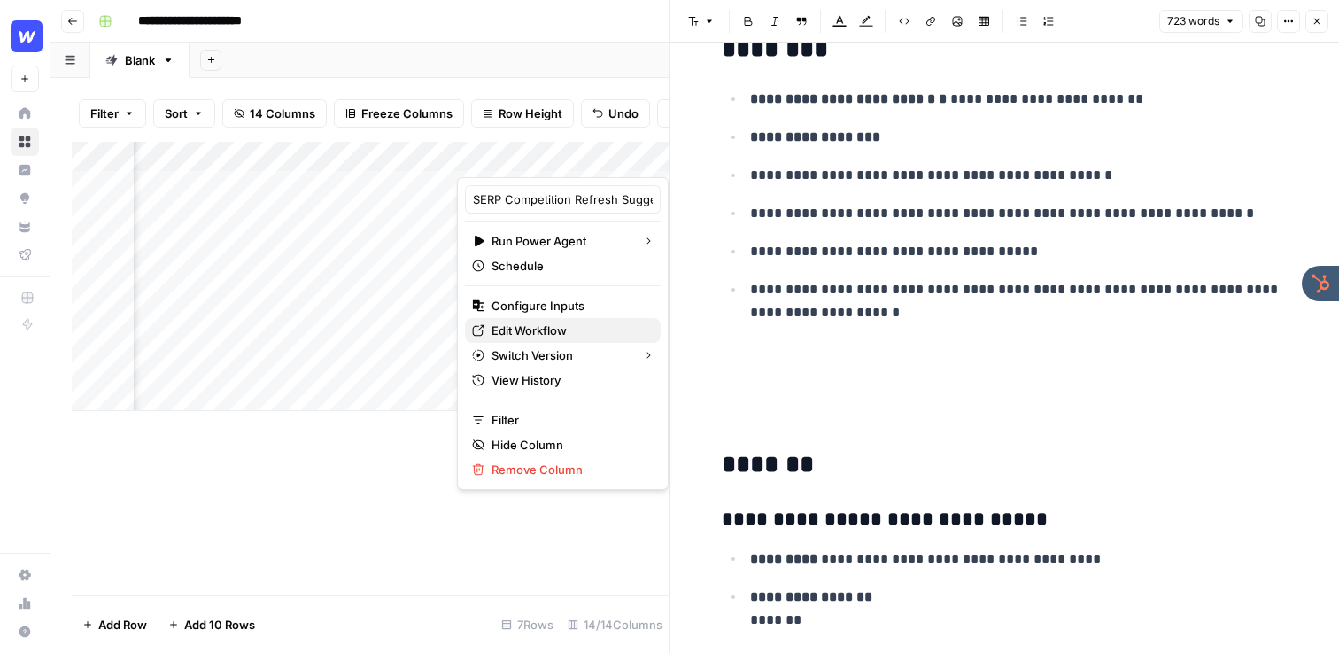
click at [519, 337] on span "Edit Workflow" at bounding box center [568, 330] width 155 height 18
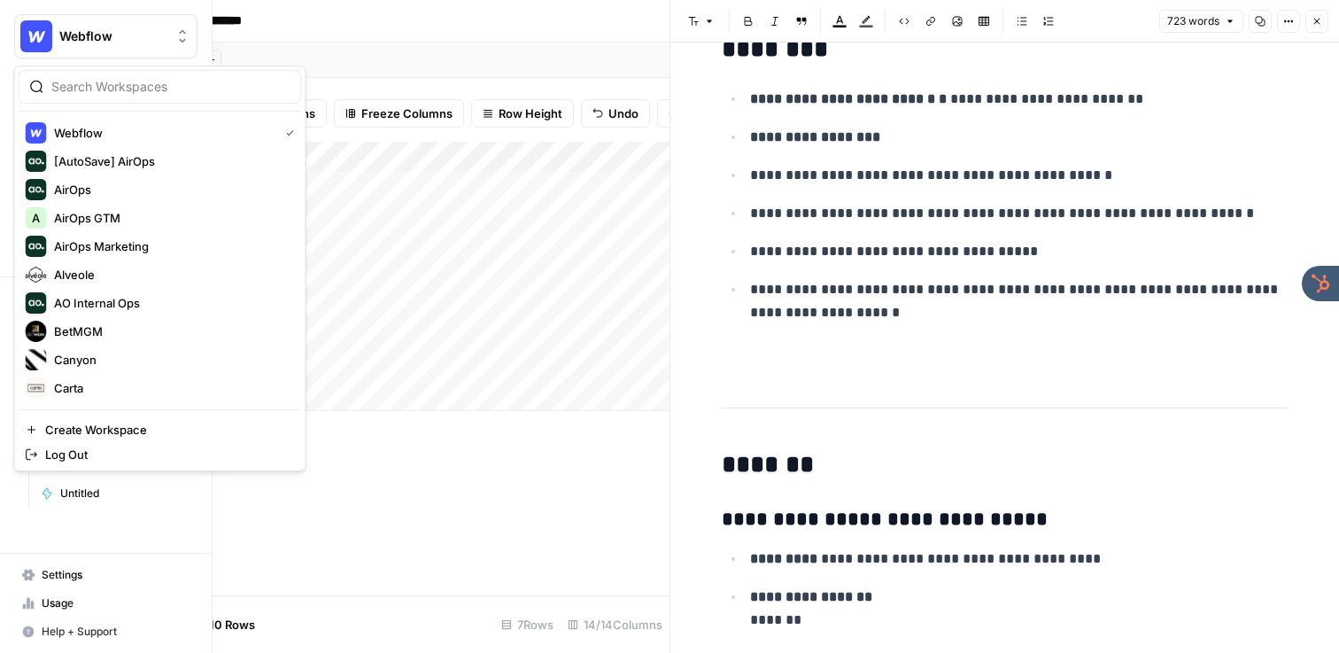
click at [35, 39] on img "Workspace: Webflow" at bounding box center [36, 36] width 32 height 32
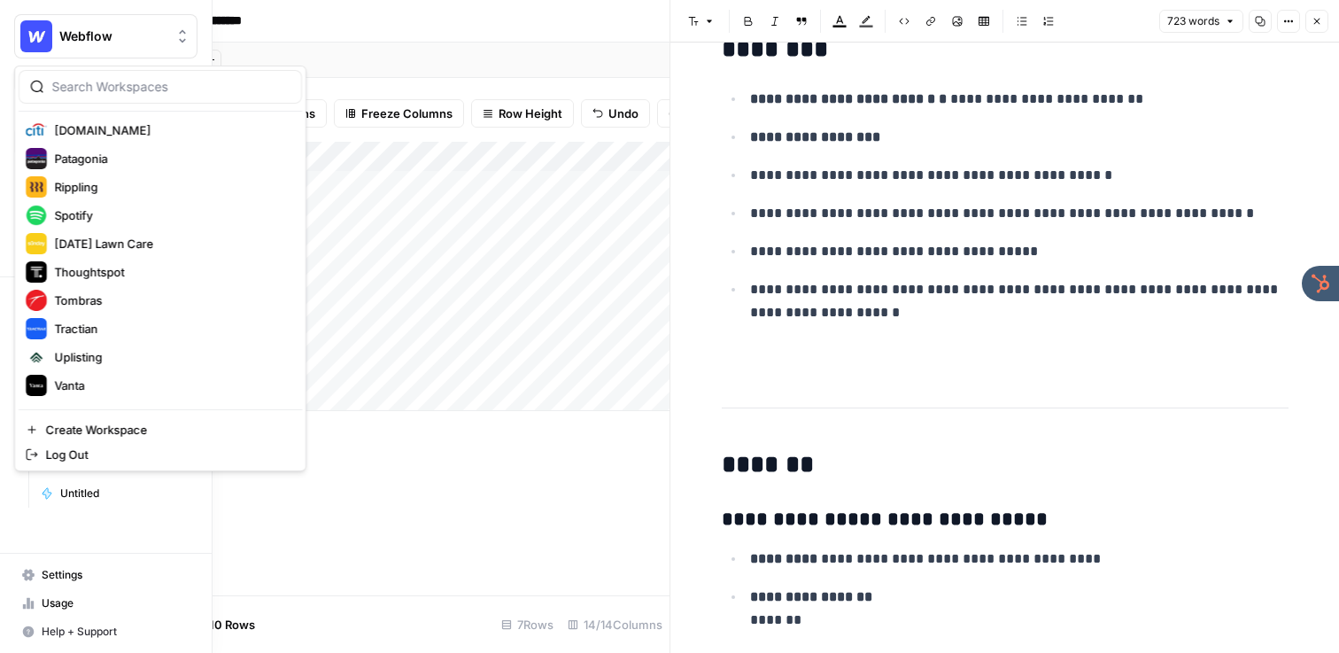
scroll to position [718, 0]
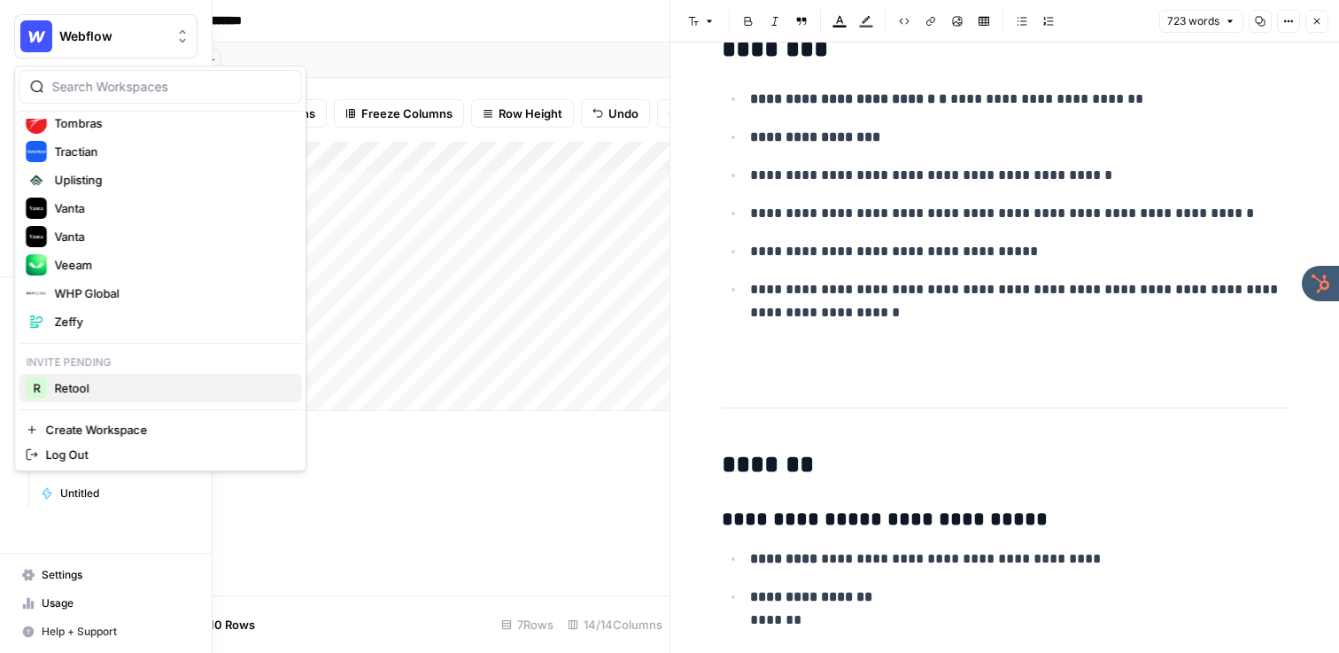
click at [89, 390] on span "Retool" at bounding box center [171, 388] width 234 height 18
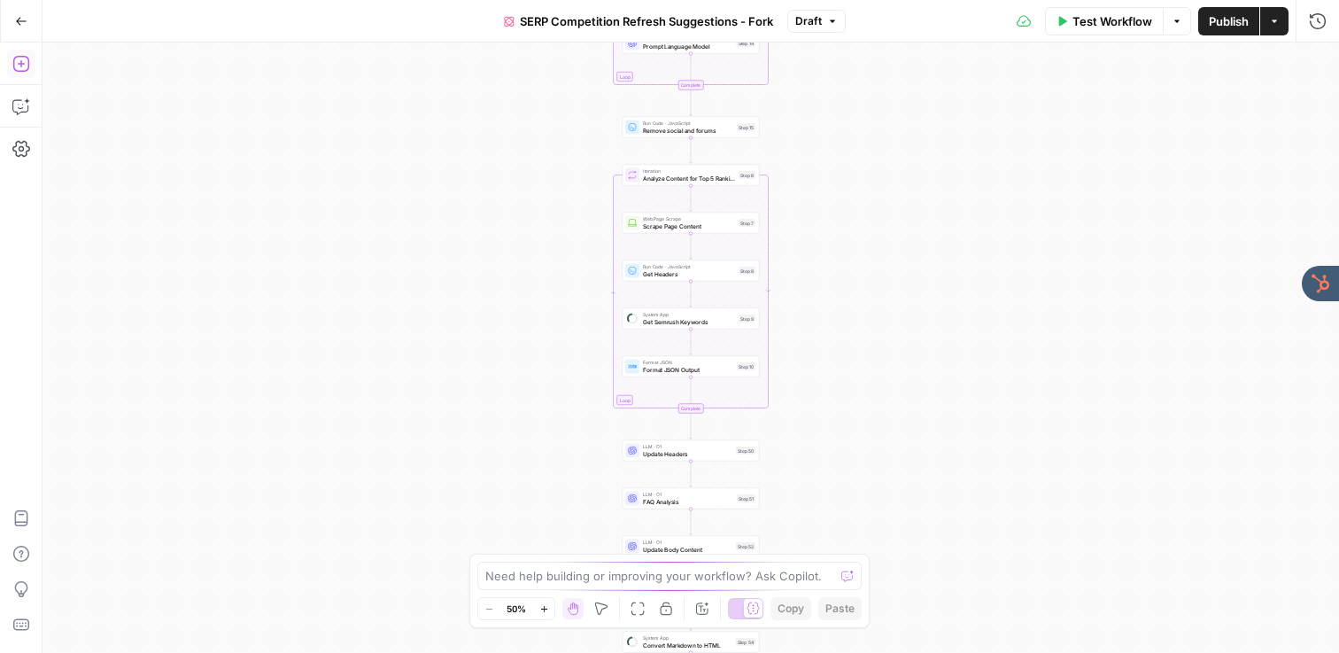
click at [28, 60] on icon "button" at bounding box center [21, 64] width 18 height 18
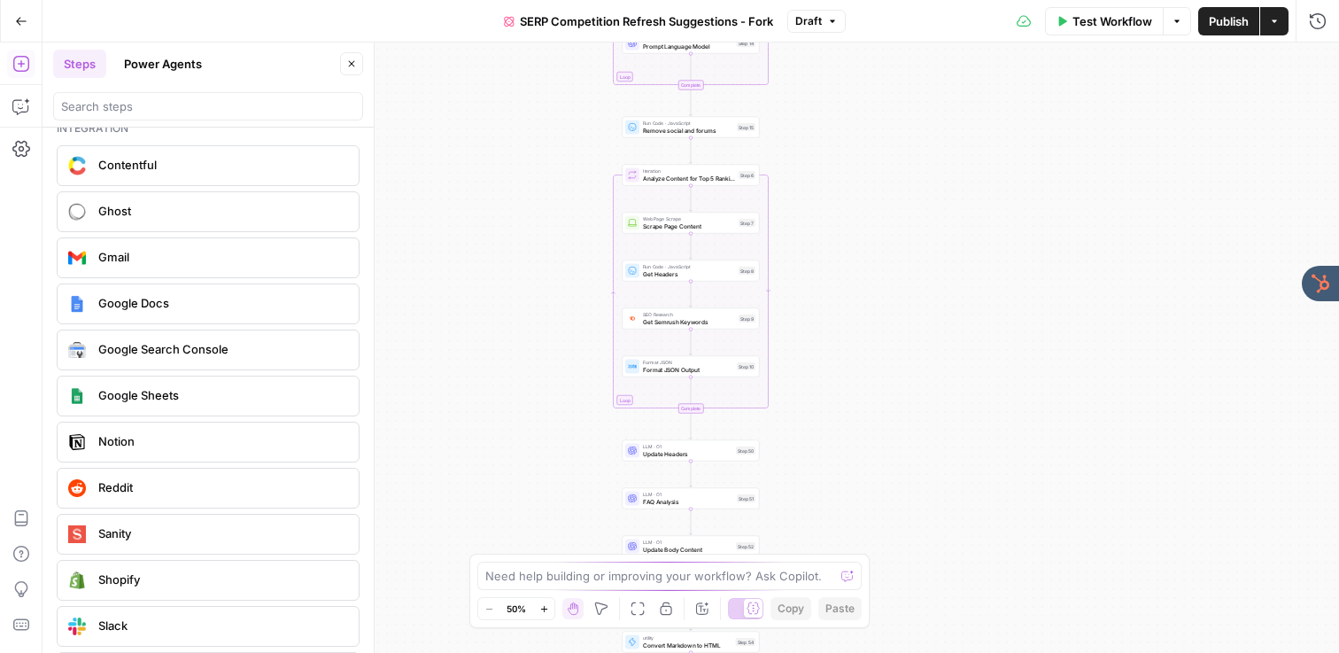
scroll to position [3175, 0]
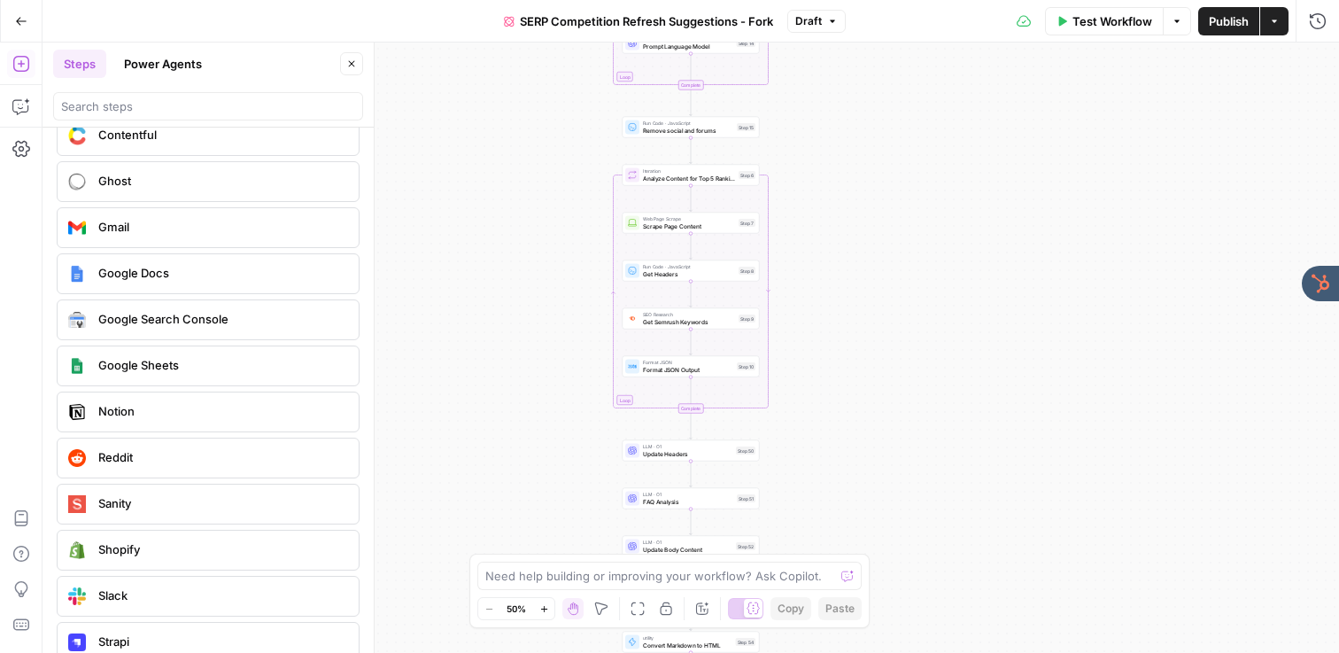
click at [353, 61] on icon "button" at bounding box center [352, 64] width 6 height 6
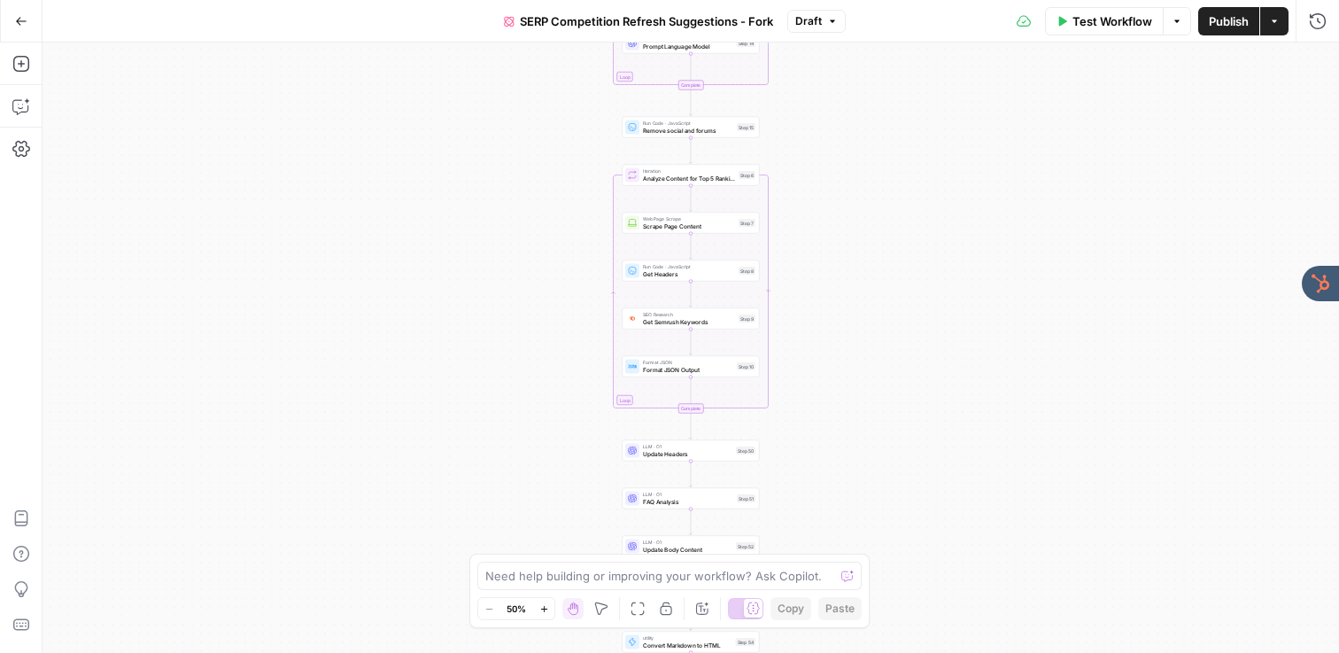
click at [24, 28] on button "Go Back" at bounding box center [21, 21] width 32 height 32
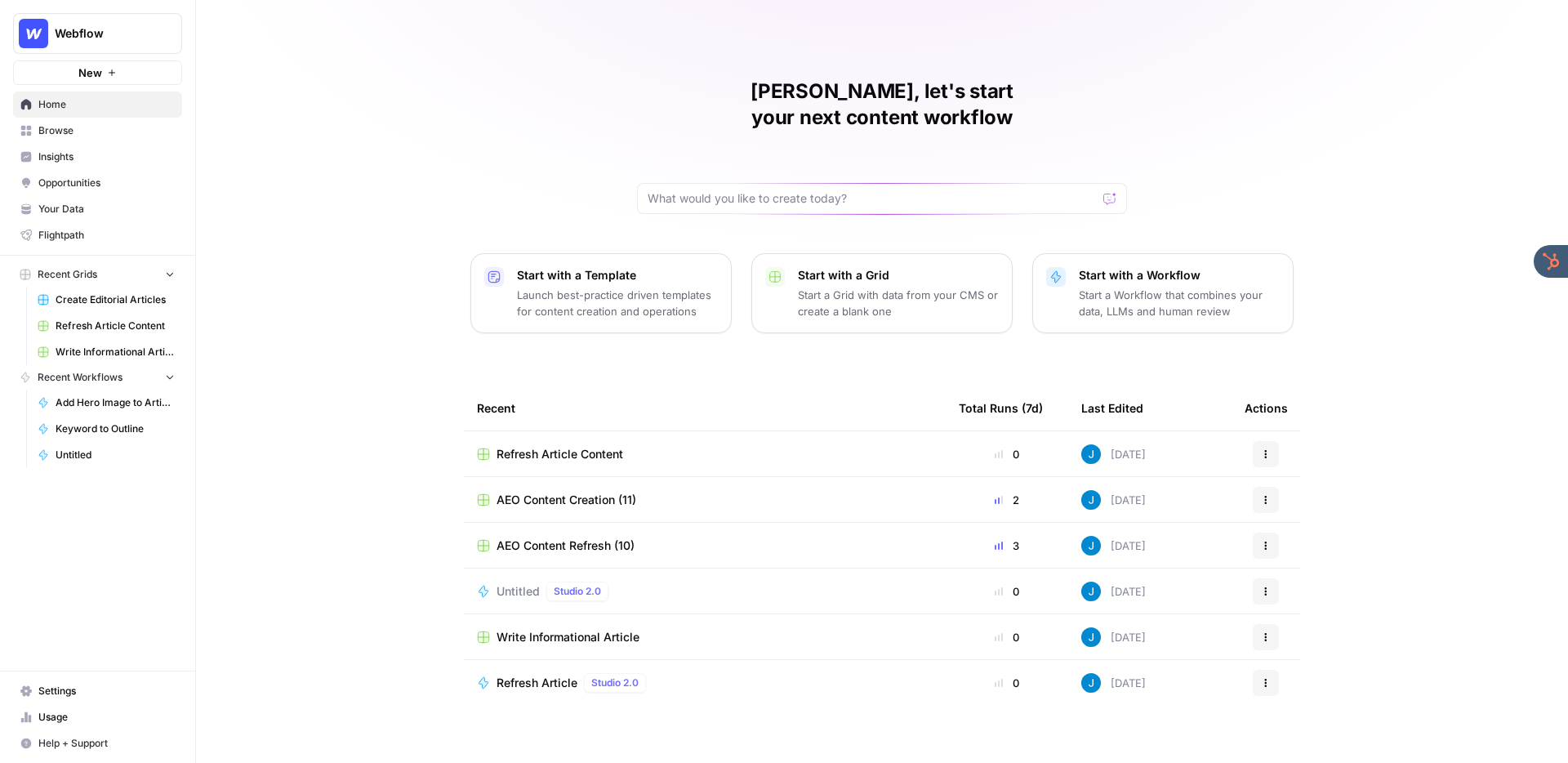
click at [91, 302] on span "Create Editorial Articles" at bounding box center [114, 300] width 119 height 15
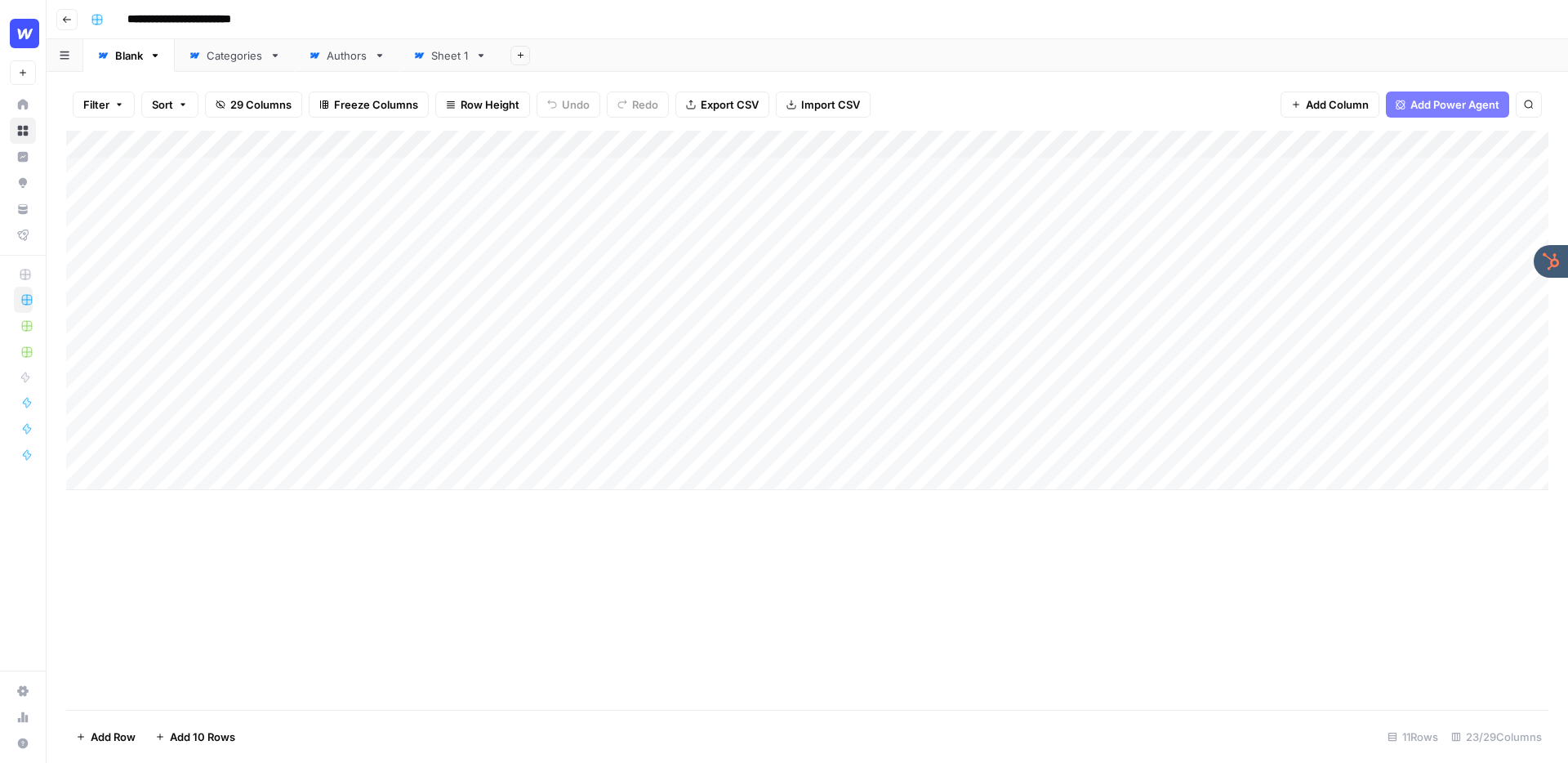
click at [1229, 292] on div "Add Column" at bounding box center [807, 311] width 1482 height 360
click at [1229, 284] on div "Add Column" at bounding box center [807, 311] width 1482 height 360
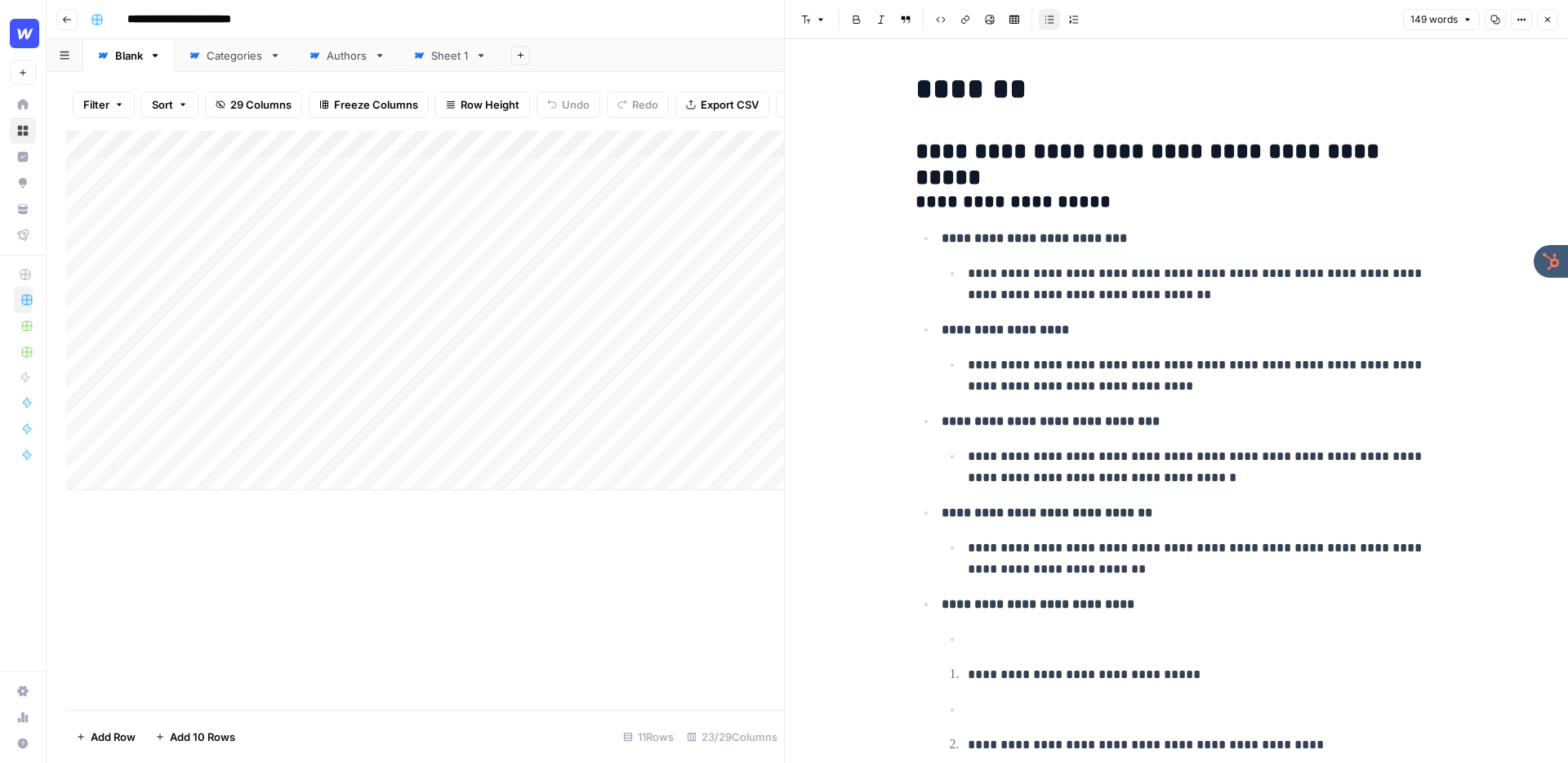
click at [1549, 18] on icon "button" at bounding box center [1547, 19] width 10 height 10
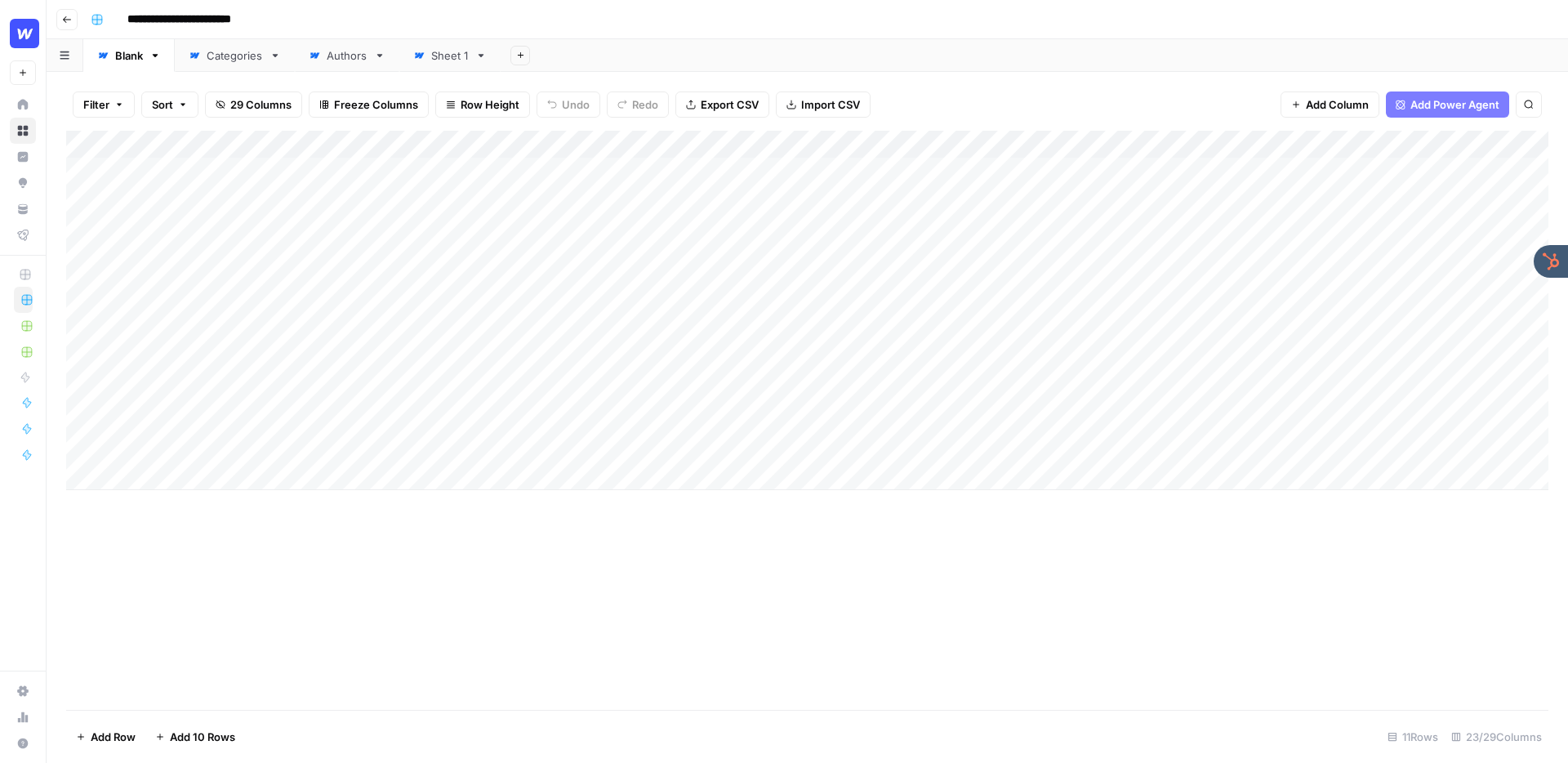
click at [755, 145] on div "Add Column" at bounding box center [807, 311] width 1482 height 360
click at [665, 308] on span "Edit Workflow" at bounding box center [677, 304] width 143 height 17
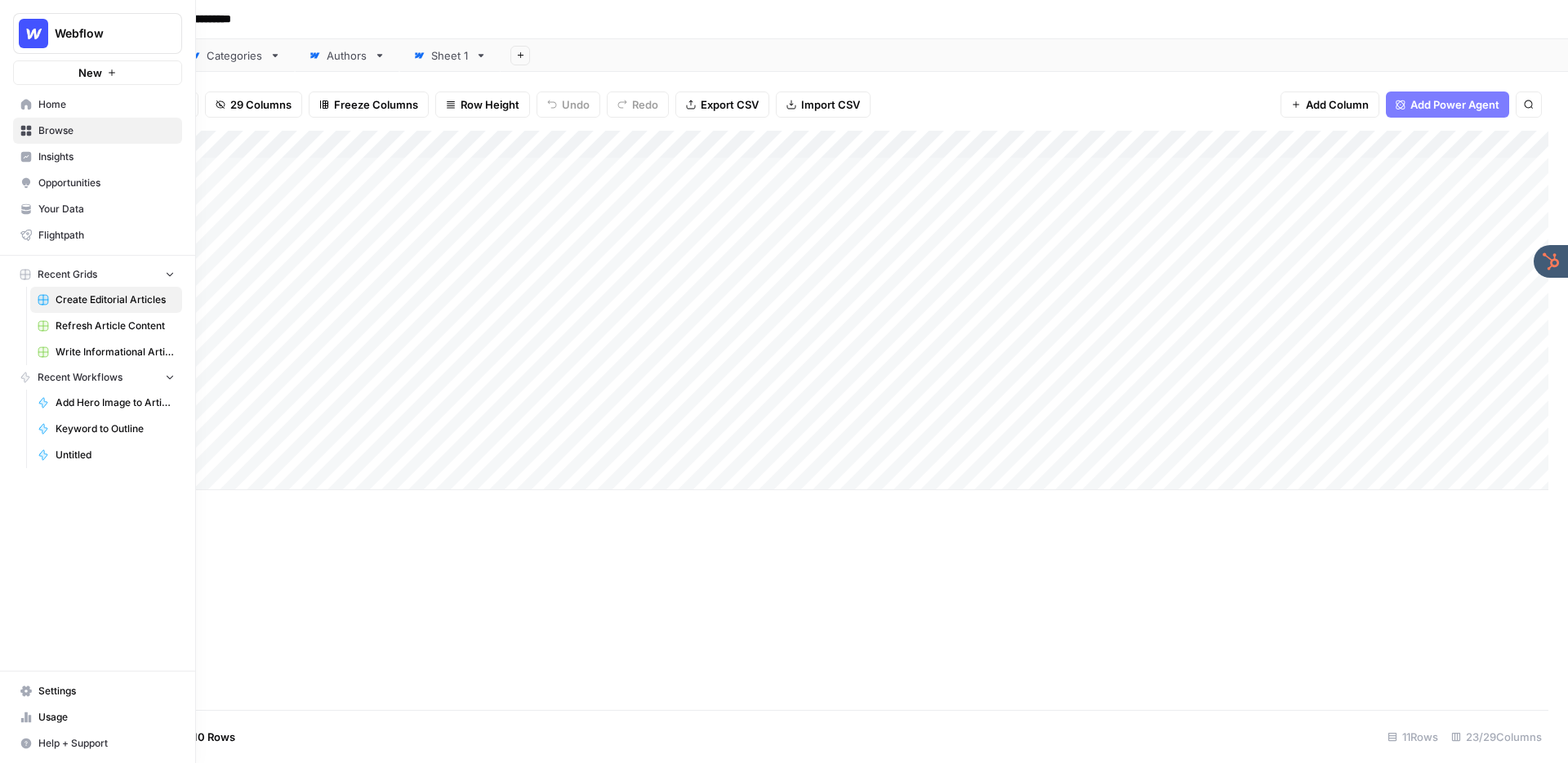
click at [48, 213] on span "Your Data" at bounding box center [107, 209] width 137 height 15
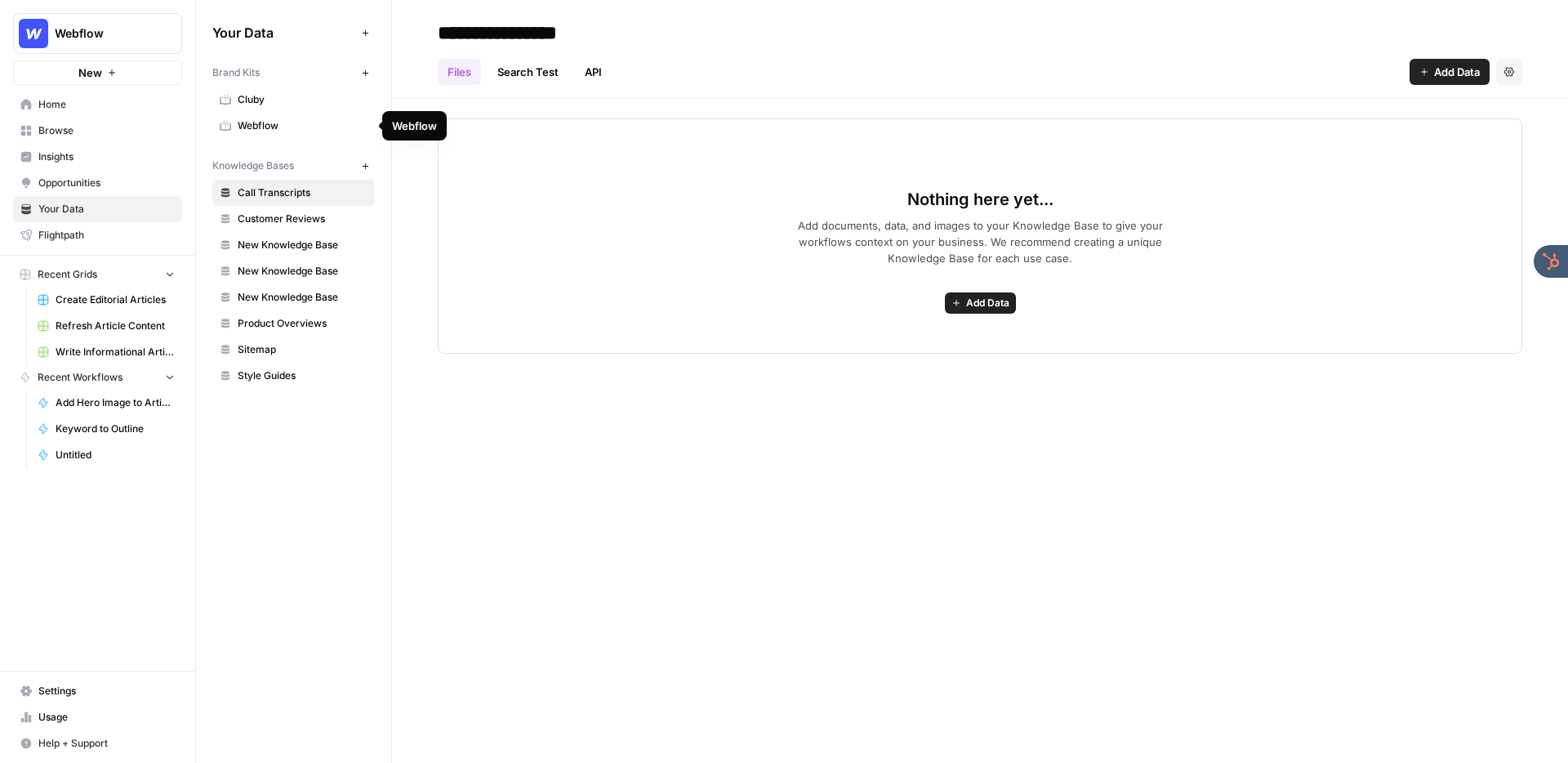
click at [307, 120] on span "Webflow" at bounding box center [303, 125] width 130 height 15
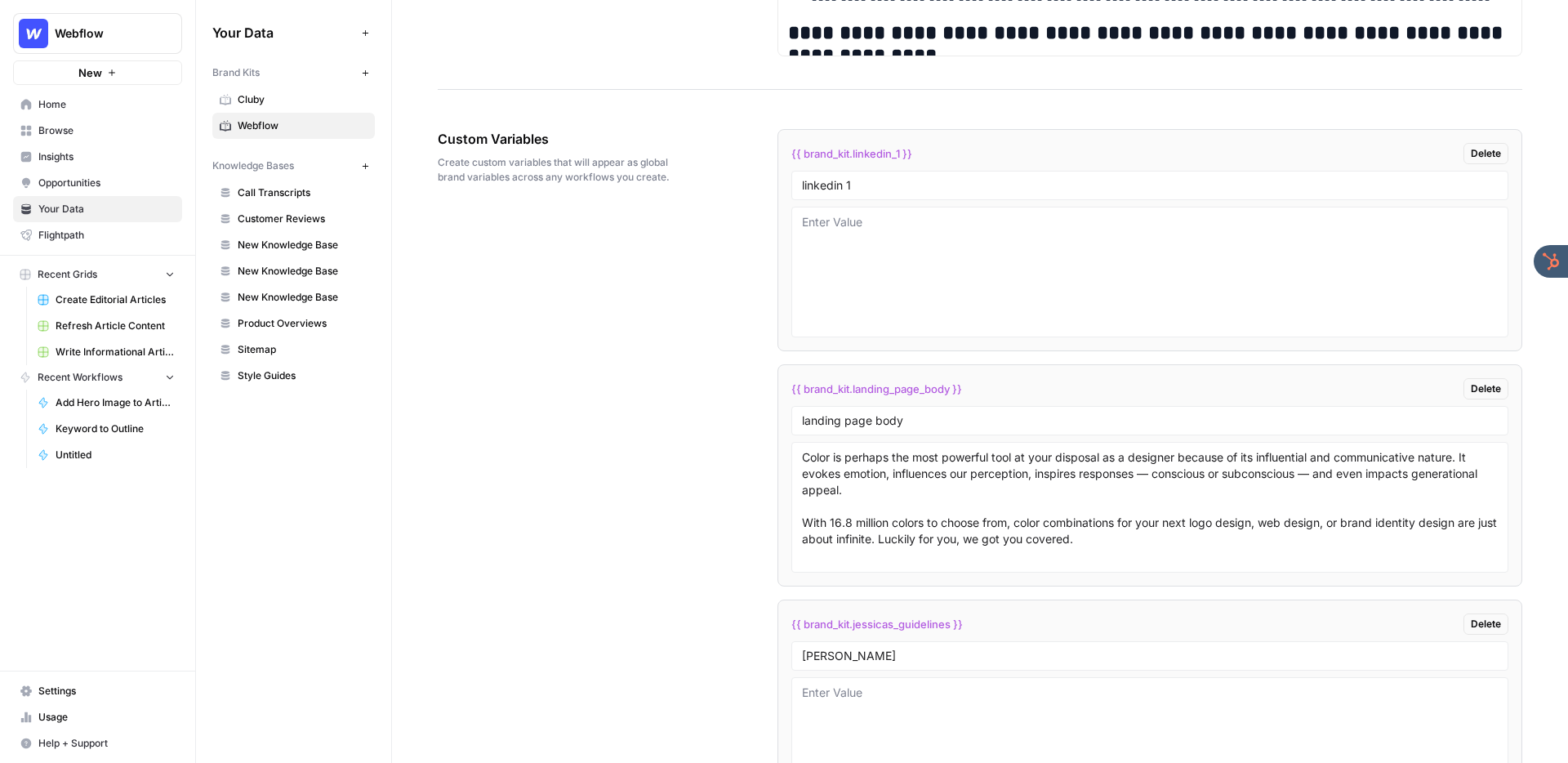
scroll to position [2517, 0]
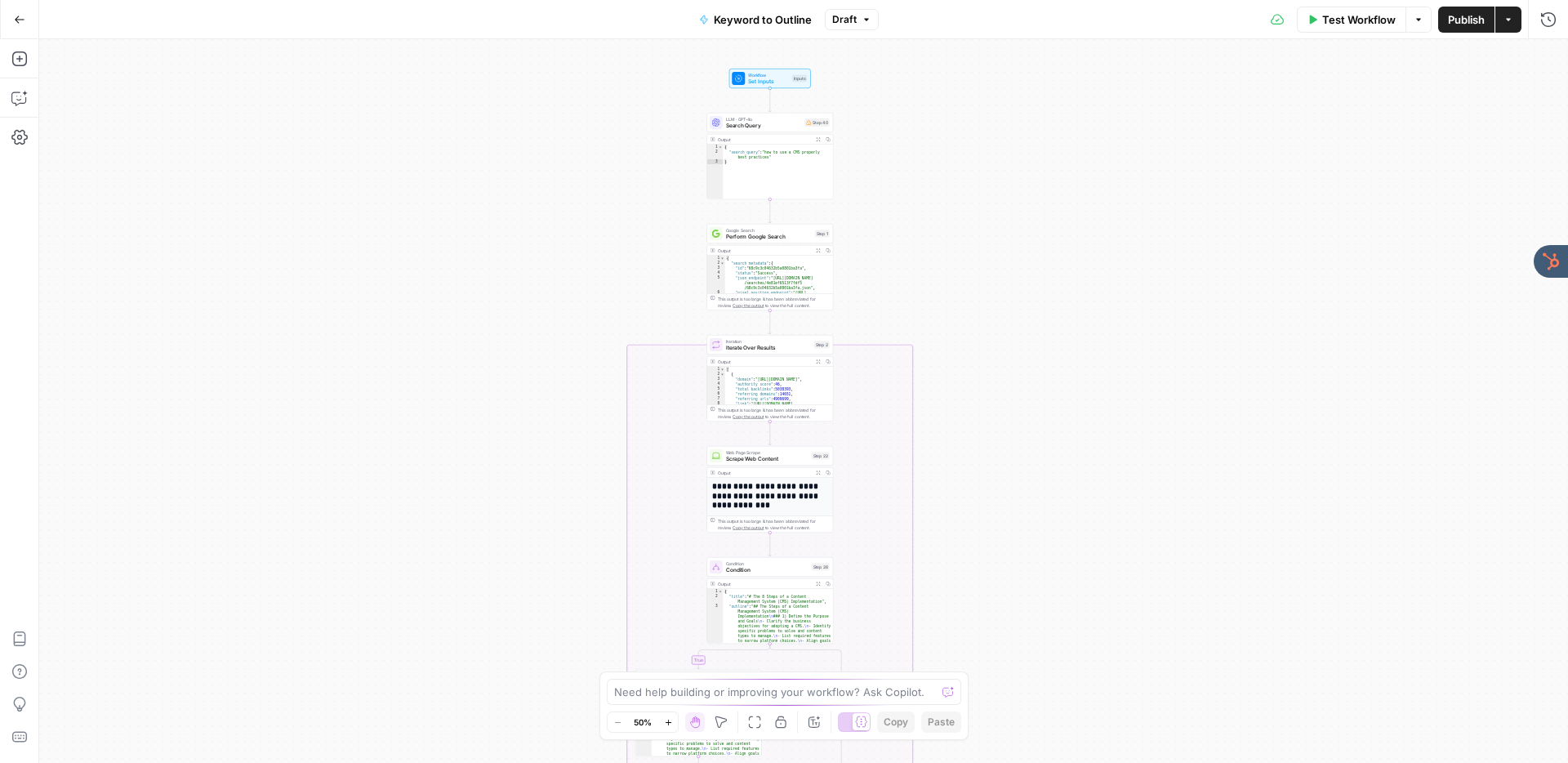
drag, startPoint x: 638, startPoint y: 295, endPoint x: 570, endPoint y: 133, distance: 175.7
click at [570, 133] on div "true false Workflow Set Inputs Inputs LLM · GPT-4o Search Query Step 40 Output …" at bounding box center [802, 400] width 1528 height 723
click at [620, 149] on div "true false Workflow Set Inputs Inputs LLM · GPT-4o Search Query Step 40 Output …" at bounding box center [802, 400] width 1528 height 723
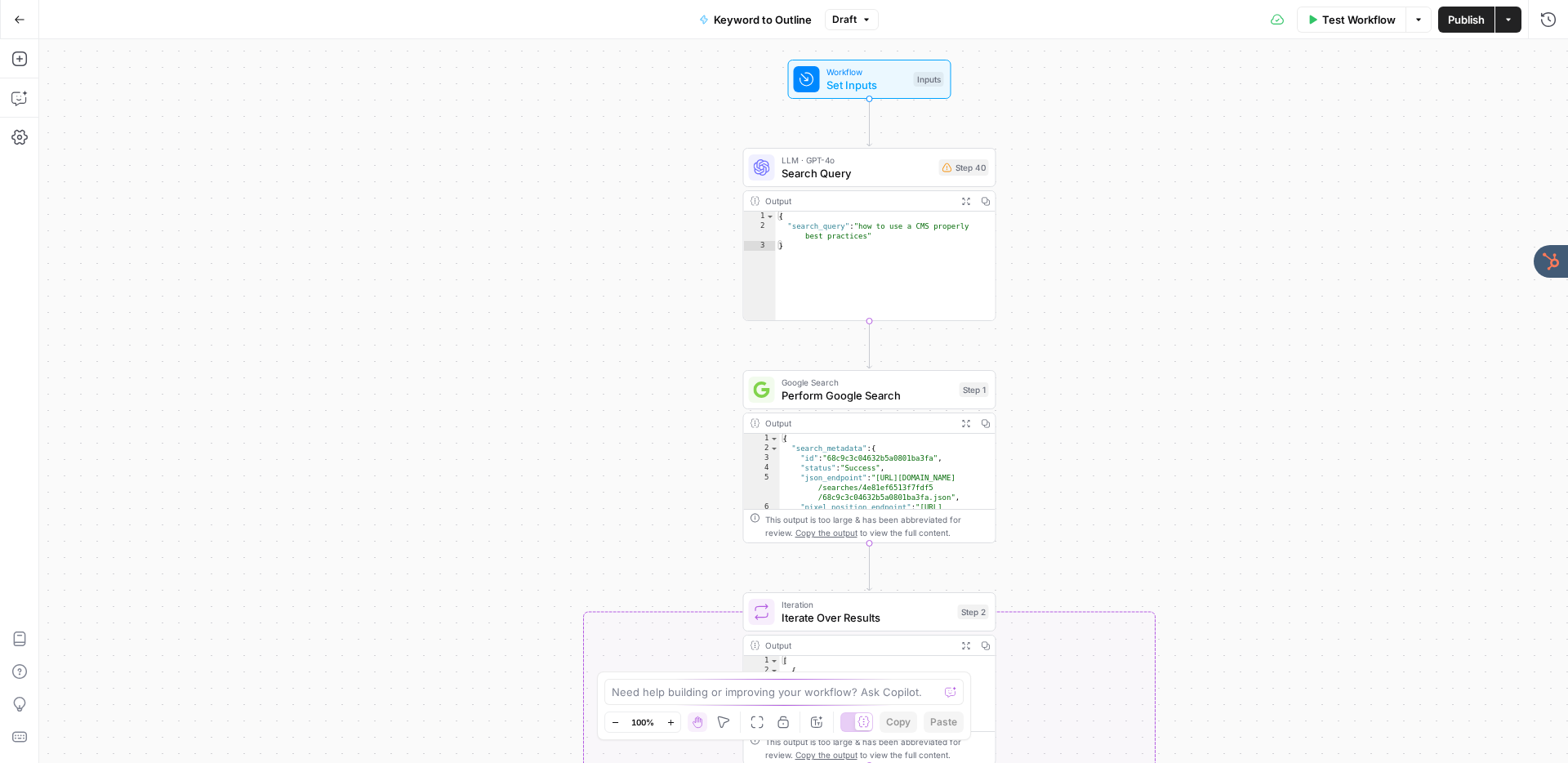
drag, startPoint x: 670, startPoint y: 217, endPoint x: 619, endPoint y: 288, distance: 87.4
click at [619, 288] on div "true false Workflow Set Inputs Inputs LLM · GPT-4o Search Query Step 40 Output …" at bounding box center [802, 400] width 1528 height 723
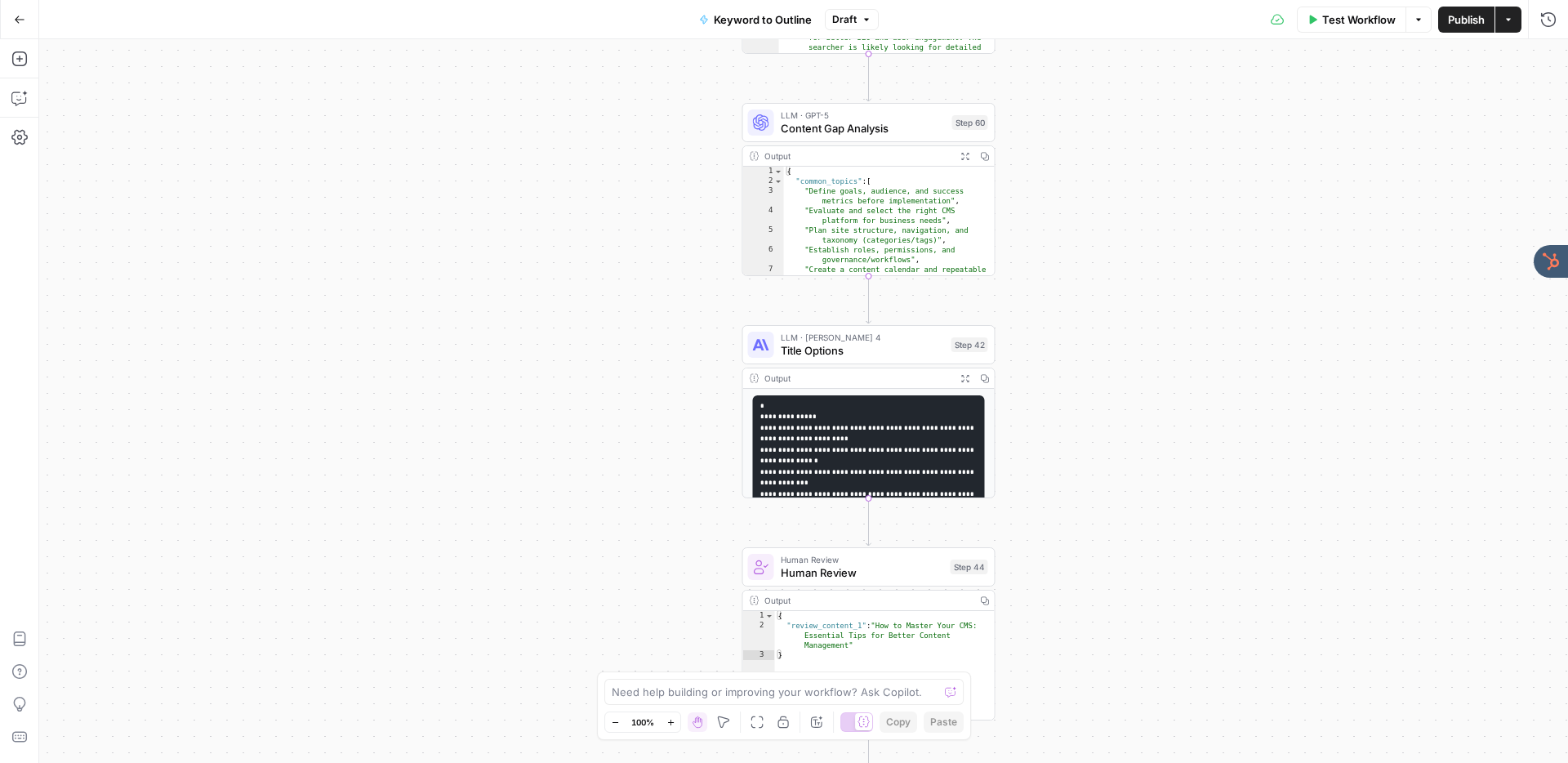
click at [1035, 286] on div "true false Workflow Set Inputs Inputs LLM · GPT-4o Search Query Step 40 Output …" at bounding box center [802, 400] width 1528 height 723
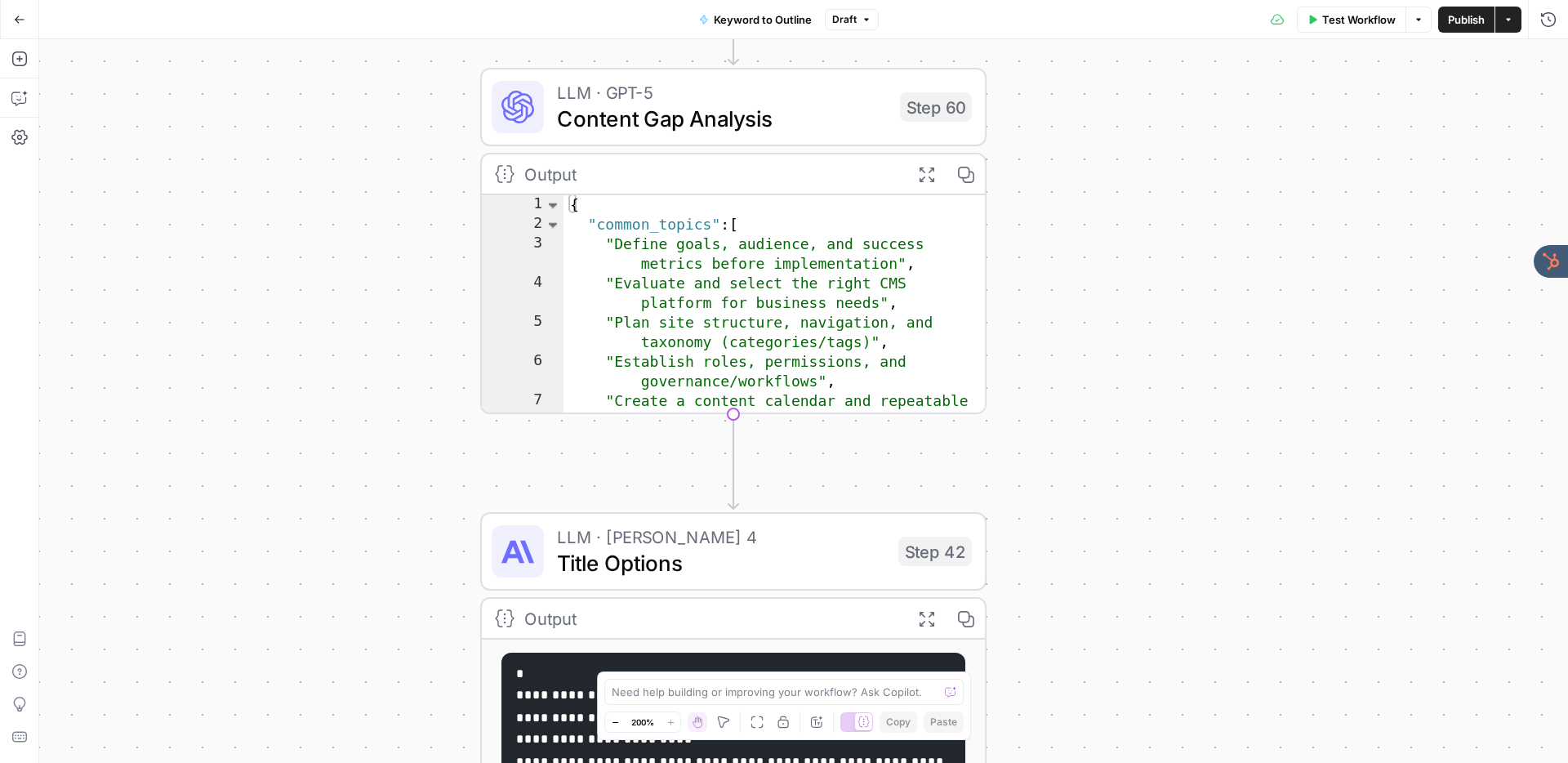
drag, startPoint x: 1036, startPoint y: 283, endPoint x: 1065, endPoint y: 428, distance: 147.9
click at [1065, 428] on div "true false Workflow Set Inputs Inputs LLM · GPT-4o Search Query Step 40 Output …" at bounding box center [802, 400] width 1528 height 723
click at [667, 558] on span "Title Options" at bounding box center [721, 562] width 328 height 32
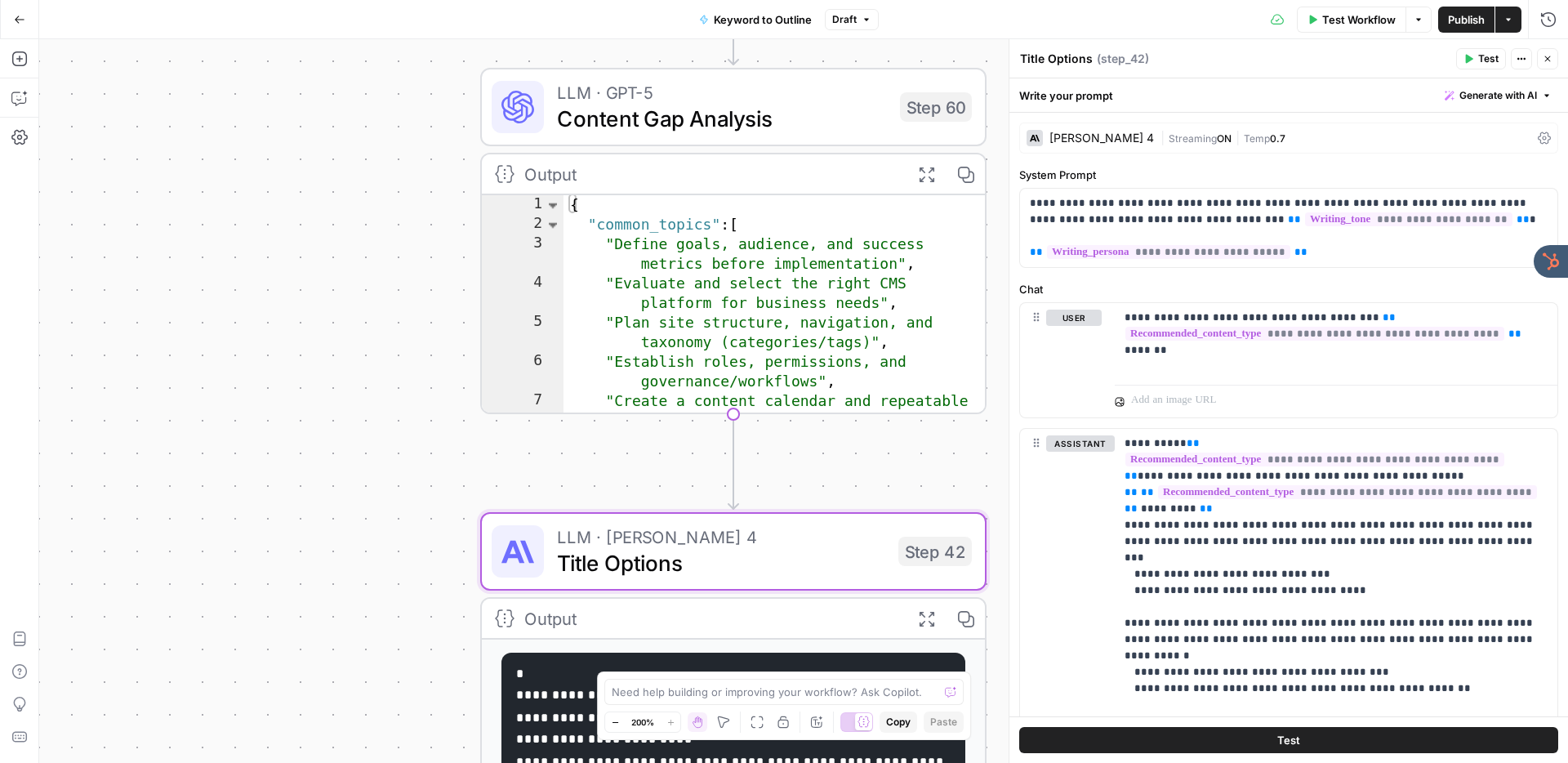
click at [1066, 139] on div "Claude Sonnet 4" at bounding box center [1101, 137] width 104 height 11
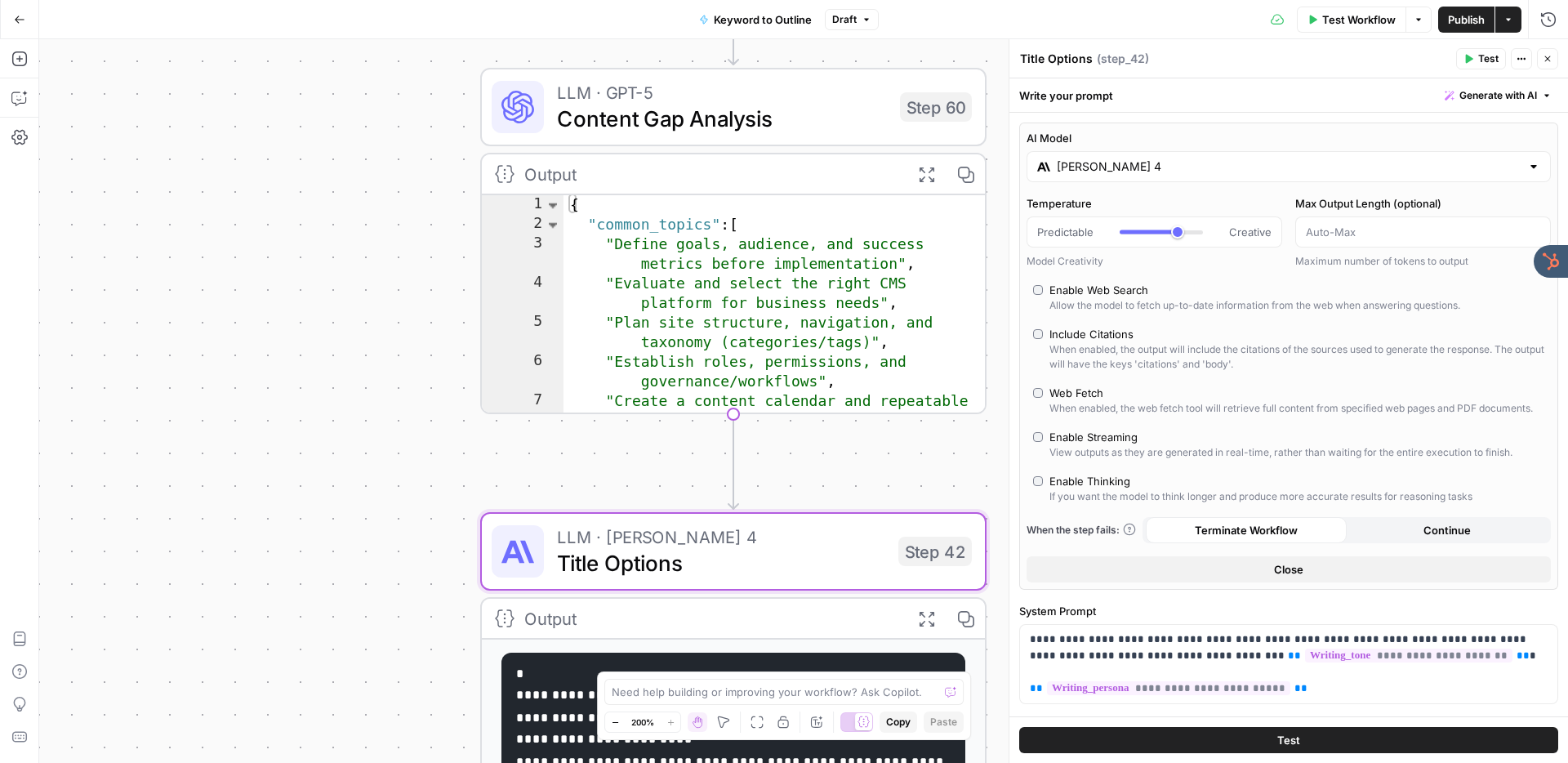
click at [1100, 171] on input "Claude Sonnet 4" at bounding box center [1289, 167] width 464 height 17
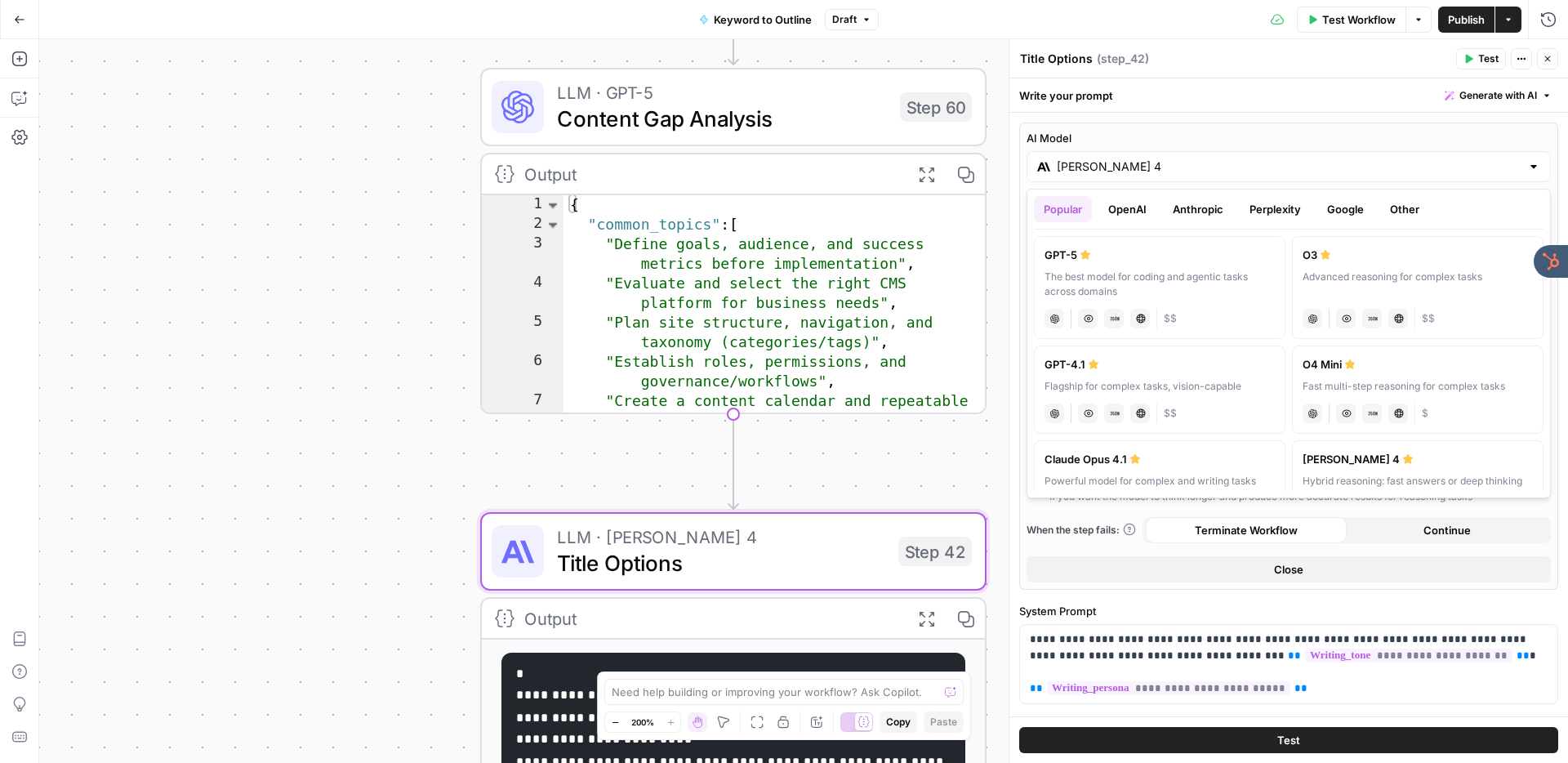
click at [1122, 209] on button "OpenAI" at bounding box center [1127, 209] width 58 height 26
click at [1550, 56] on icon "button" at bounding box center [1547, 58] width 10 height 10
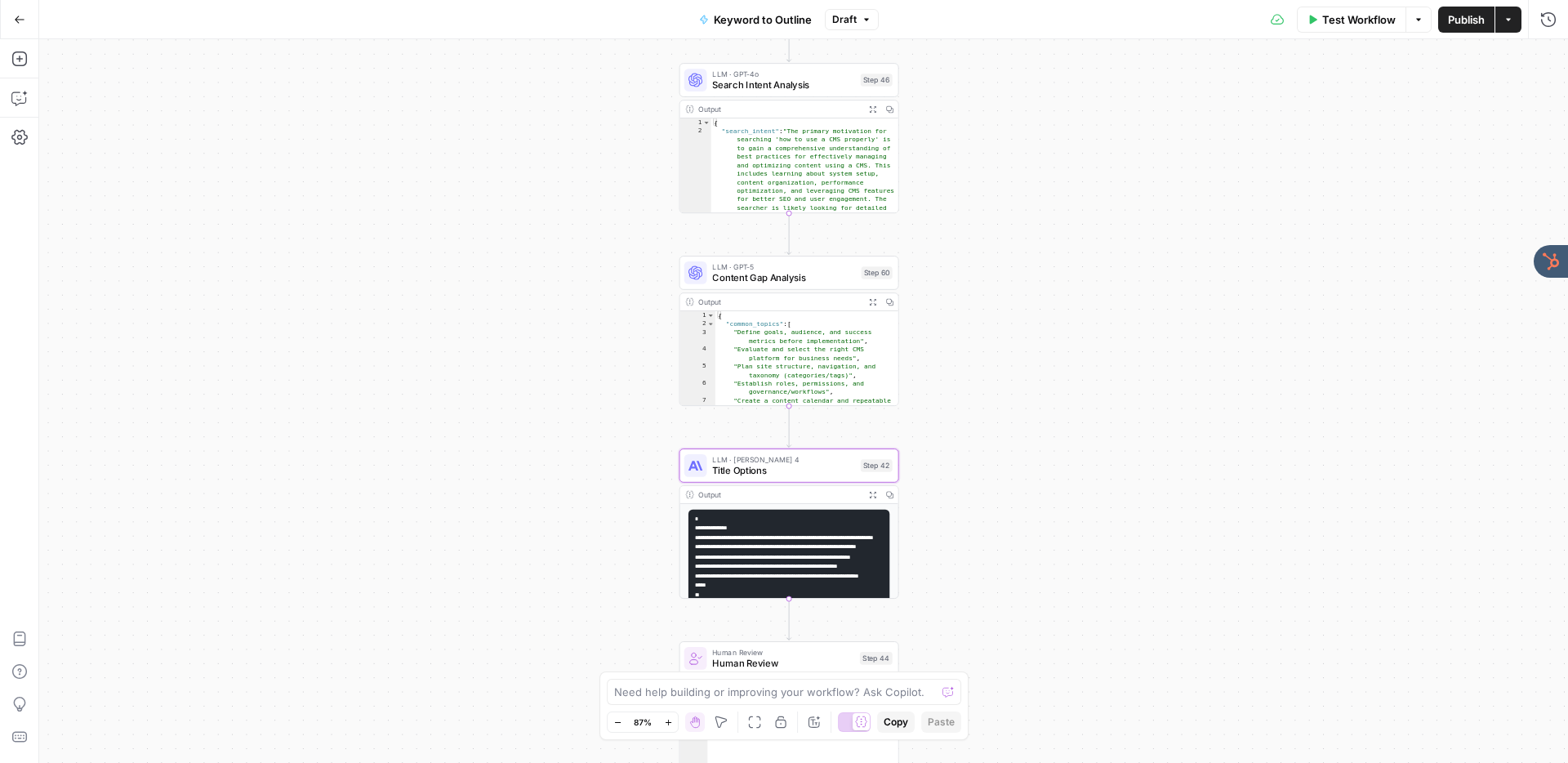
drag, startPoint x: 1108, startPoint y: 418, endPoint x: 980, endPoint y: 414, distance: 128.1
click at [980, 413] on div "true false Workflow Set Inputs Inputs LLM · GPT-4o Search Query Step 40 Output …" at bounding box center [802, 400] width 1528 height 723
click at [15, 20] on icon "button" at bounding box center [19, 19] width 11 height 11
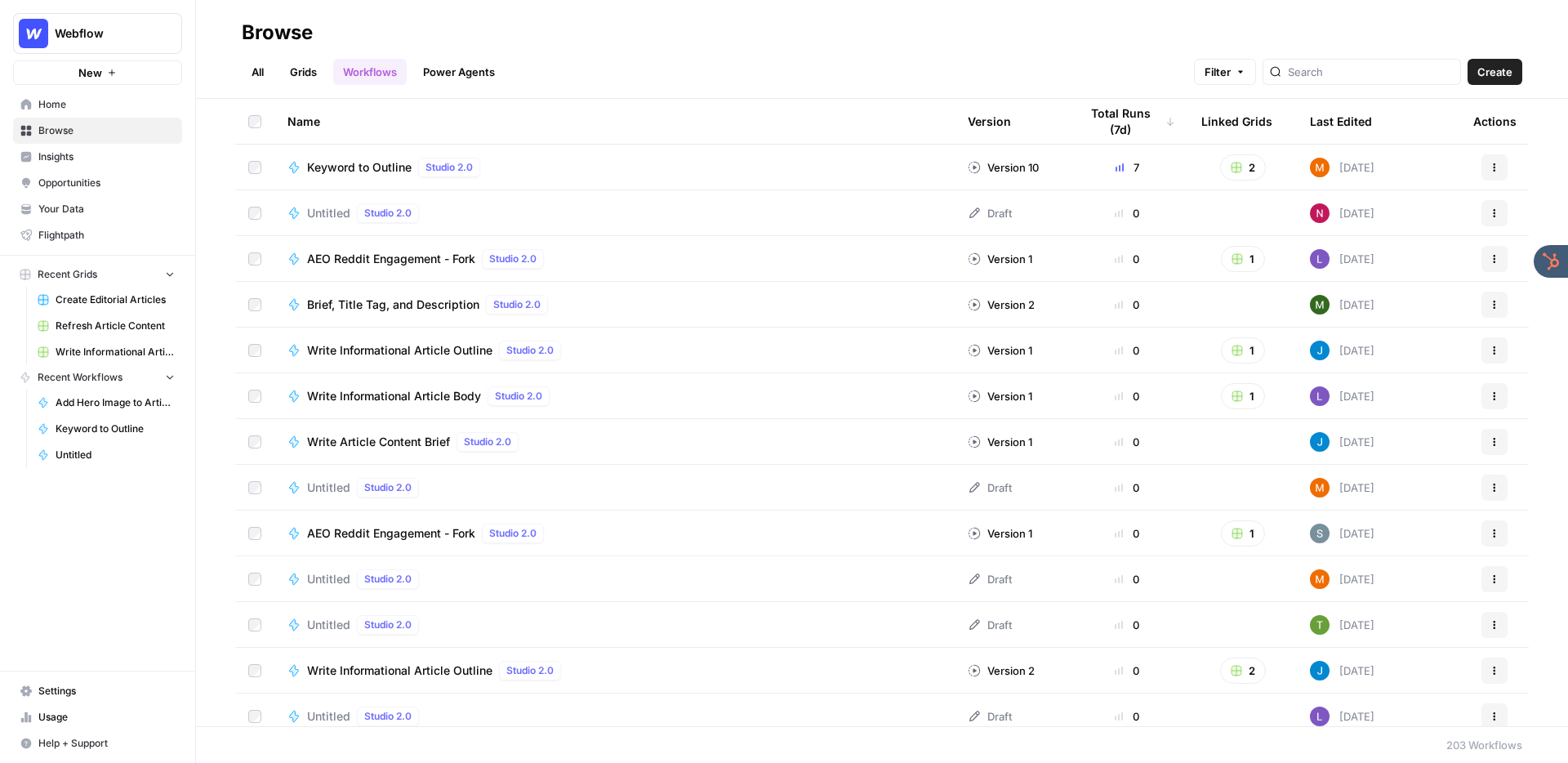
click at [84, 124] on span "Browse" at bounding box center [107, 131] width 137 height 15
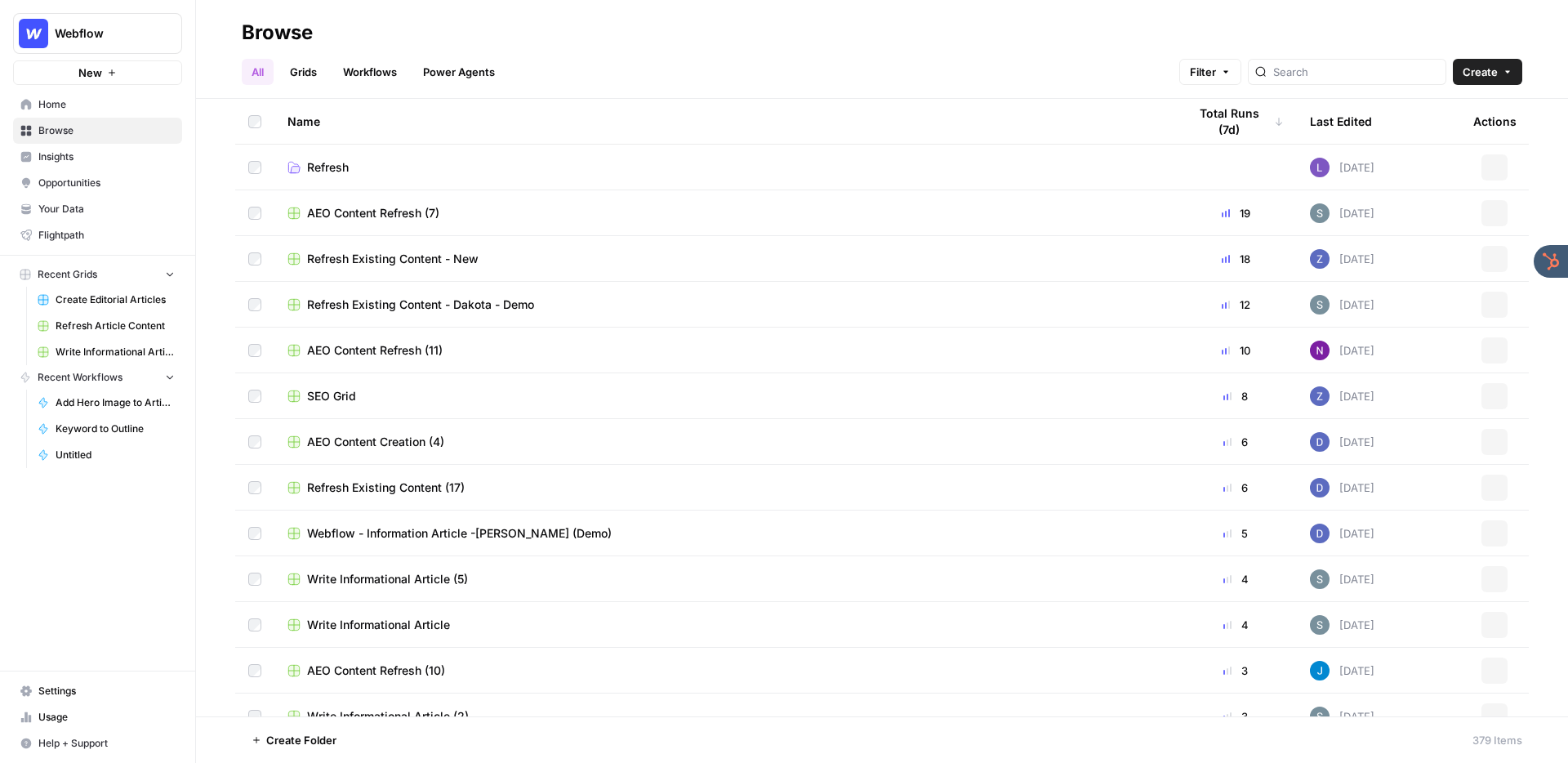
click at [108, 301] on span "Create Editorial Articles" at bounding box center [114, 300] width 119 height 15
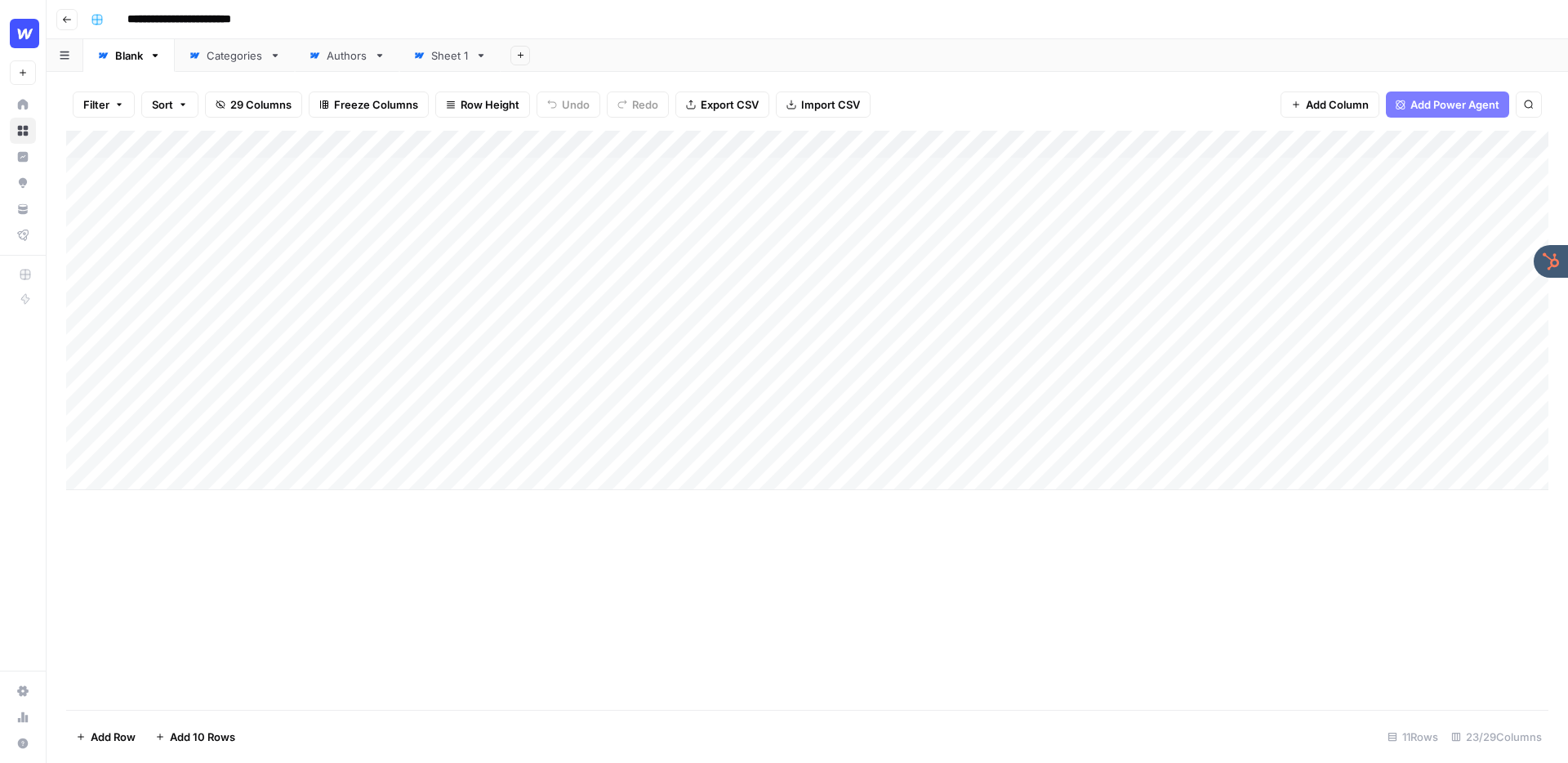
click at [986, 225] on div "Add Column" at bounding box center [807, 311] width 1482 height 360
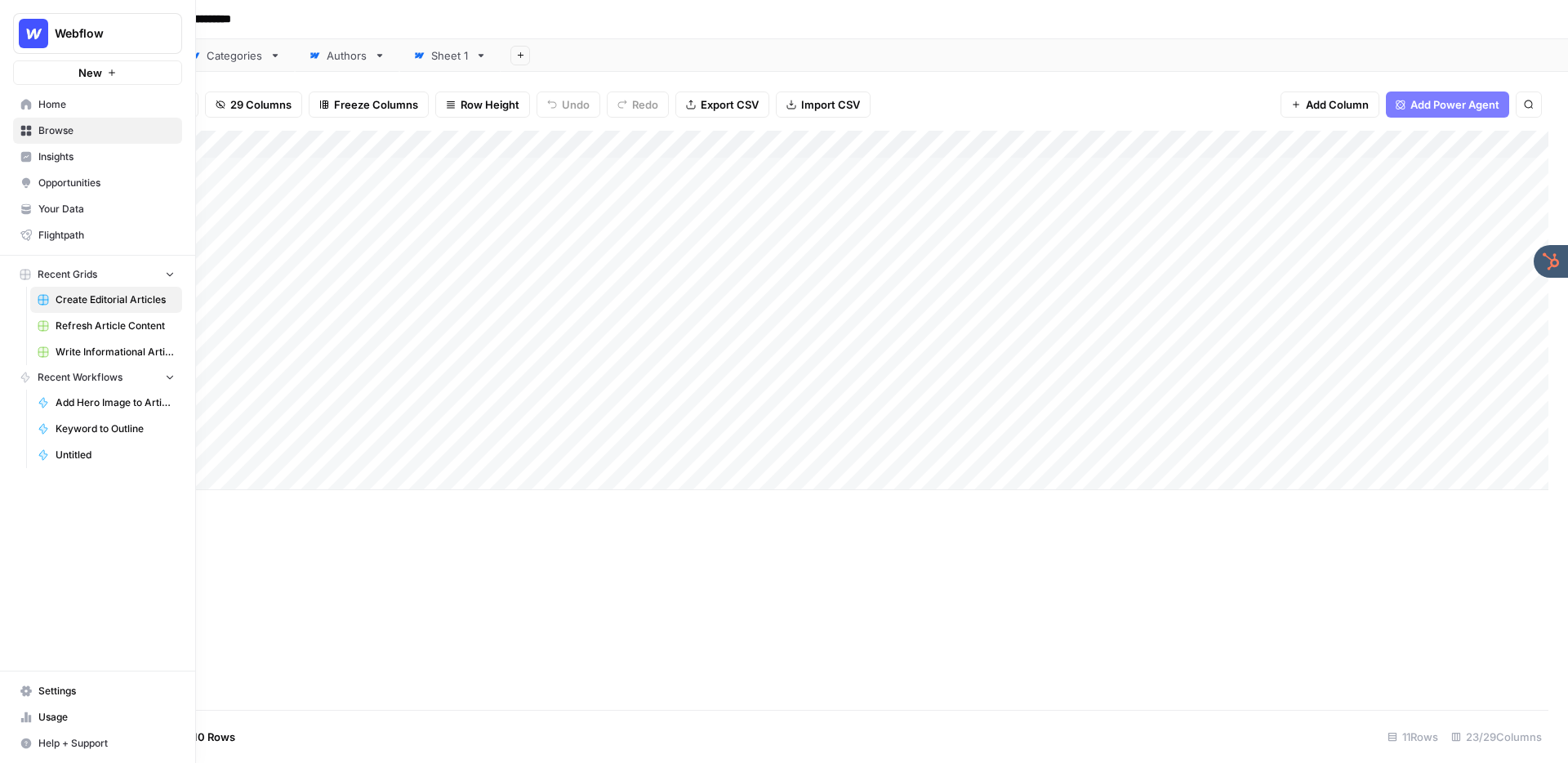
click at [67, 204] on span "Your Data" at bounding box center [107, 209] width 137 height 15
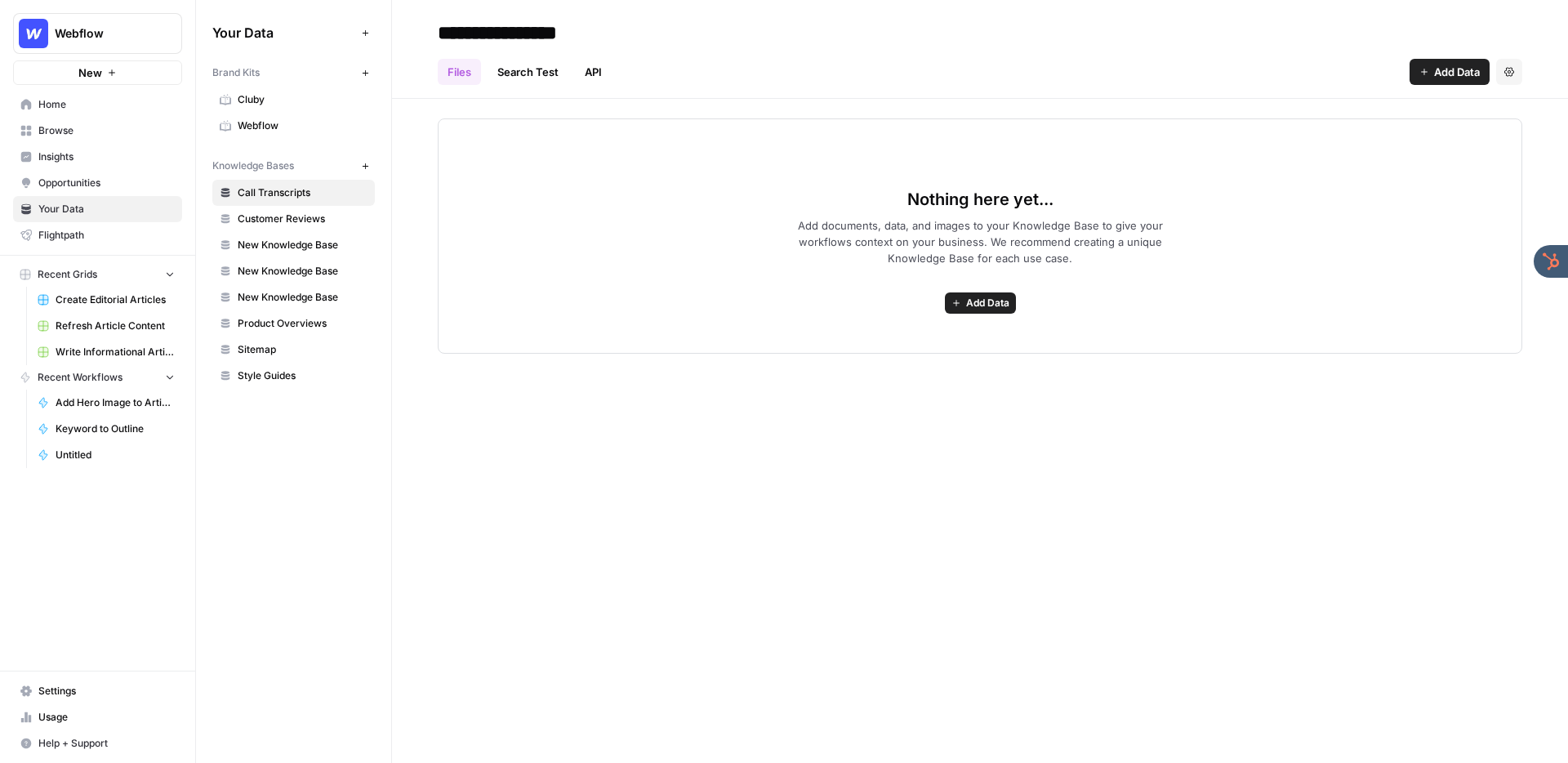
click at [1448, 69] on span "Add Data" at bounding box center [1457, 72] width 46 height 17
click at [1014, 8] on header "**********" at bounding box center [980, 49] width 1176 height 99
click at [863, 51] on div "Files Search Test API Add Data Settings" at bounding box center [980, 66] width 1085 height 39
click at [137, 36] on span "Webflow" at bounding box center [103, 33] width 99 height 17
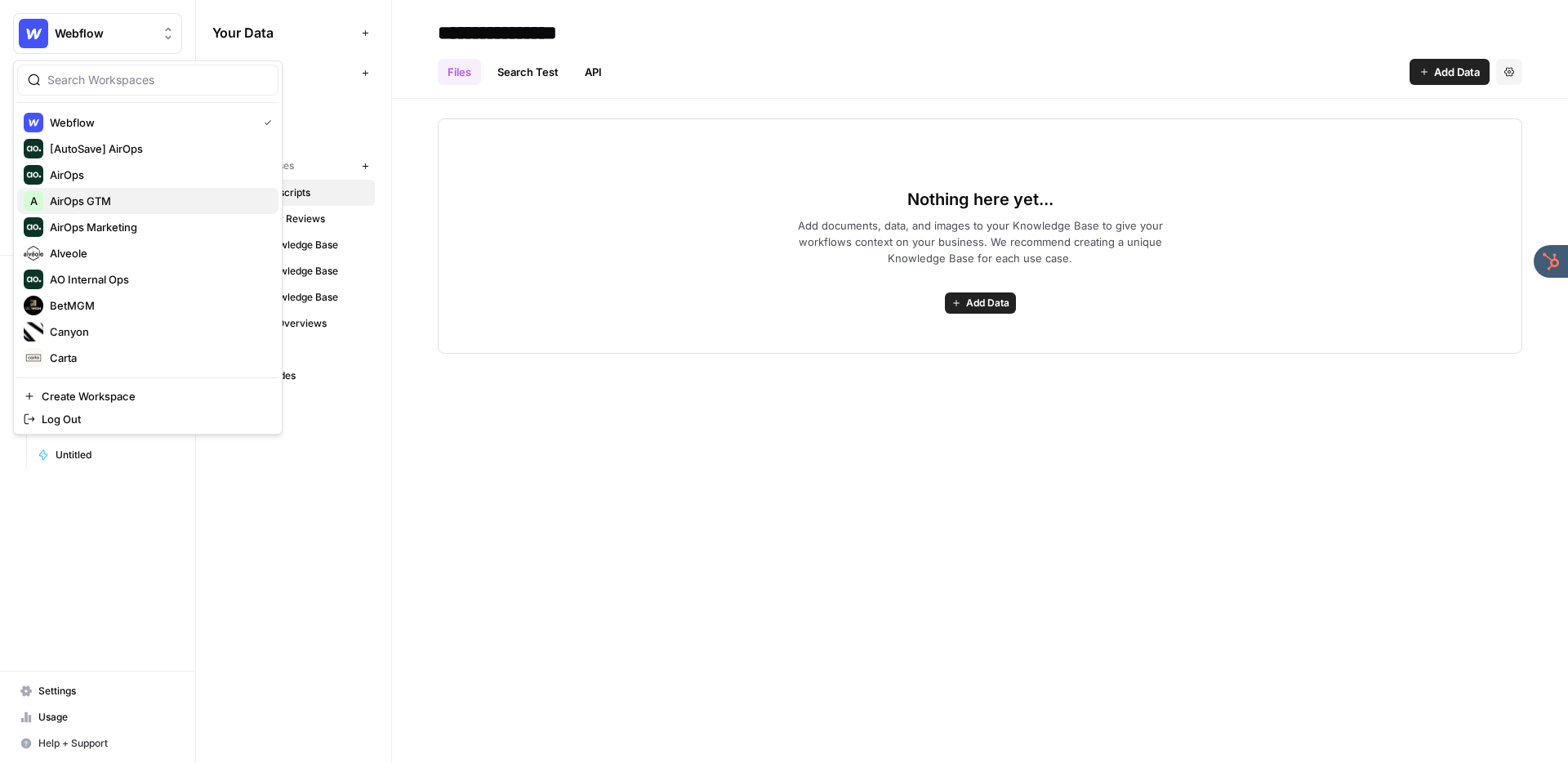
click at [108, 196] on span "AirOps GTM" at bounding box center [158, 201] width 216 height 17
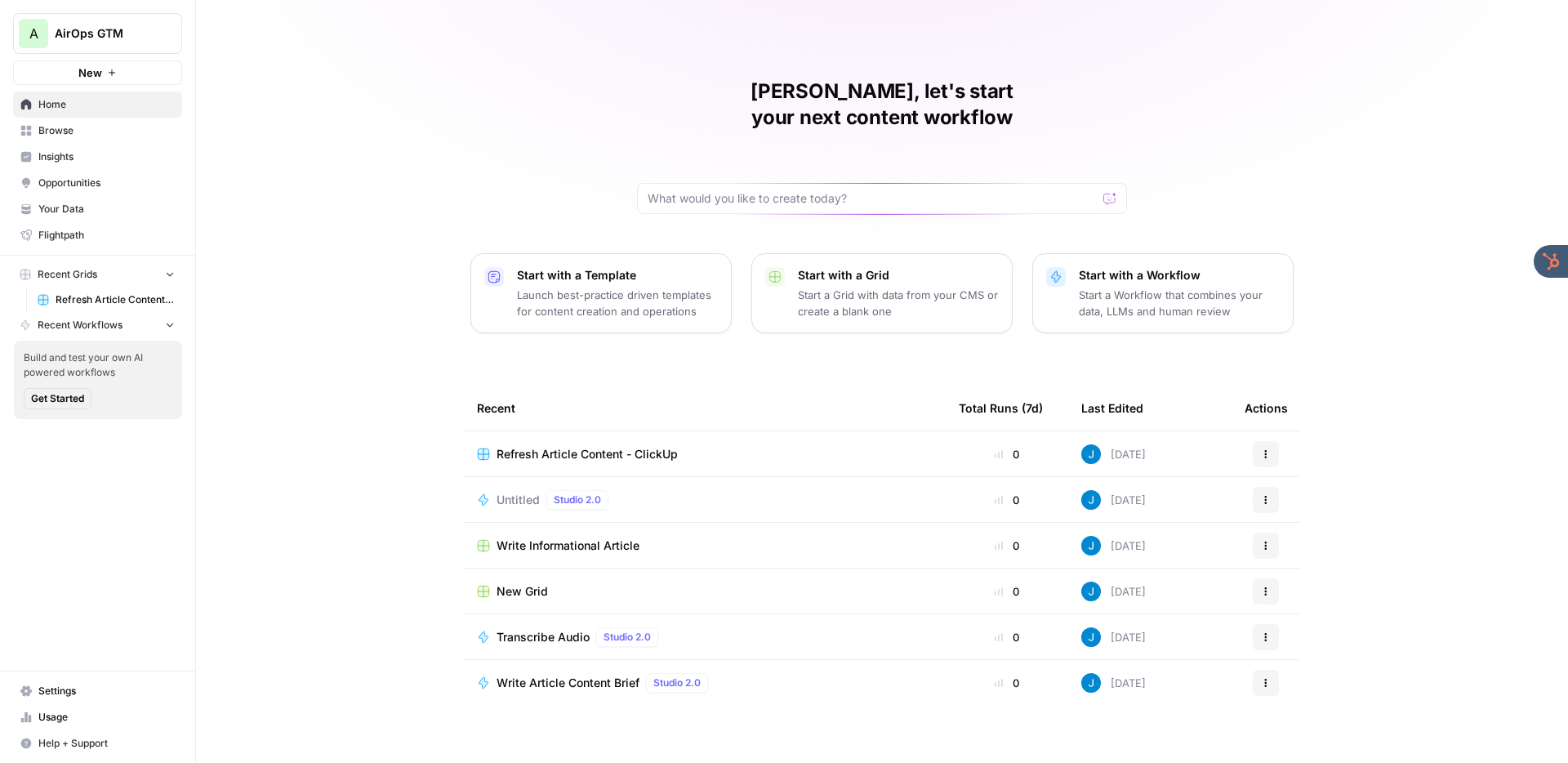
click at [84, 132] on span "Browse" at bounding box center [107, 131] width 137 height 15
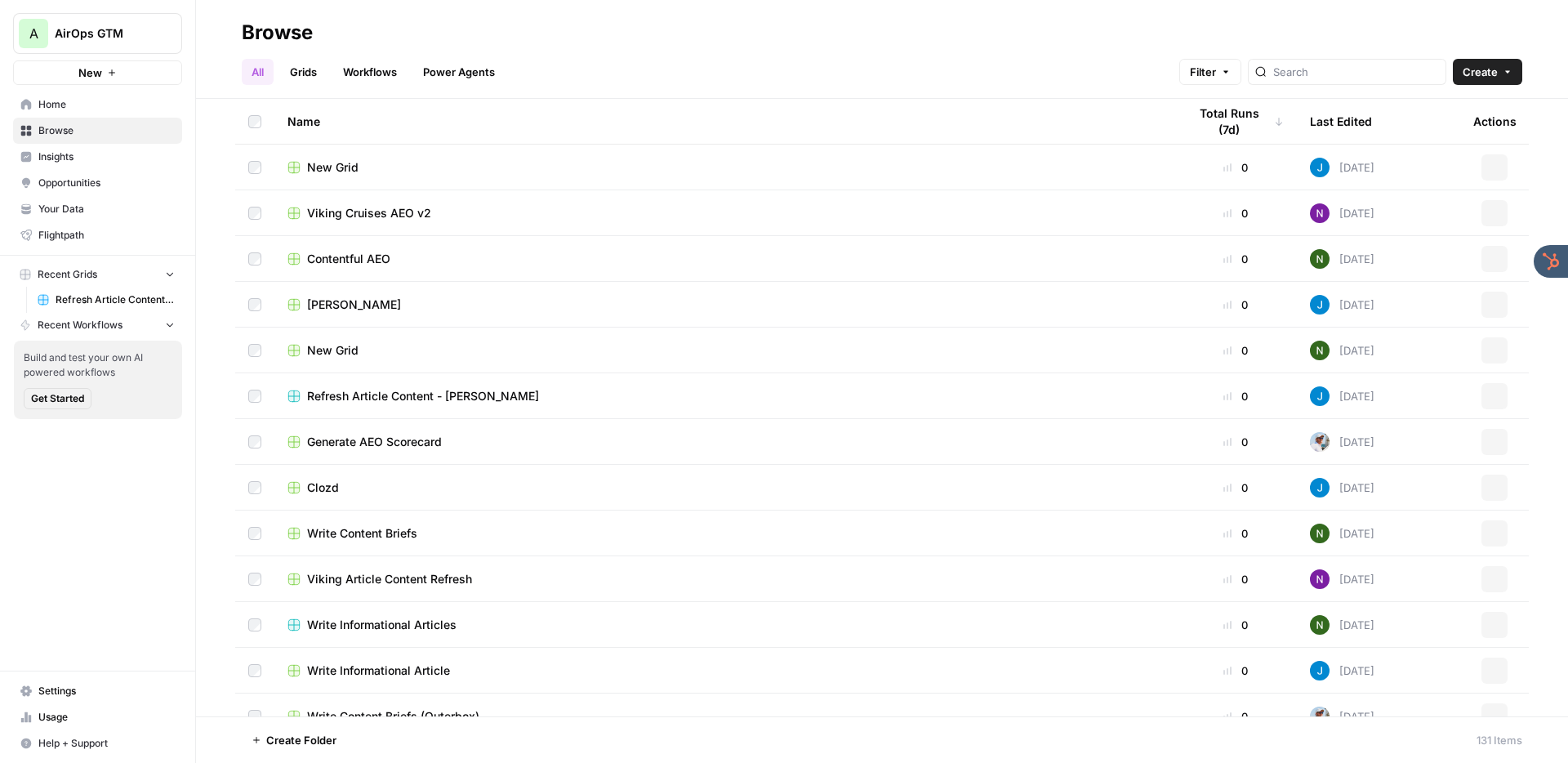
click at [101, 292] on span "Refresh Article Content - ClickUp" at bounding box center [114, 300] width 119 height 15
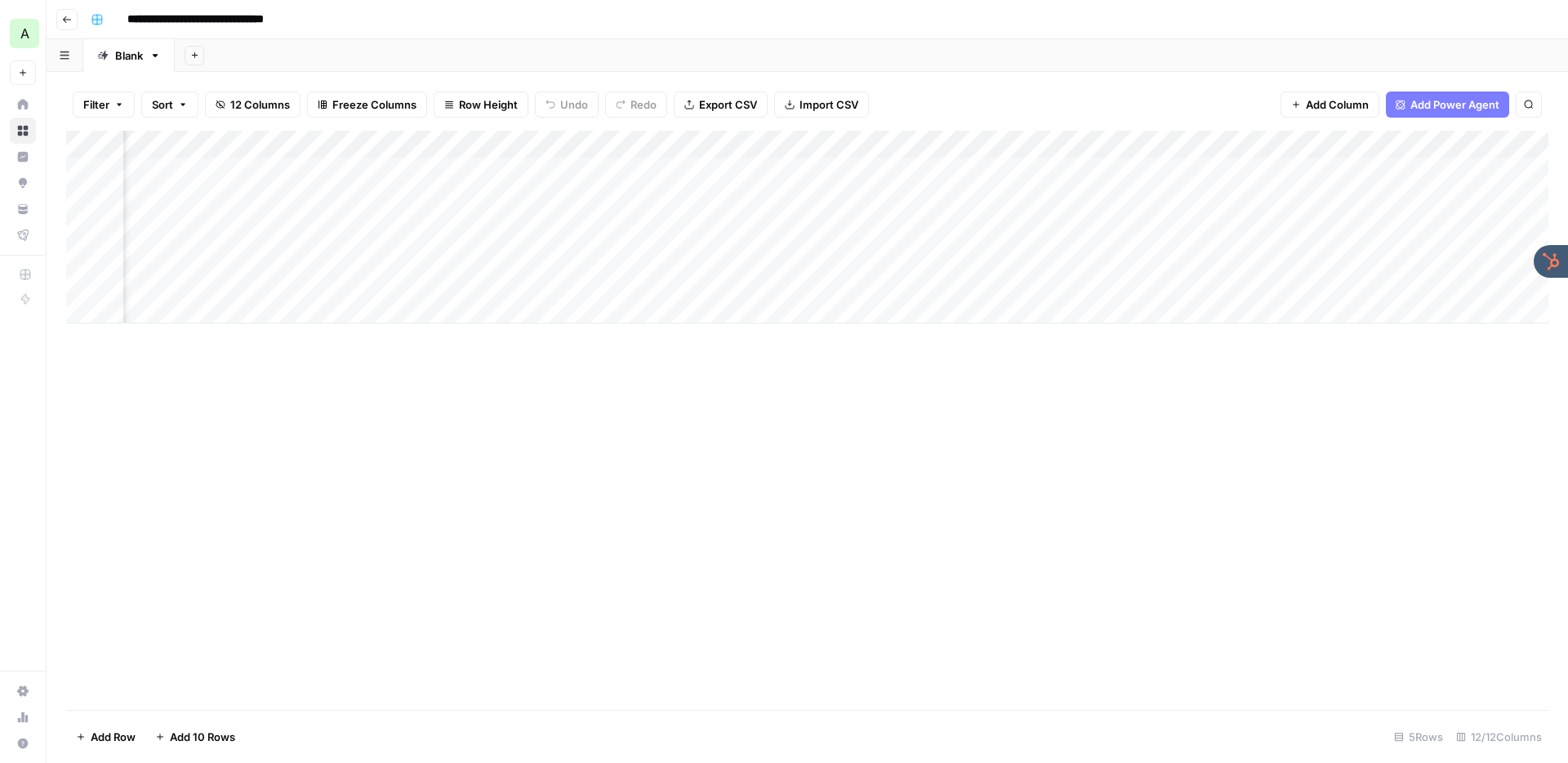
scroll to position [0, 222]
click at [924, 168] on div "Add Column" at bounding box center [807, 227] width 1482 height 193
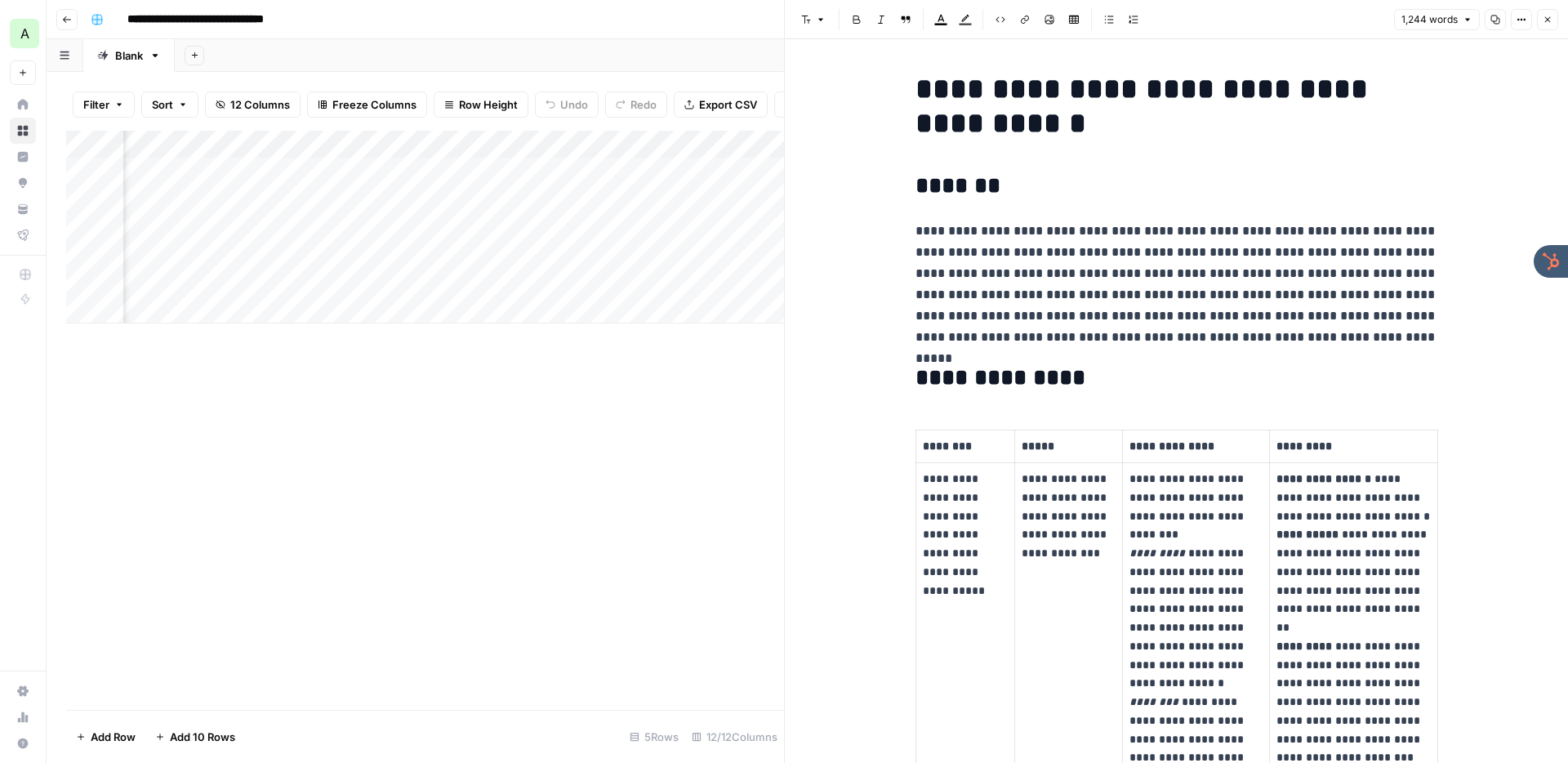
click at [1545, 25] on button "Close" at bounding box center [1547, 19] width 21 height 21
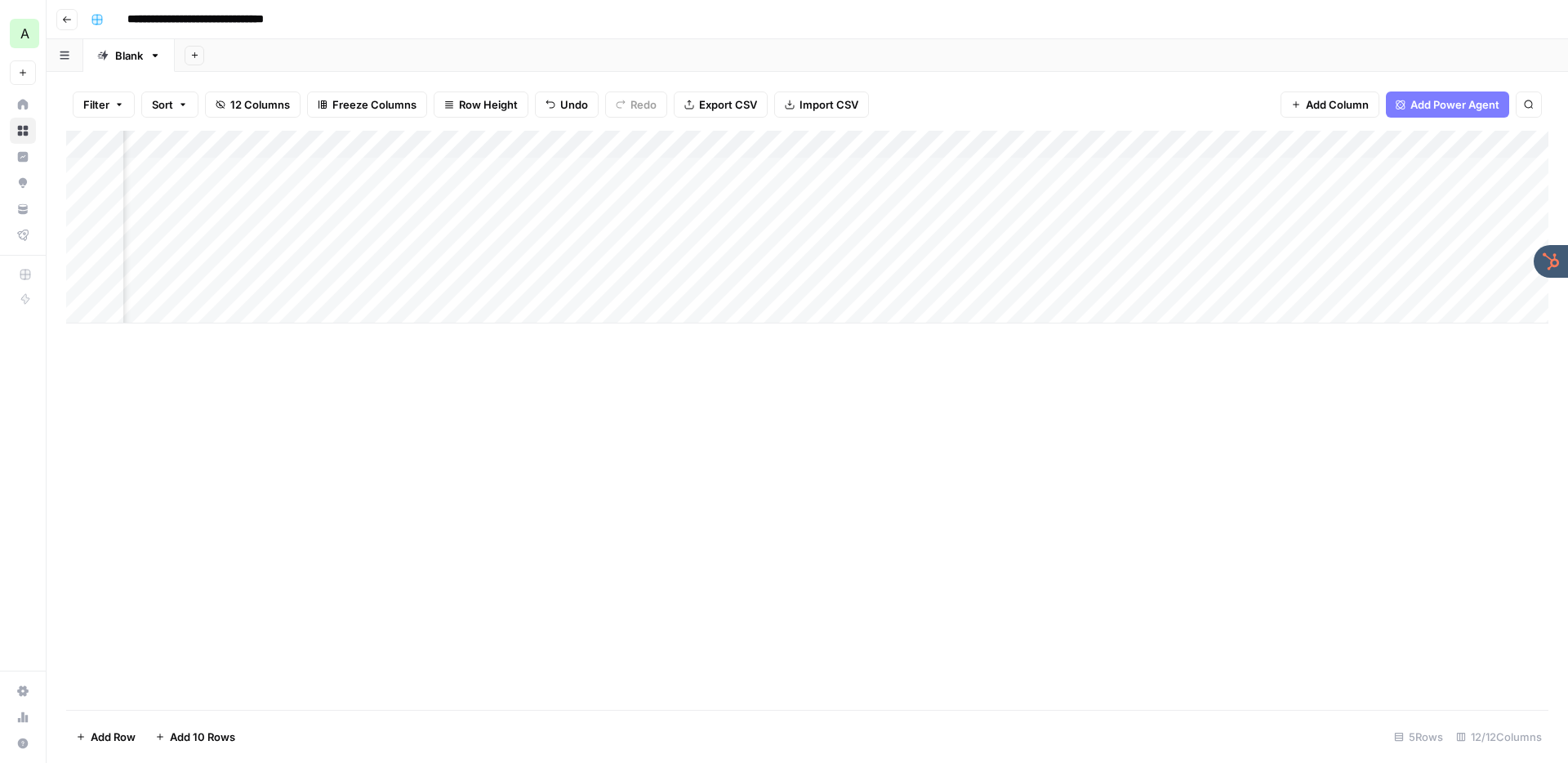
scroll to position [0, 634]
click at [929, 165] on div "Add Column" at bounding box center [807, 227] width 1482 height 193
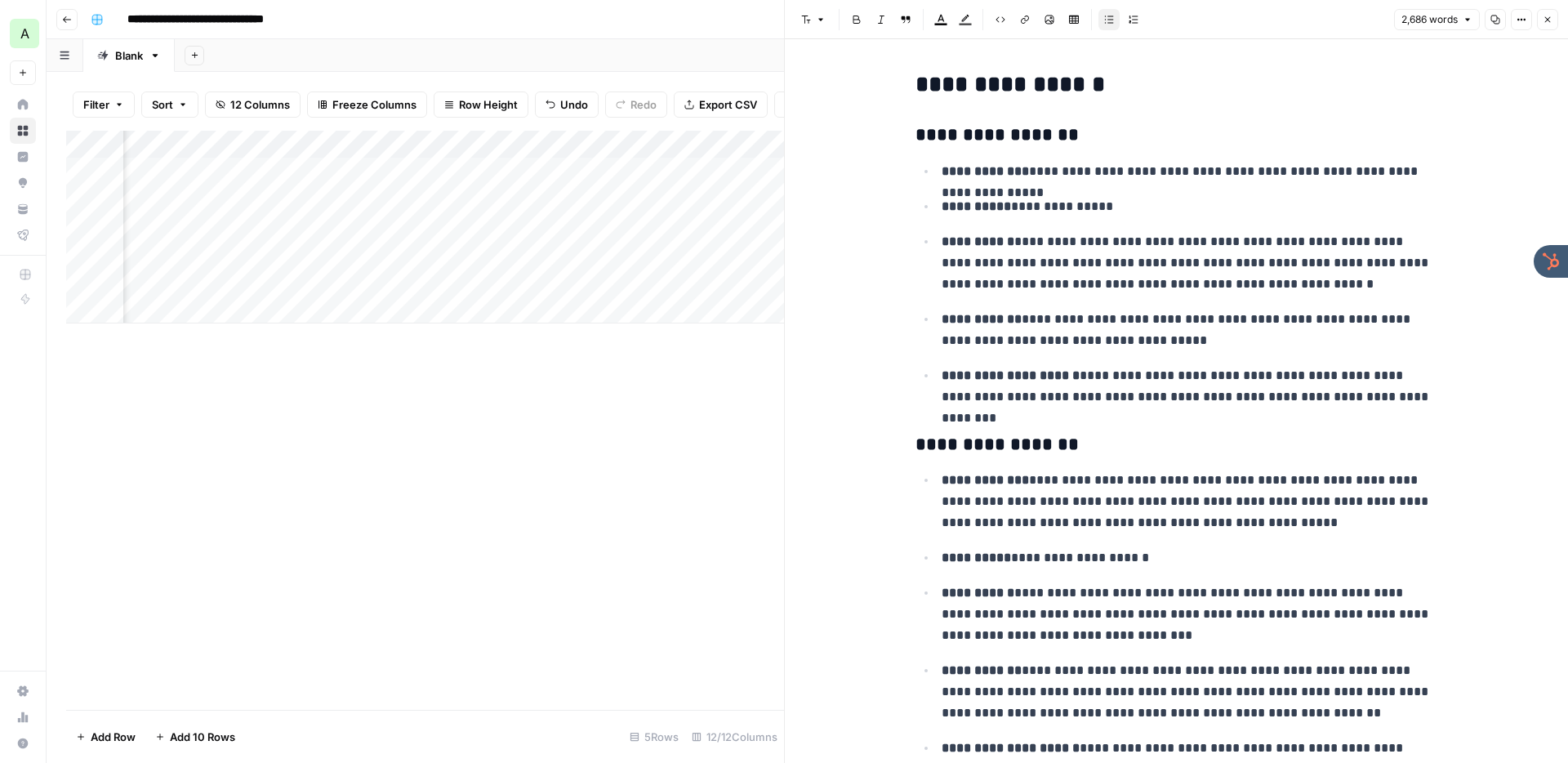
drag, startPoint x: 1541, startPoint y: 15, endPoint x: 1503, endPoint y: 53, distance: 53.7
click at [1541, 15] on button "Close" at bounding box center [1547, 19] width 21 height 21
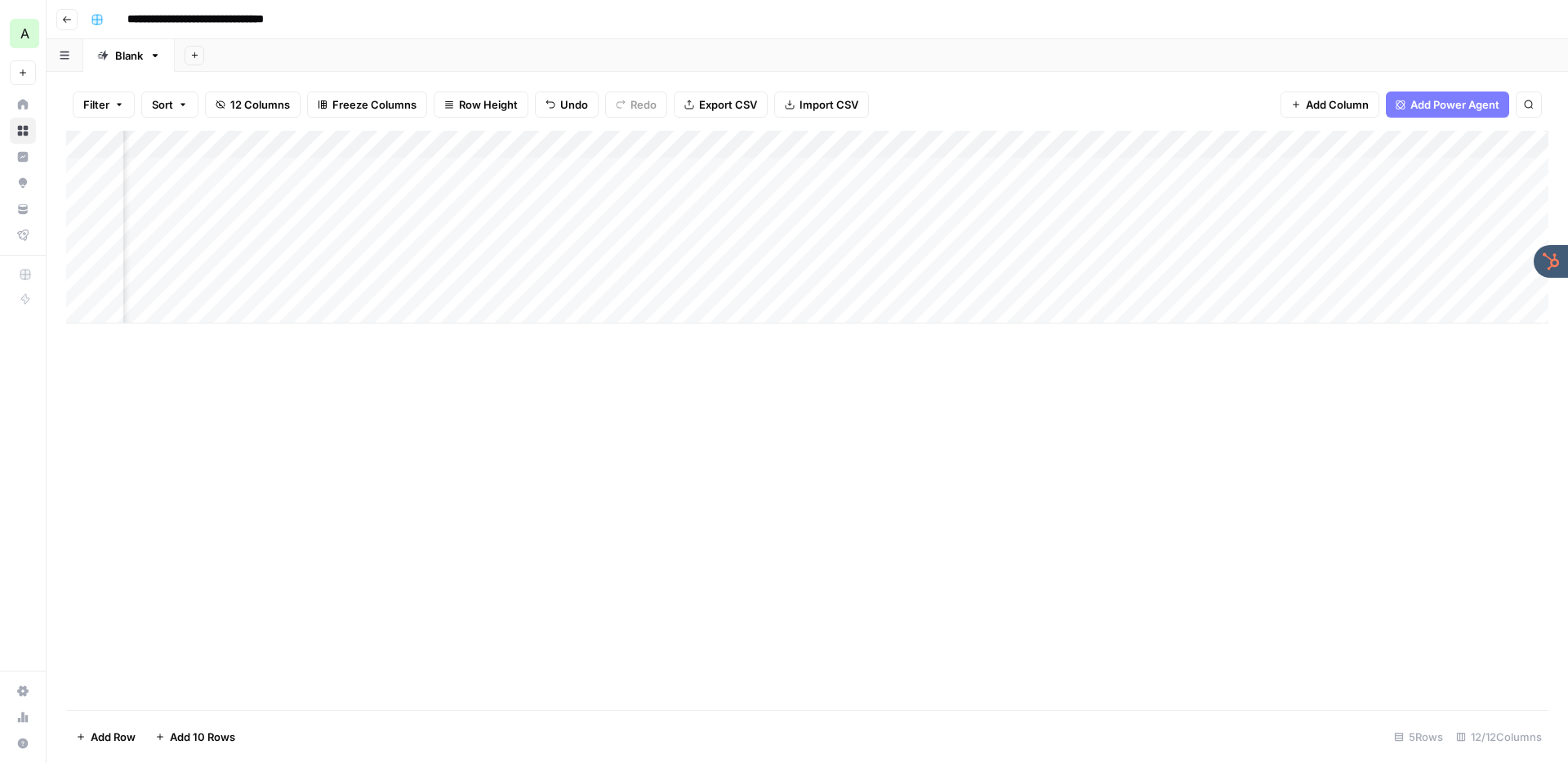
scroll to position [0, 980]
click at [1372, 167] on div "Add Column" at bounding box center [807, 227] width 1482 height 193
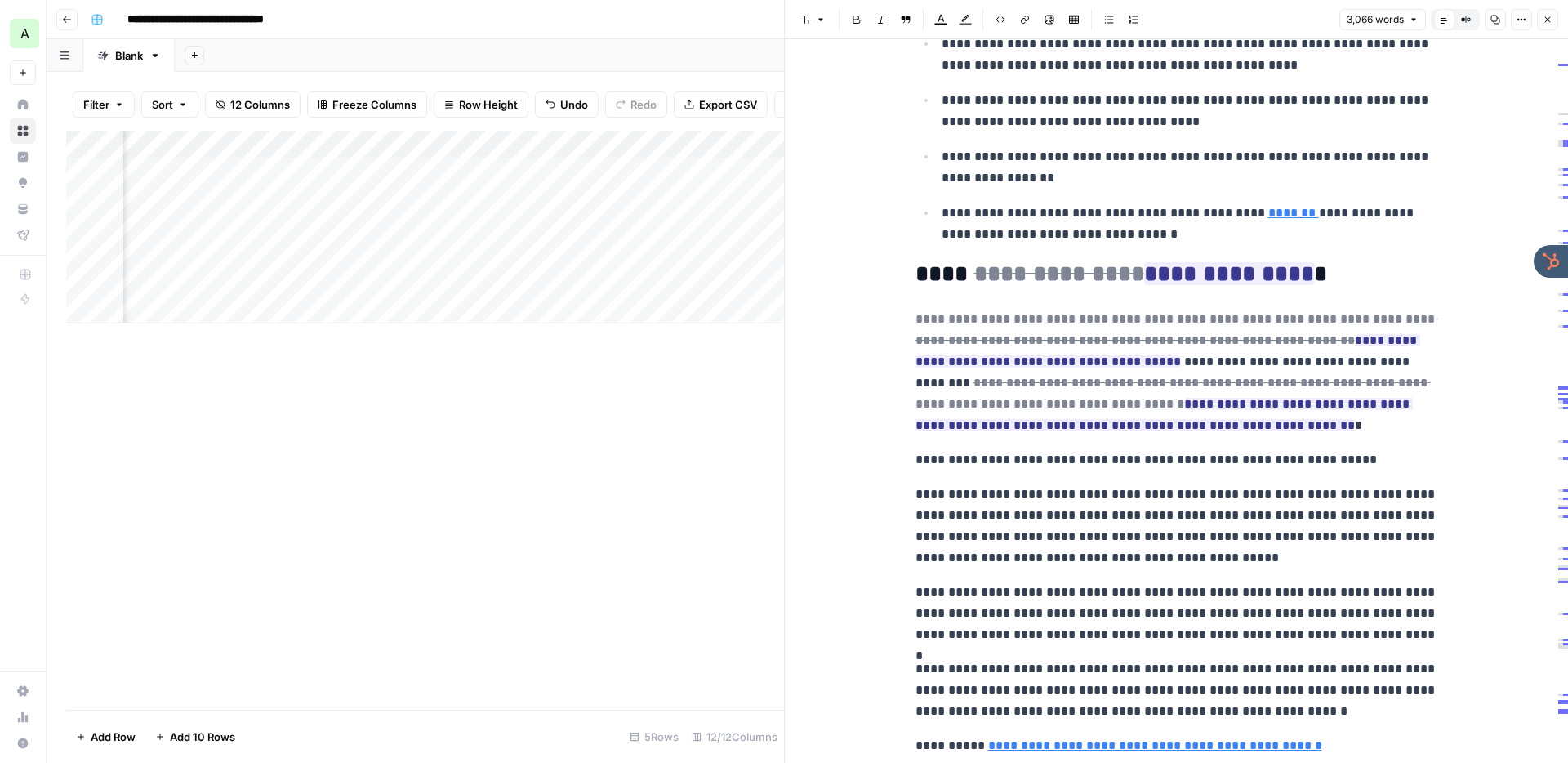
scroll to position [1793, 0]
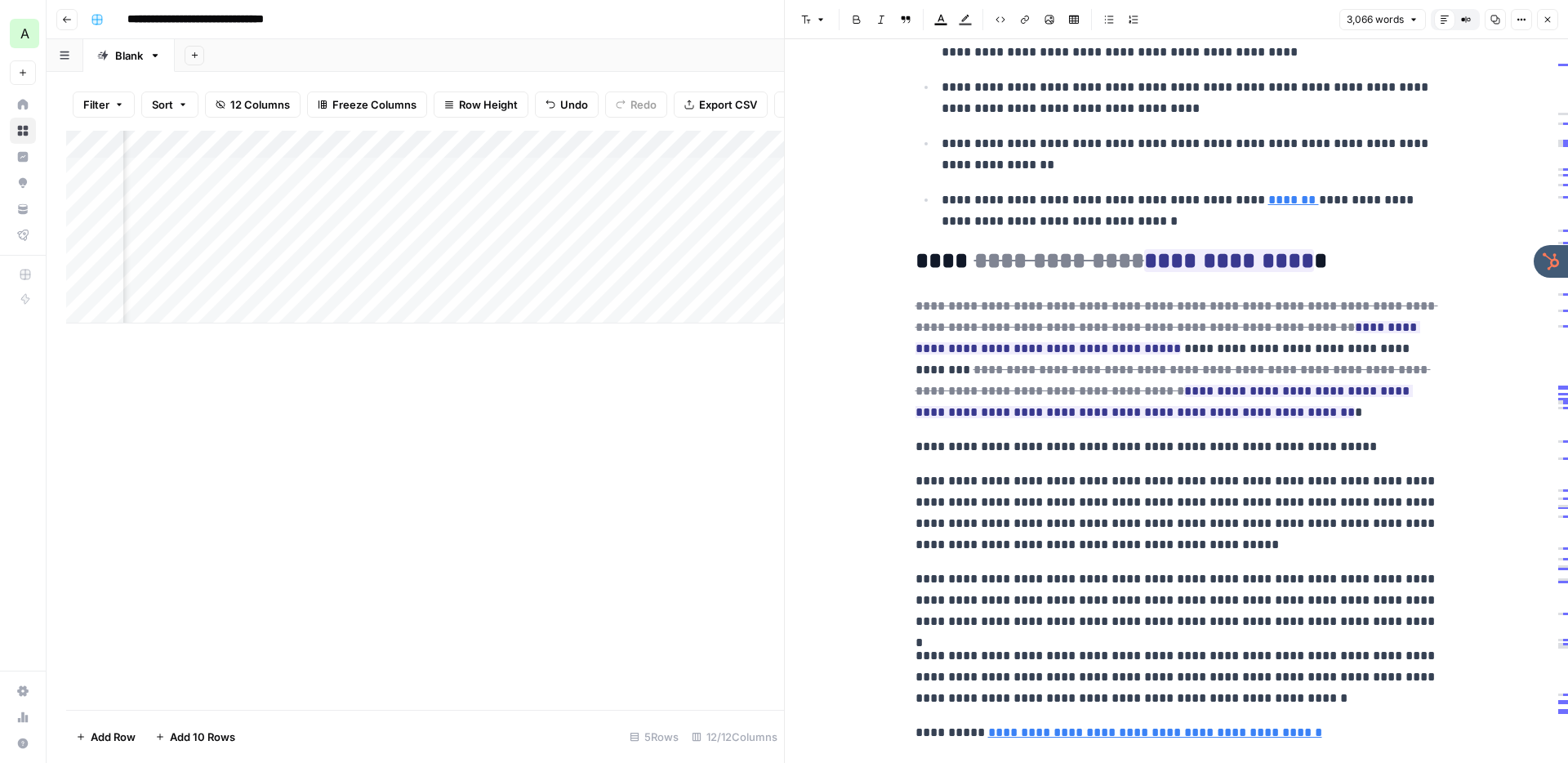
drag, startPoint x: 1544, startPoint y: 19, endPoint x: 1356, endPoint y: 90, distance: 201.0
click at [1544, 19] on icon "button" at bounding box center [1547, 19] width 10 height 10
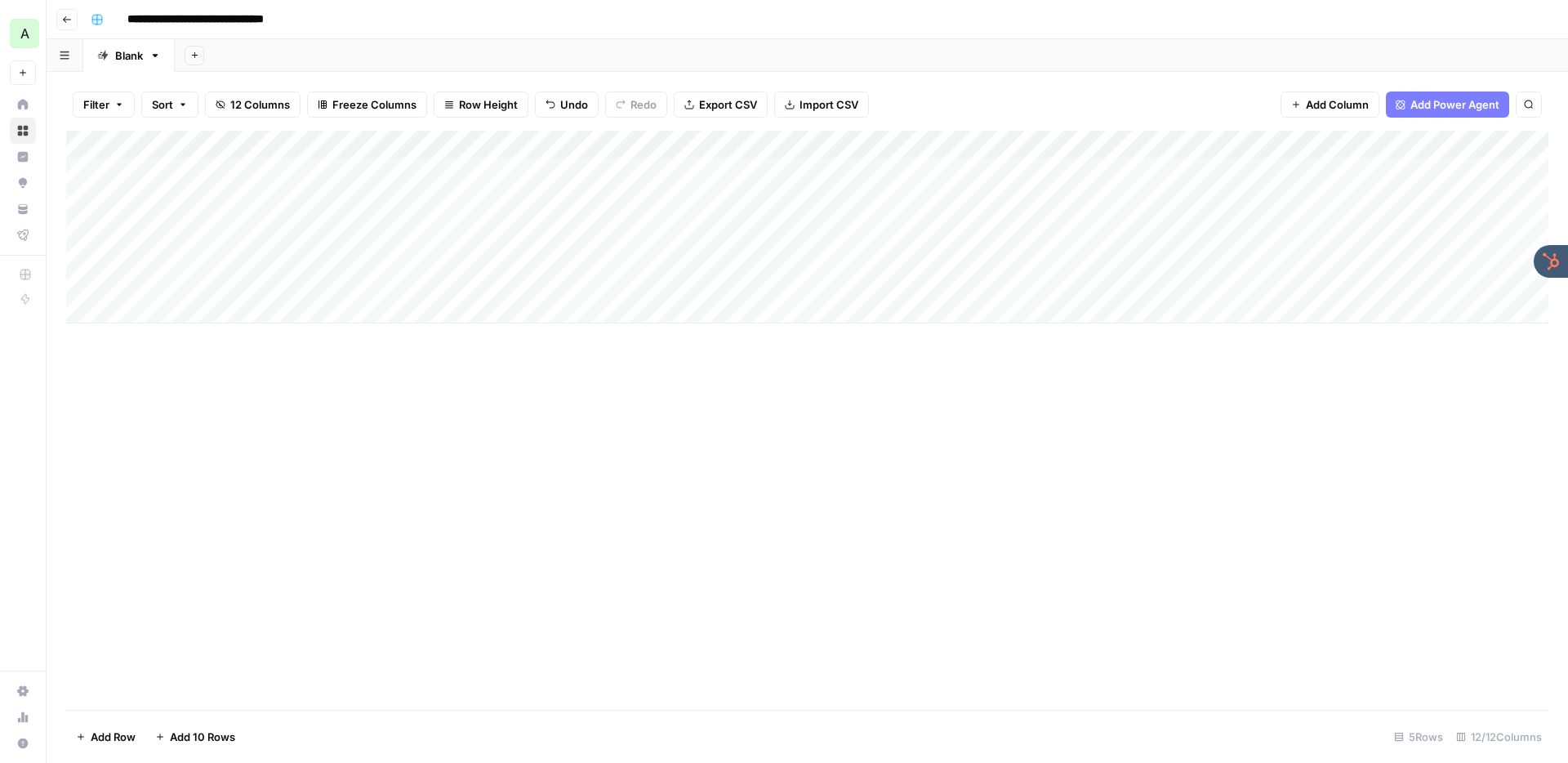
click at [756, 14] on div "**********" at bounding box center [817, 19] width 1467 height 26
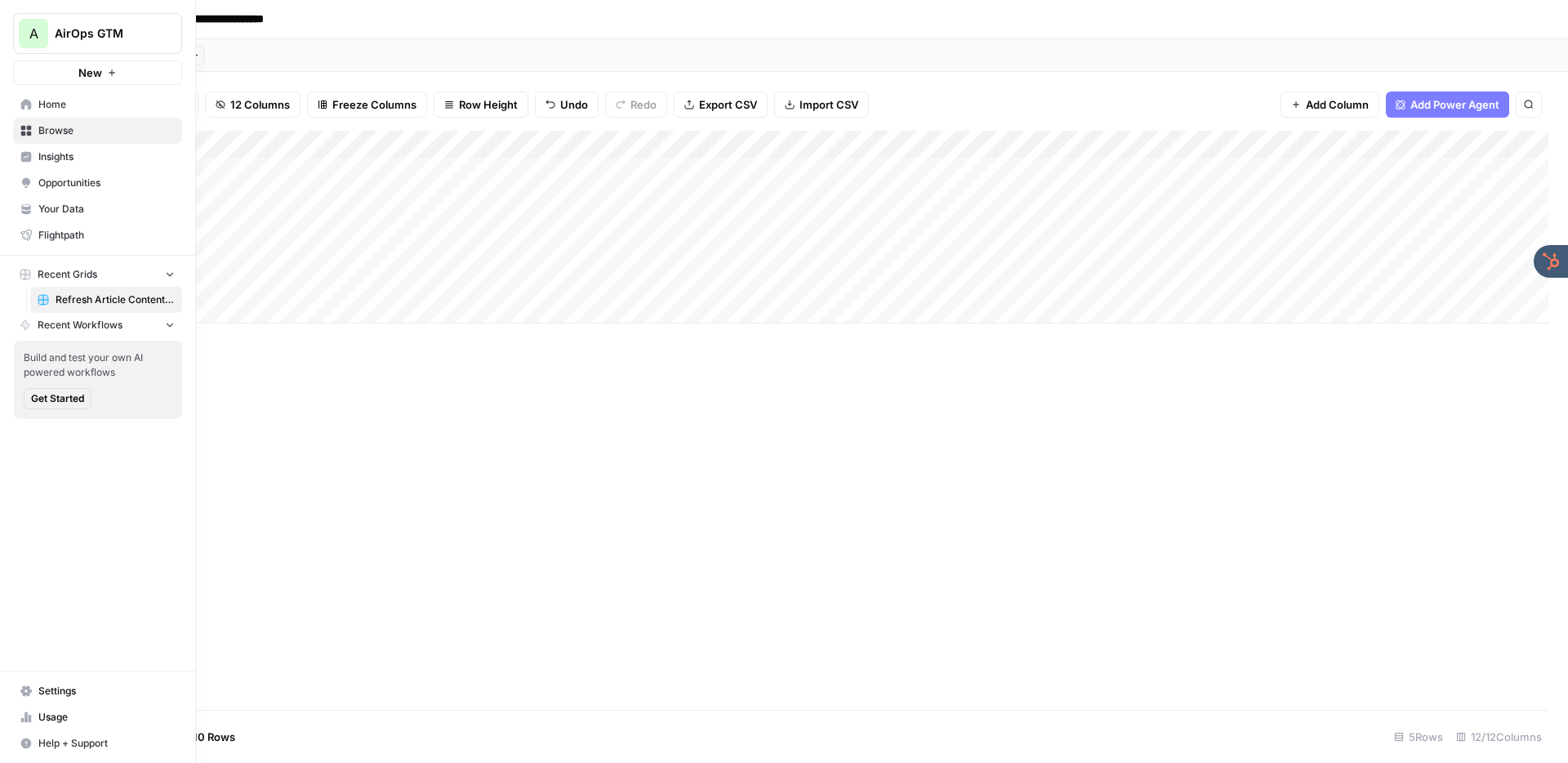
click at [53, 213] on span "Your Data" at bounding box center [107, 209] width 137 height 15
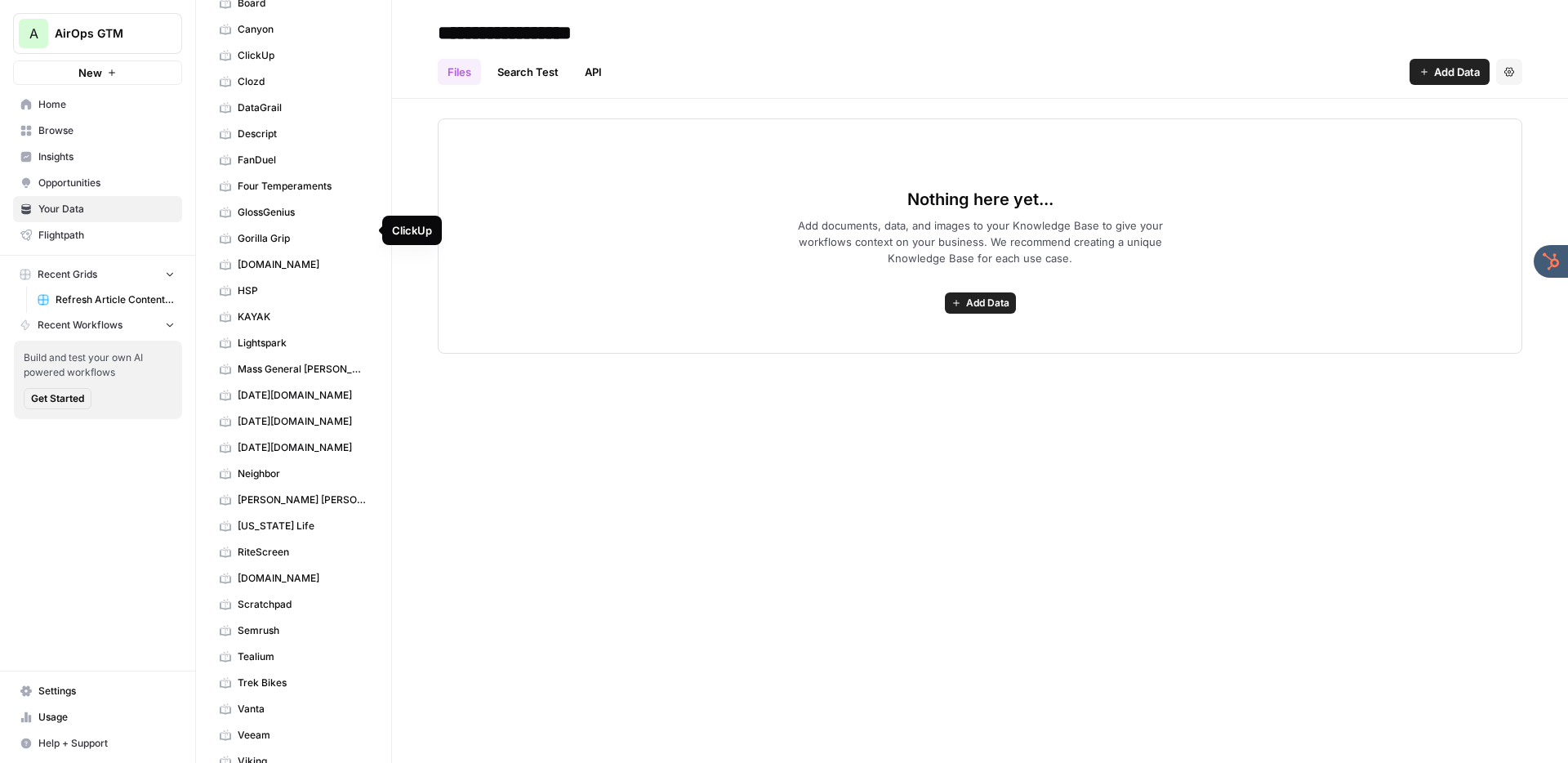
scroll to position [508, 0]
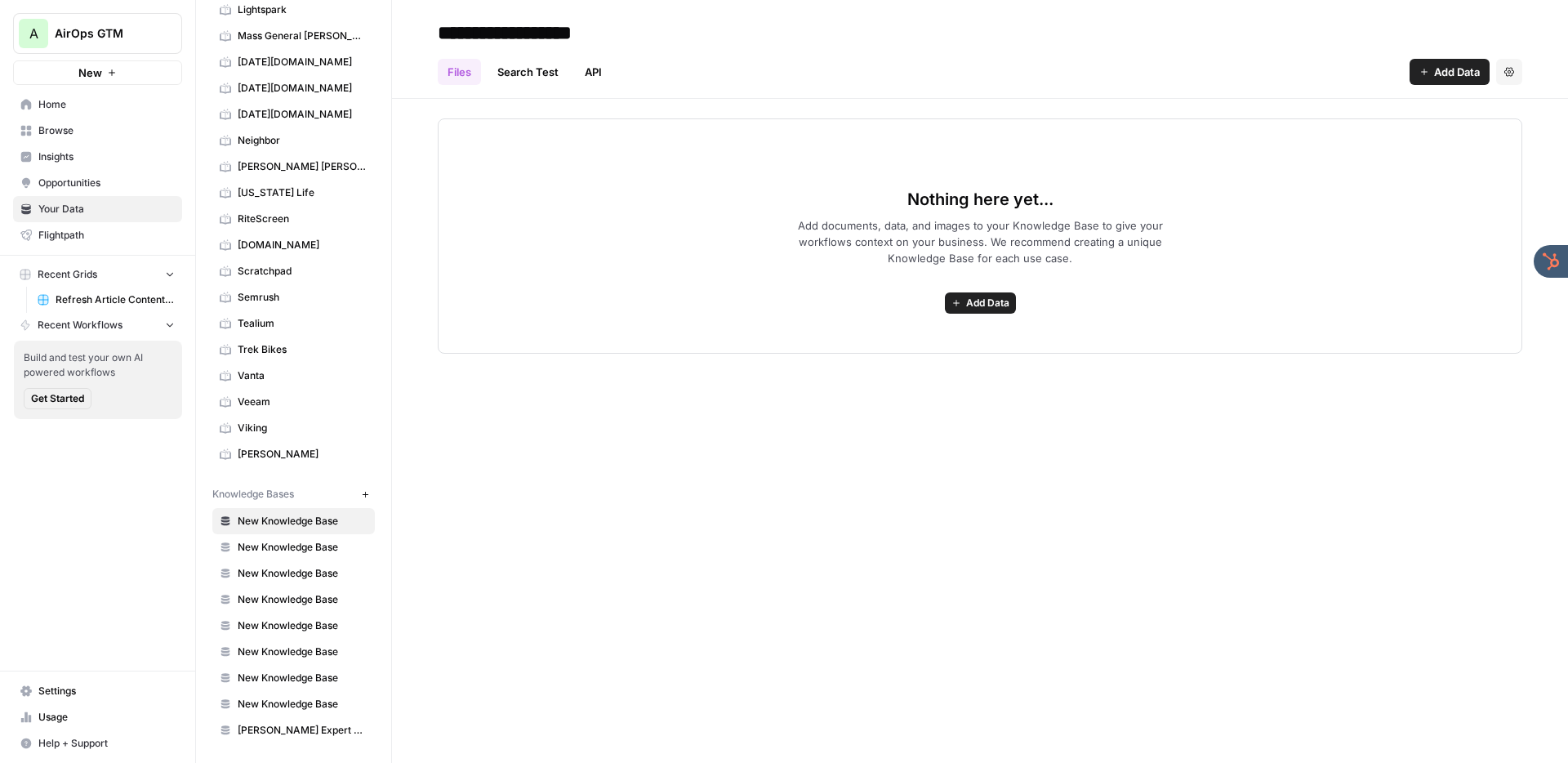
click at [1450, 61] on button "Add Data" at bounding box center [1449, 72] width 80 height 26
click at [596, 74] on link "API" at bounding box center [593, 72] width 37 height 26
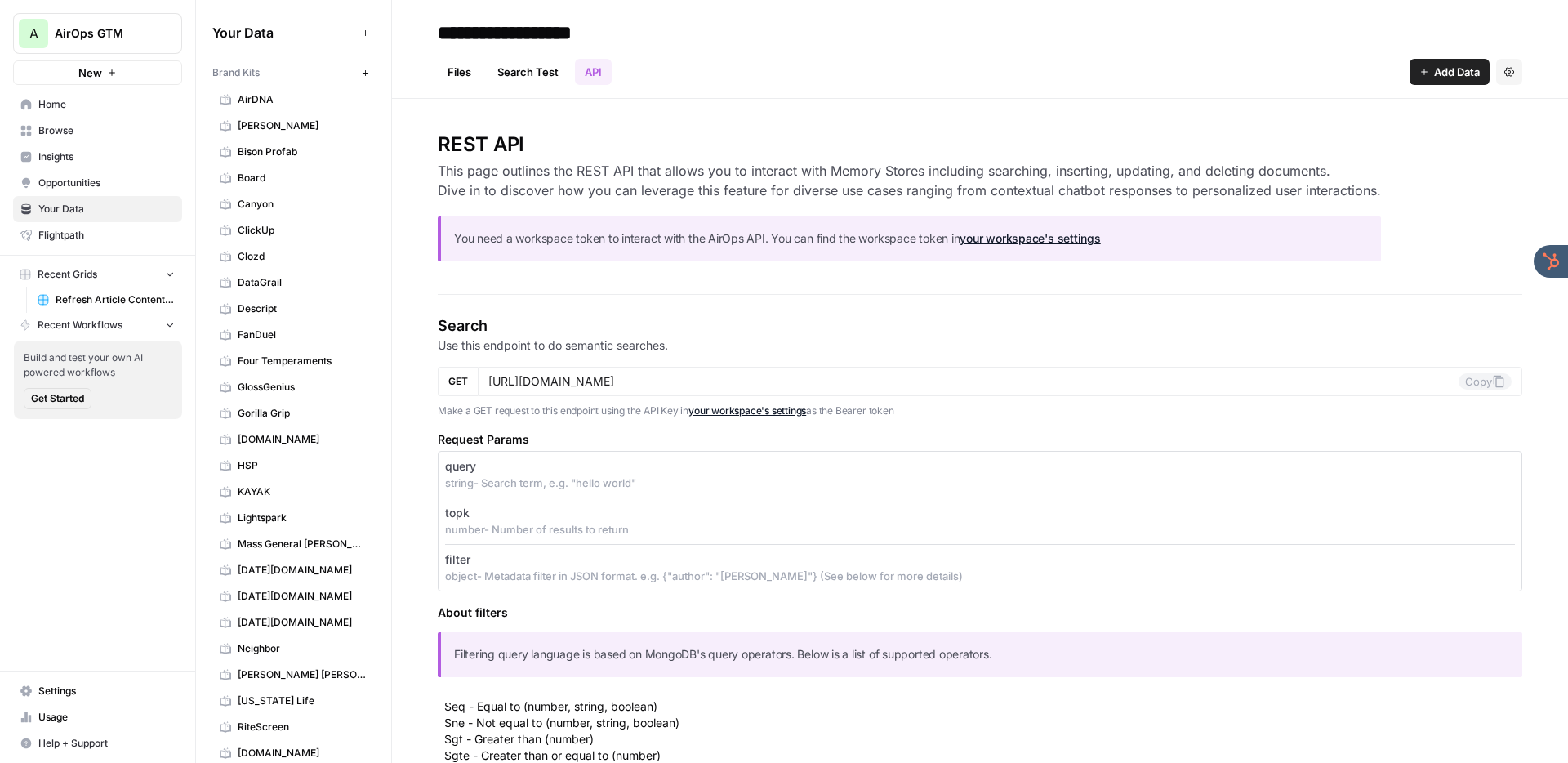
click at [1223, 21] on div "**********" at bounding box center [980, 32] width 1085 height 26
click at [69, 106] on span "Home" at bounding box center [107, 104] width 137 height 15
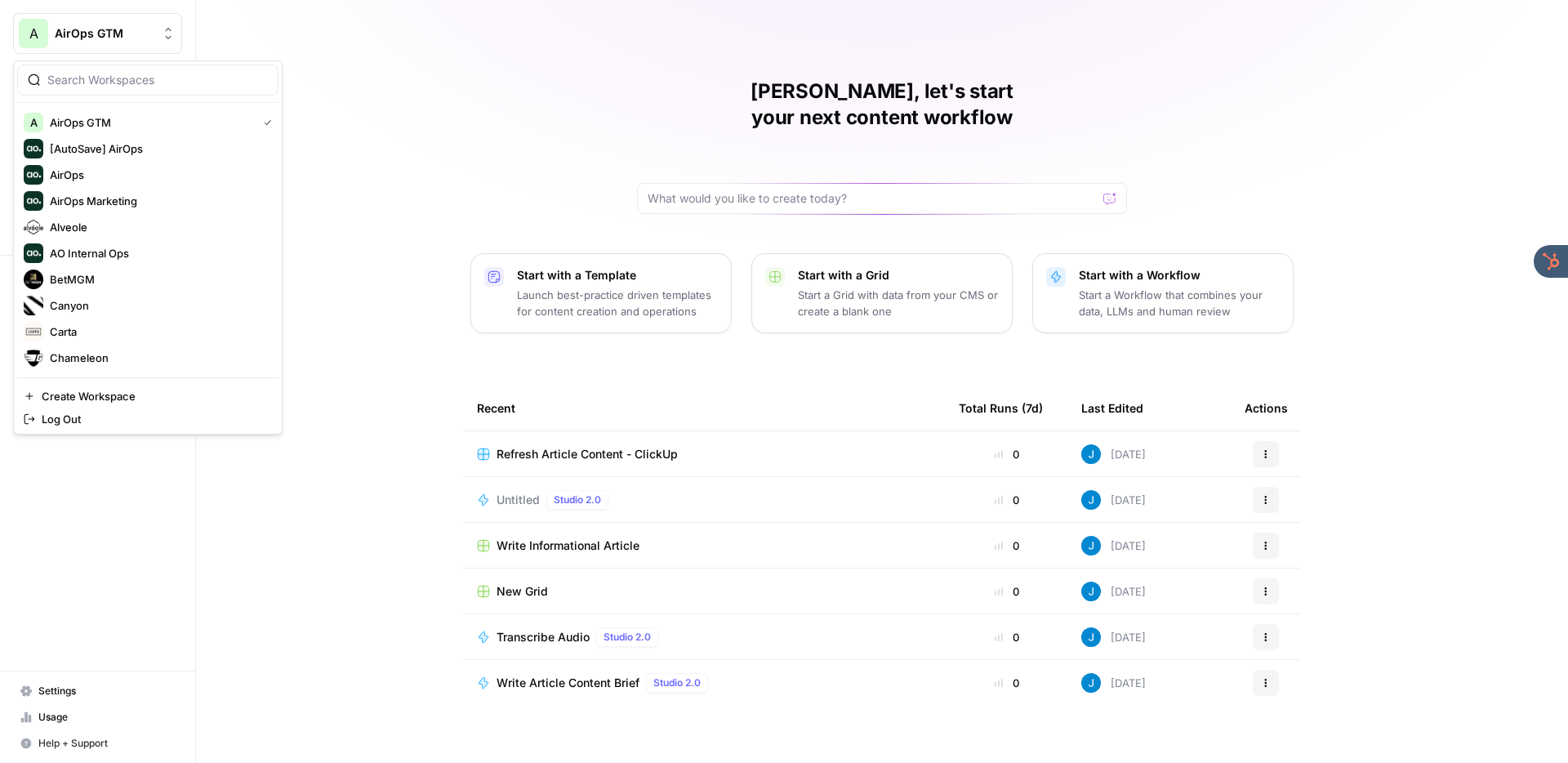
click at [75, 33] on span "AirOps GTM" at bounding box center [103, 33] width 99 height 17
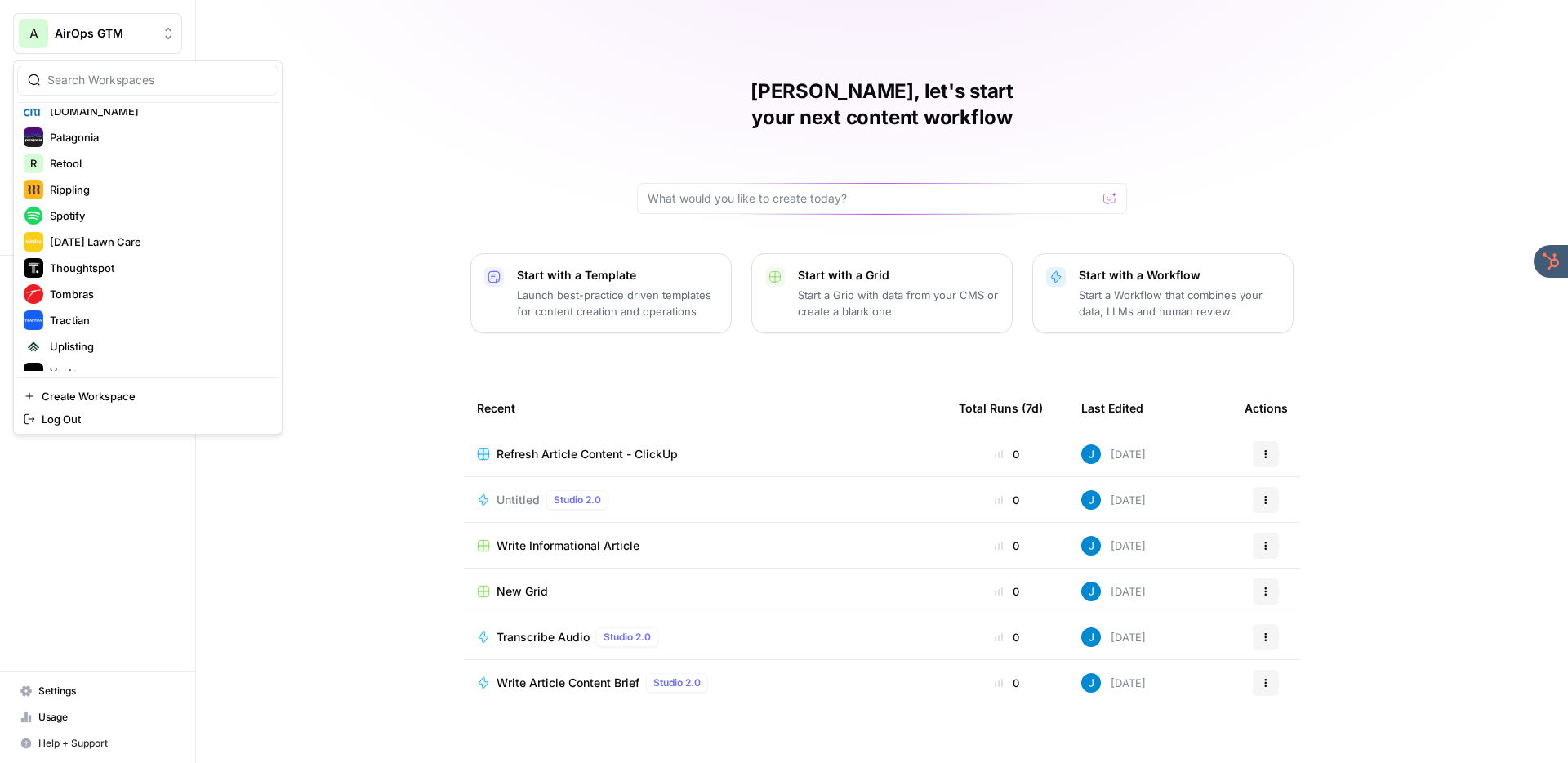
scroll to position [424, 0]
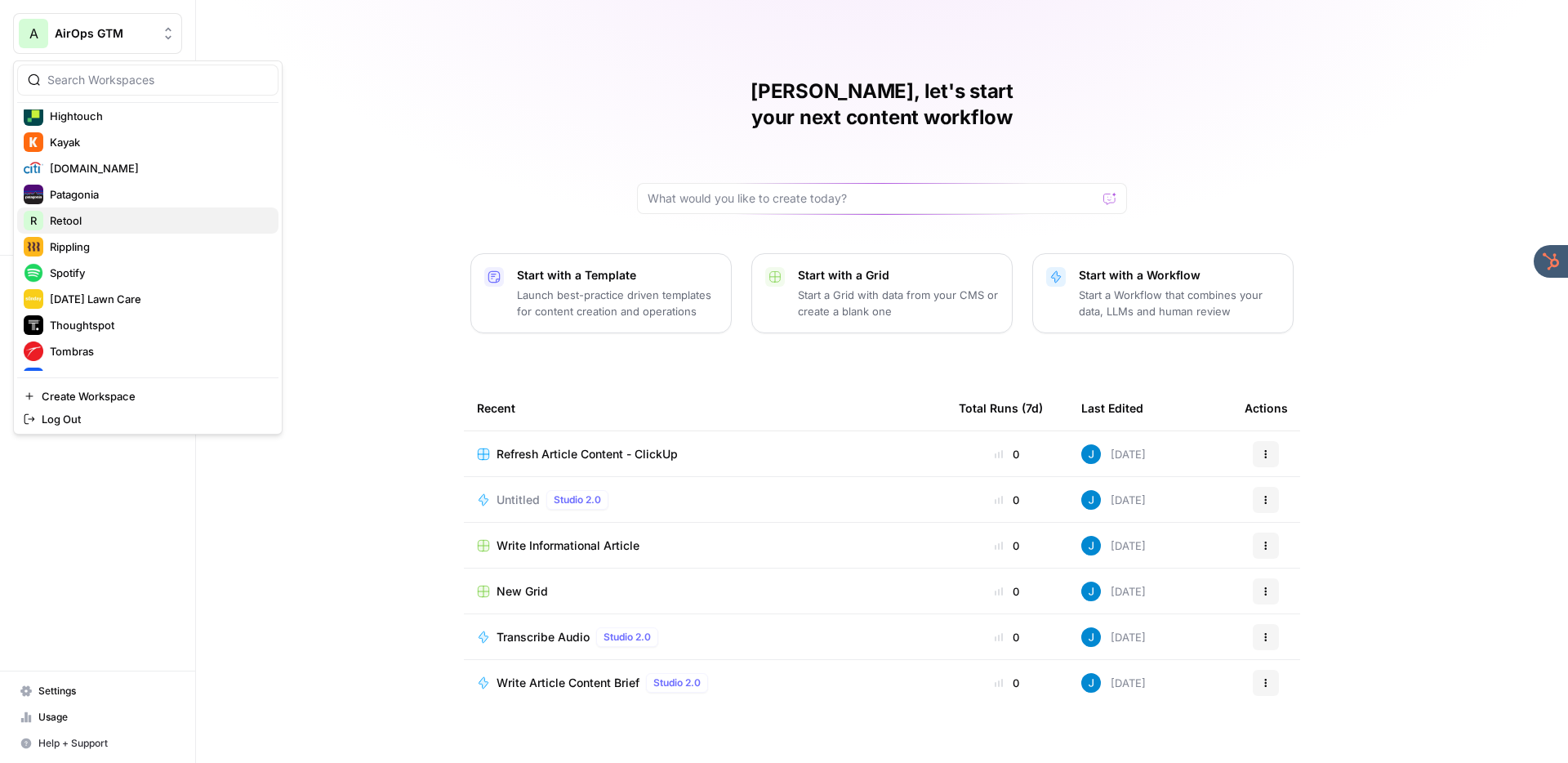
click at [89, 219] on span "Retool" at bounding box center [158, 221] width 216 height 17
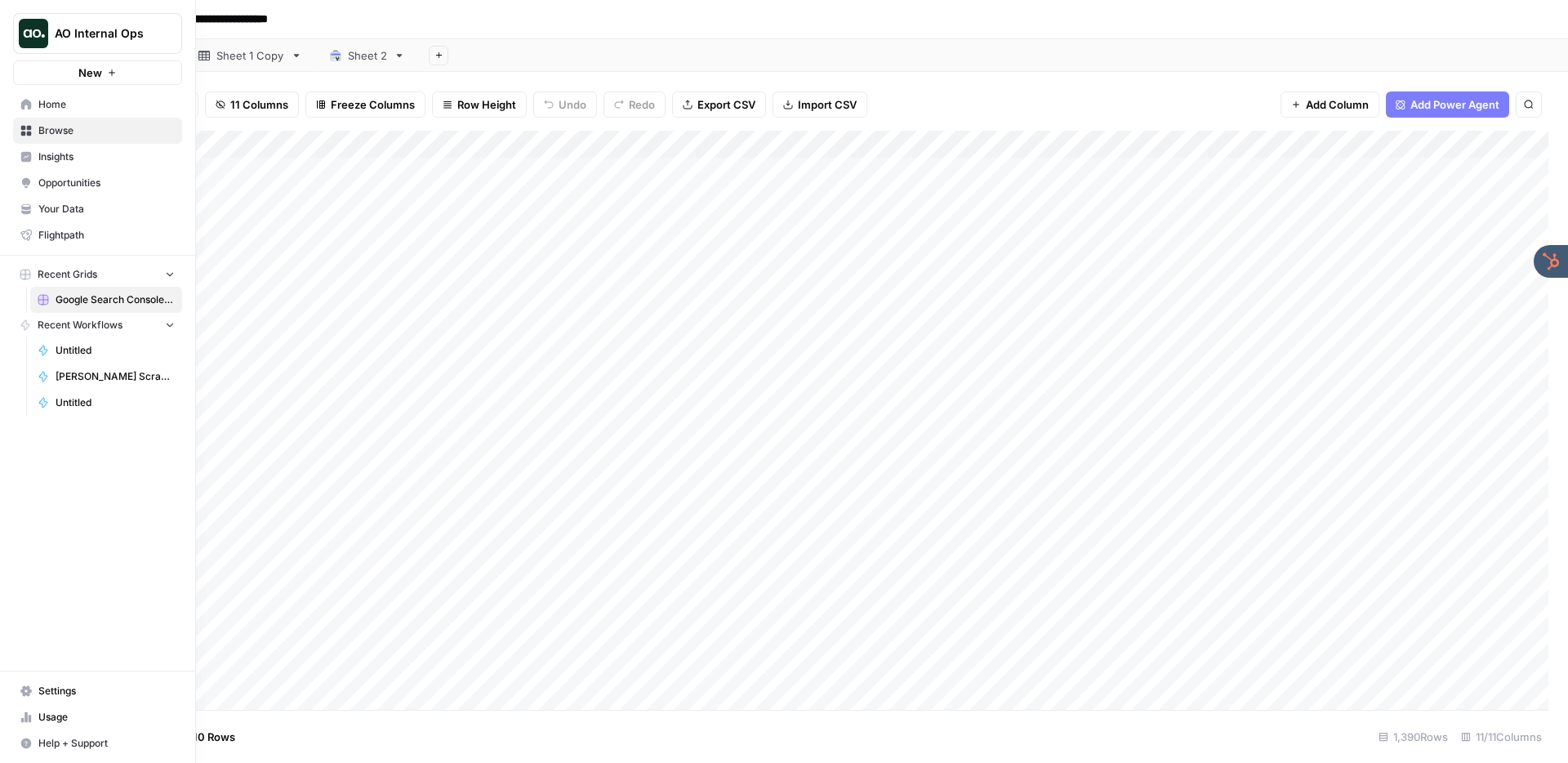
click at [73, 180] on span "Opportunities" at bounding box center [107, 183] width 137 height 15
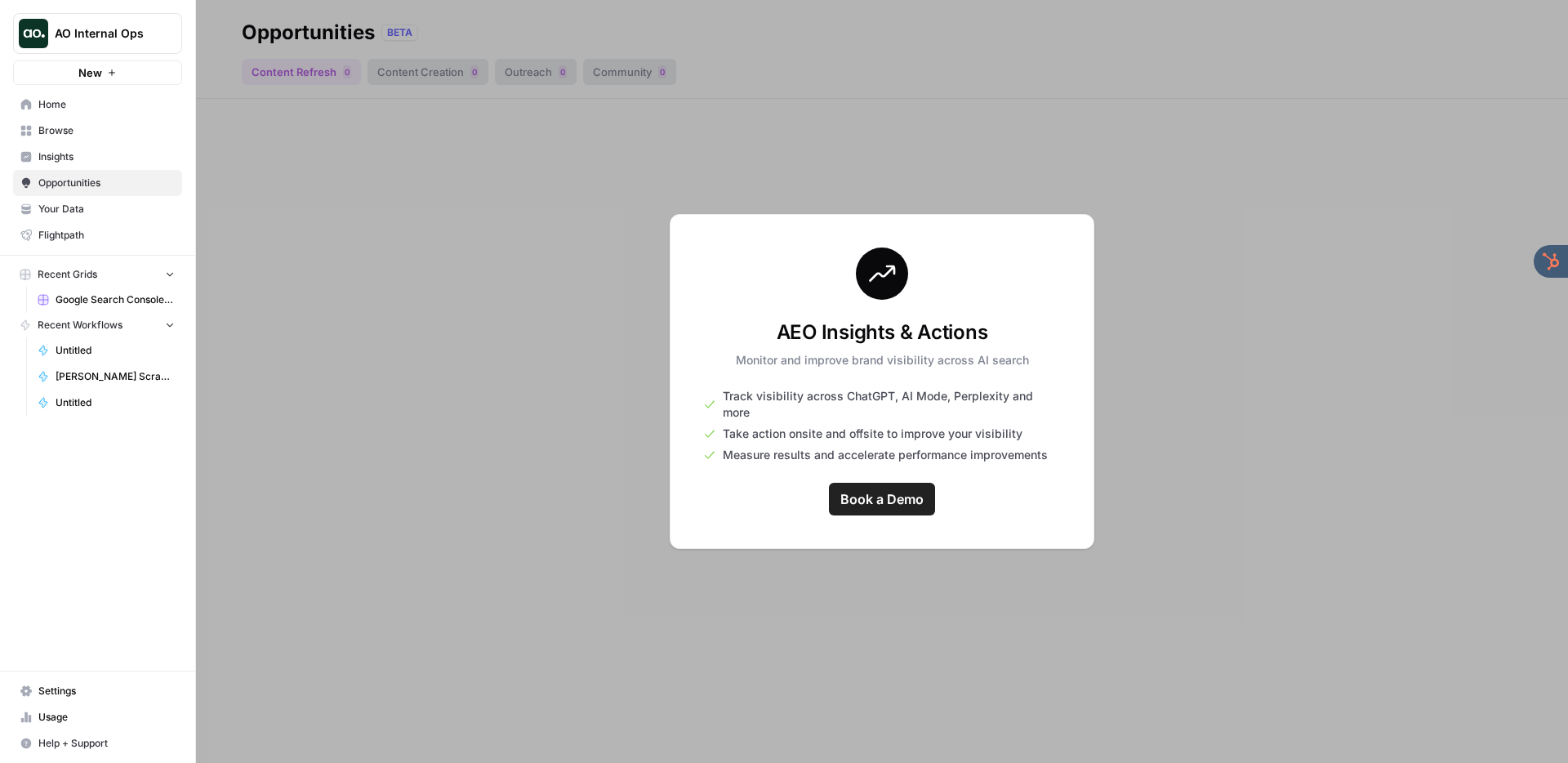
click at [111, 153] on span "Insights" at bounding box center [107, 157] width 137 height 15
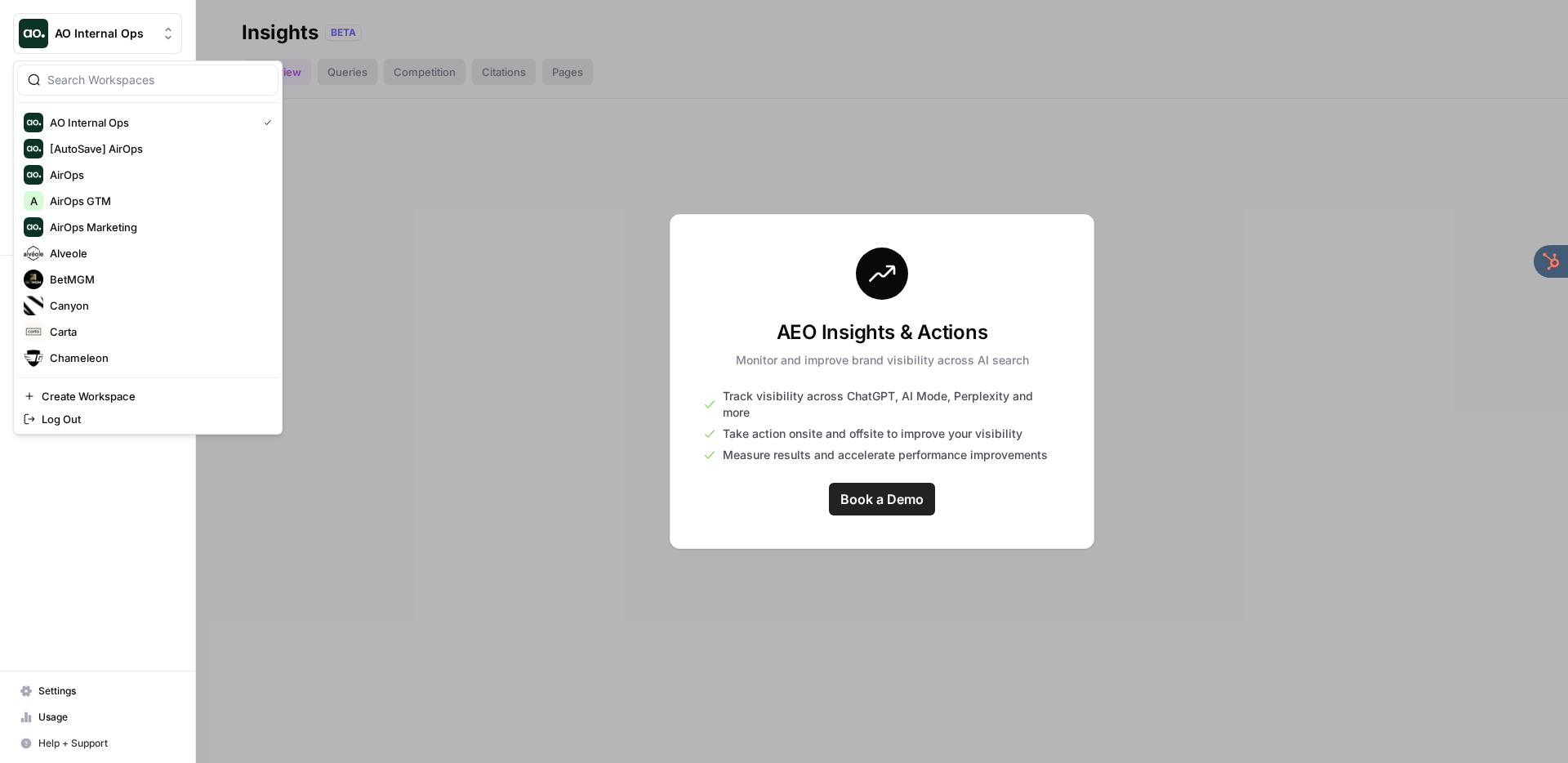
click at [113, 32] on span "AO Internal Ops" at bounding box center [103, 33] width 99 height 17
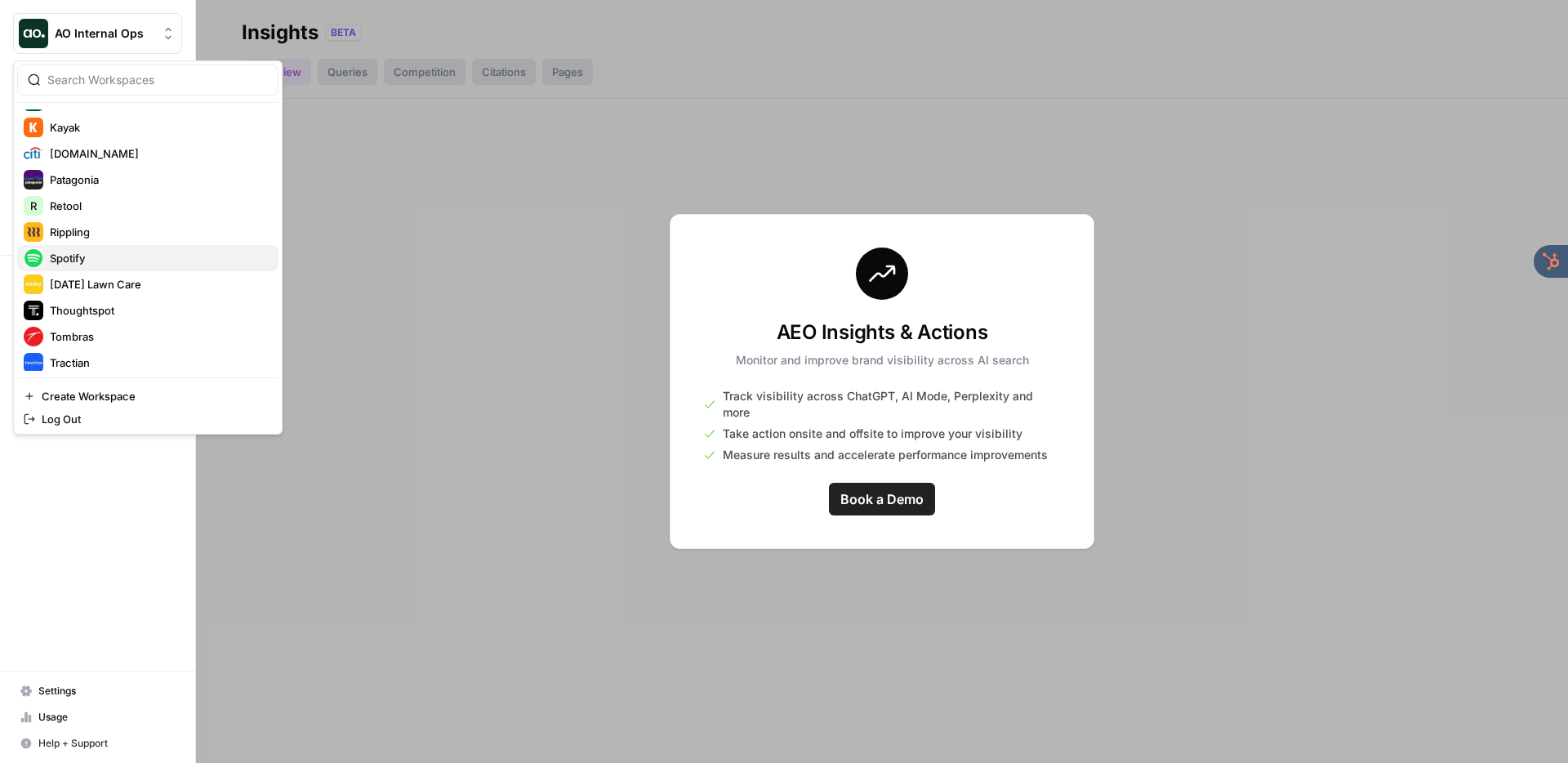
scroll to position [438, 0]
click at [91, 200] on span "Retool" at bounding box center [158, 207] width 216 height 17
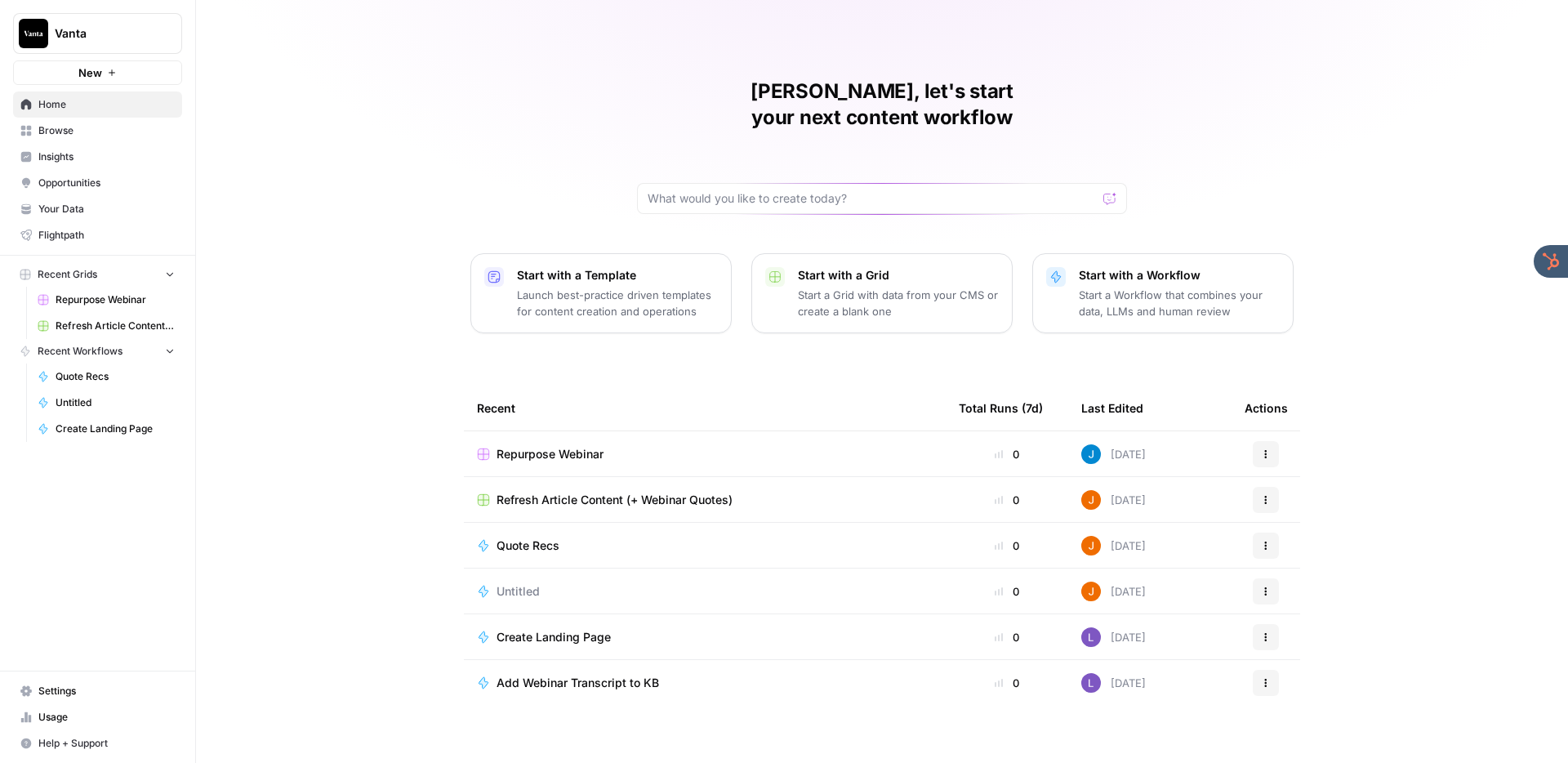
click at [121, 128] on span "Browse" at bounding box center [107, 131] width 137 height 15
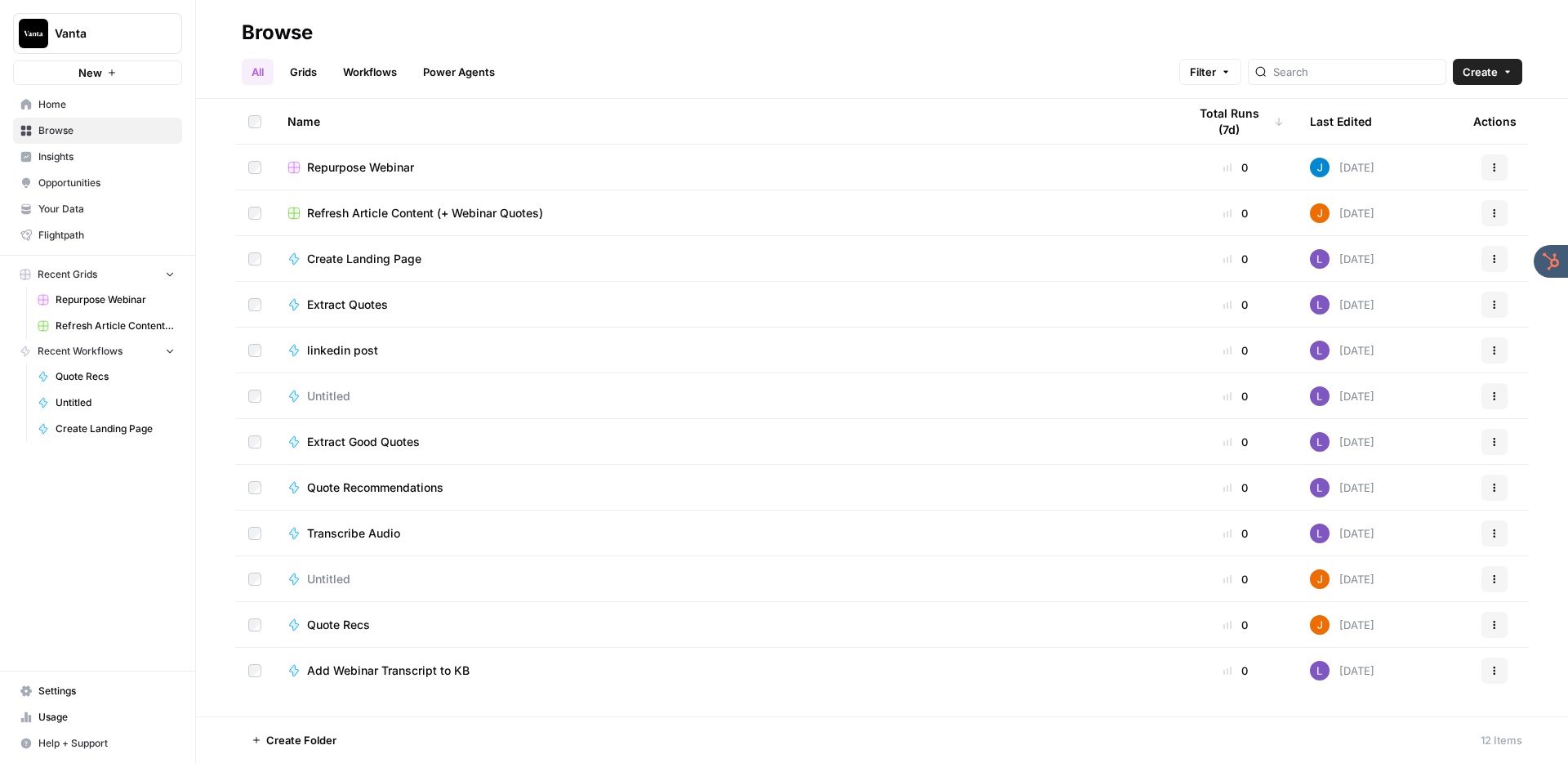
click at [298, 67] on link "Grids" at bounding box center [303, 72] width 46 height 26
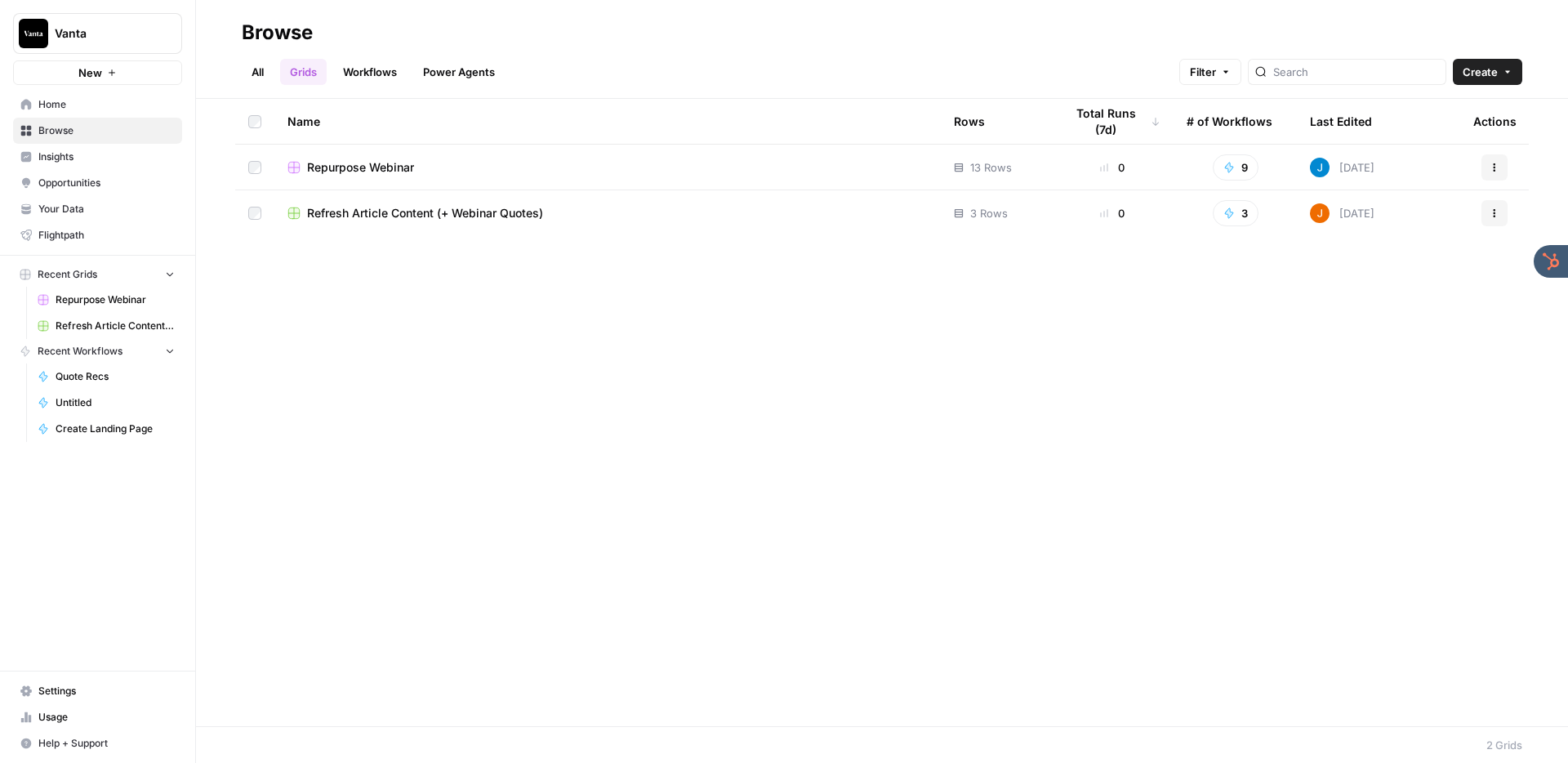
click at [379, 205] on span "Refresh Article Content (+ Webinar Quotes)" at bounding box center [425, 213] width 236 height 17
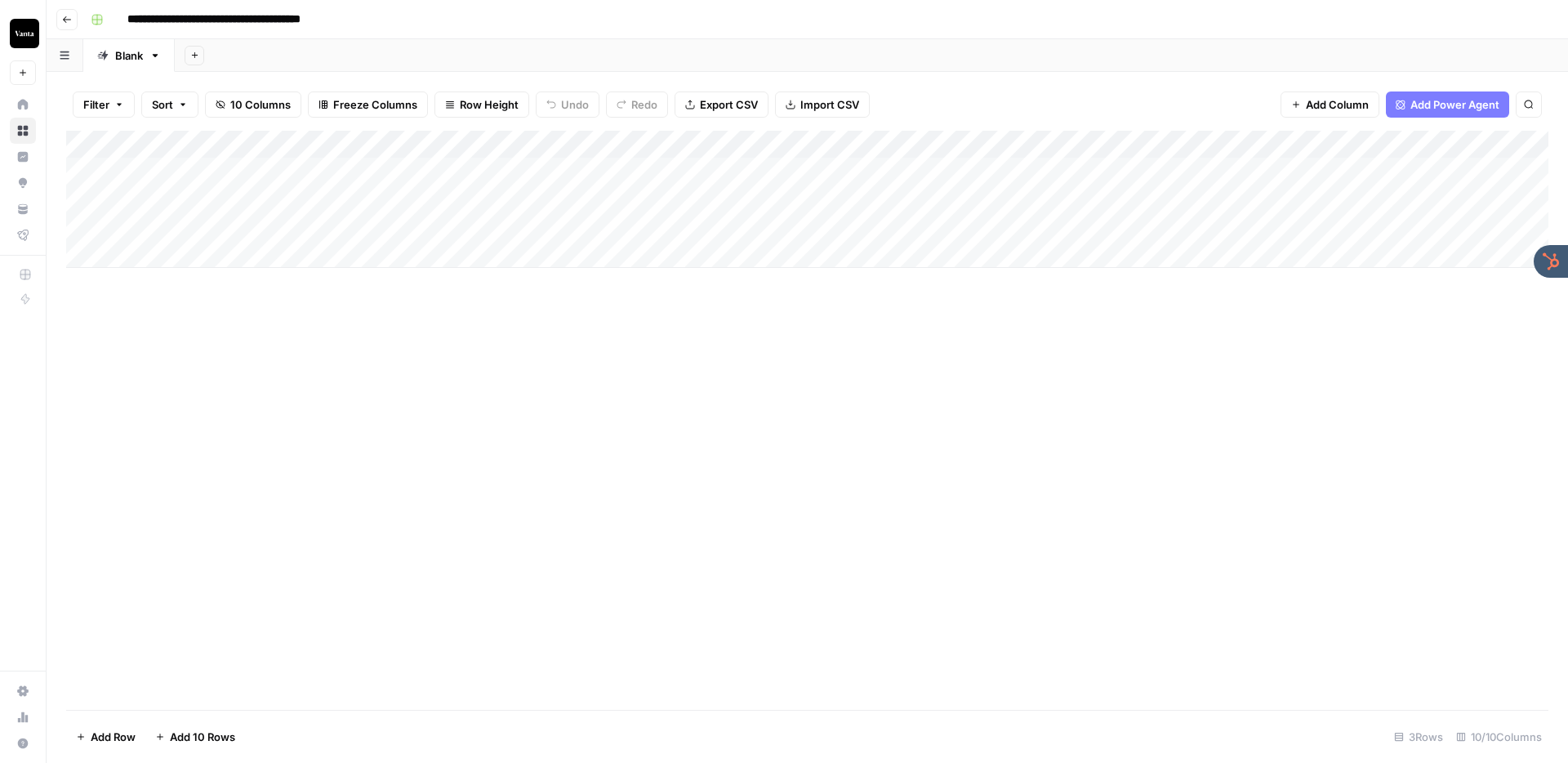
click at [71, 18] on span "Go back" at bounding box center [71, 18] width 1 height 1
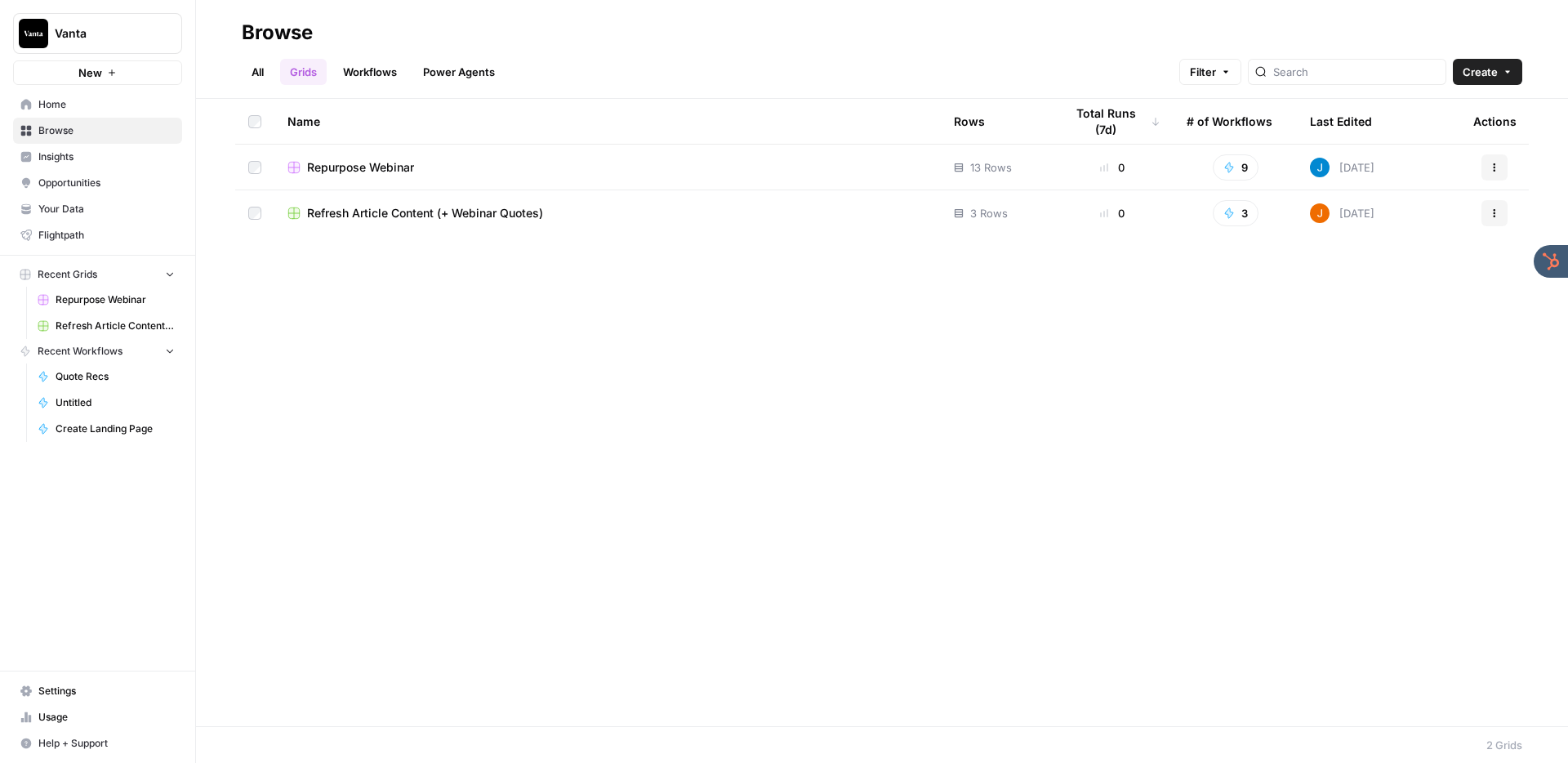
click at [346, 164] on span "Repurpose Webinar" at bounding box center [361, 168] width 107 height 17
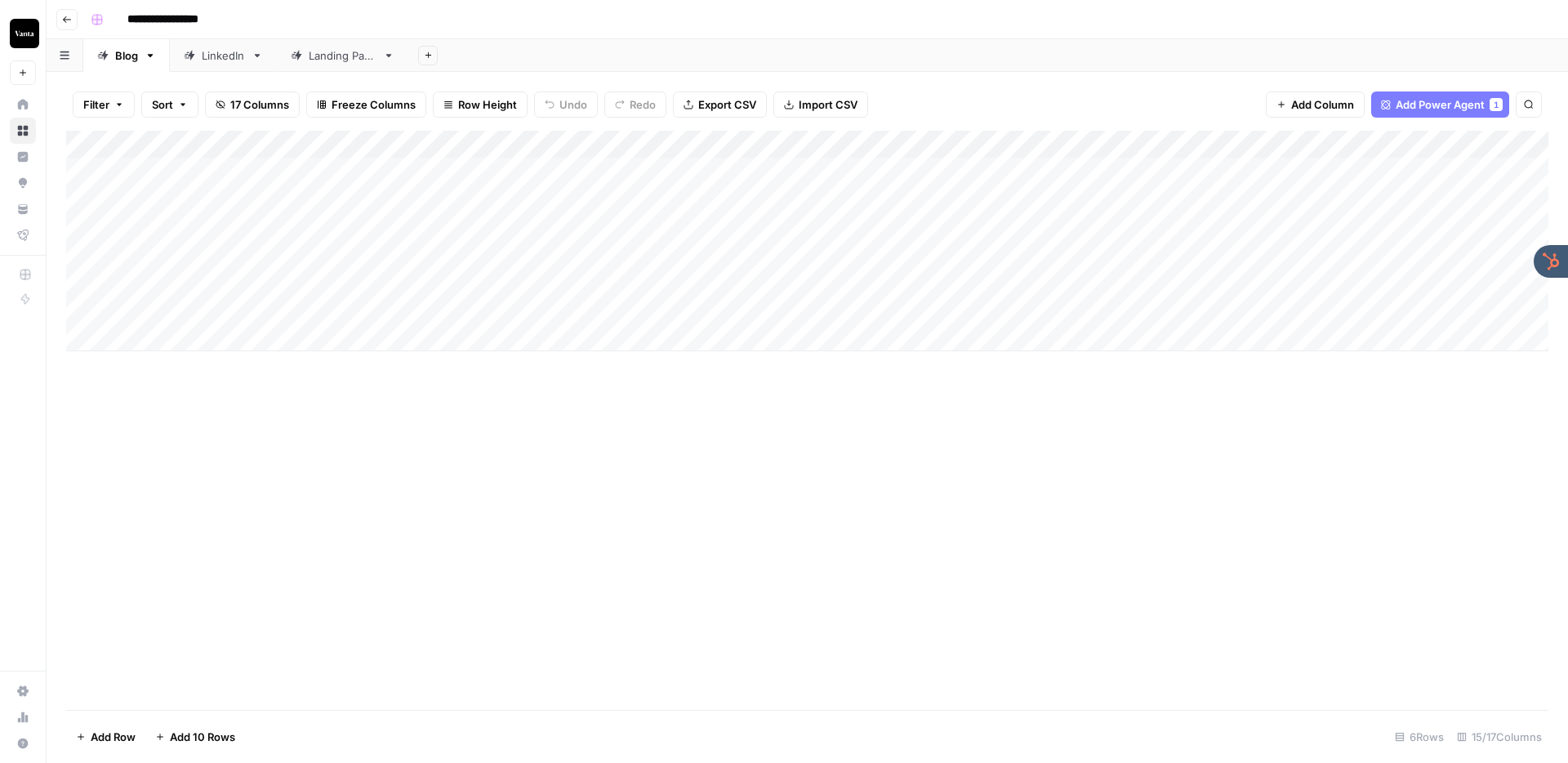
click at [220, 55] on div "LinkedIn" at bounding box center [223, 55] width 43 height 17
click at [126, 59] on div "Blog" at bounding box center [126, 55] width 23 height 17
click at [215, 58] on div "LinkedIn" at bounding box center [223, 55] width 43 height 17
click at [331, 59] on div "Landing Page" at bounding box center [342, 55] width 67 height 17
